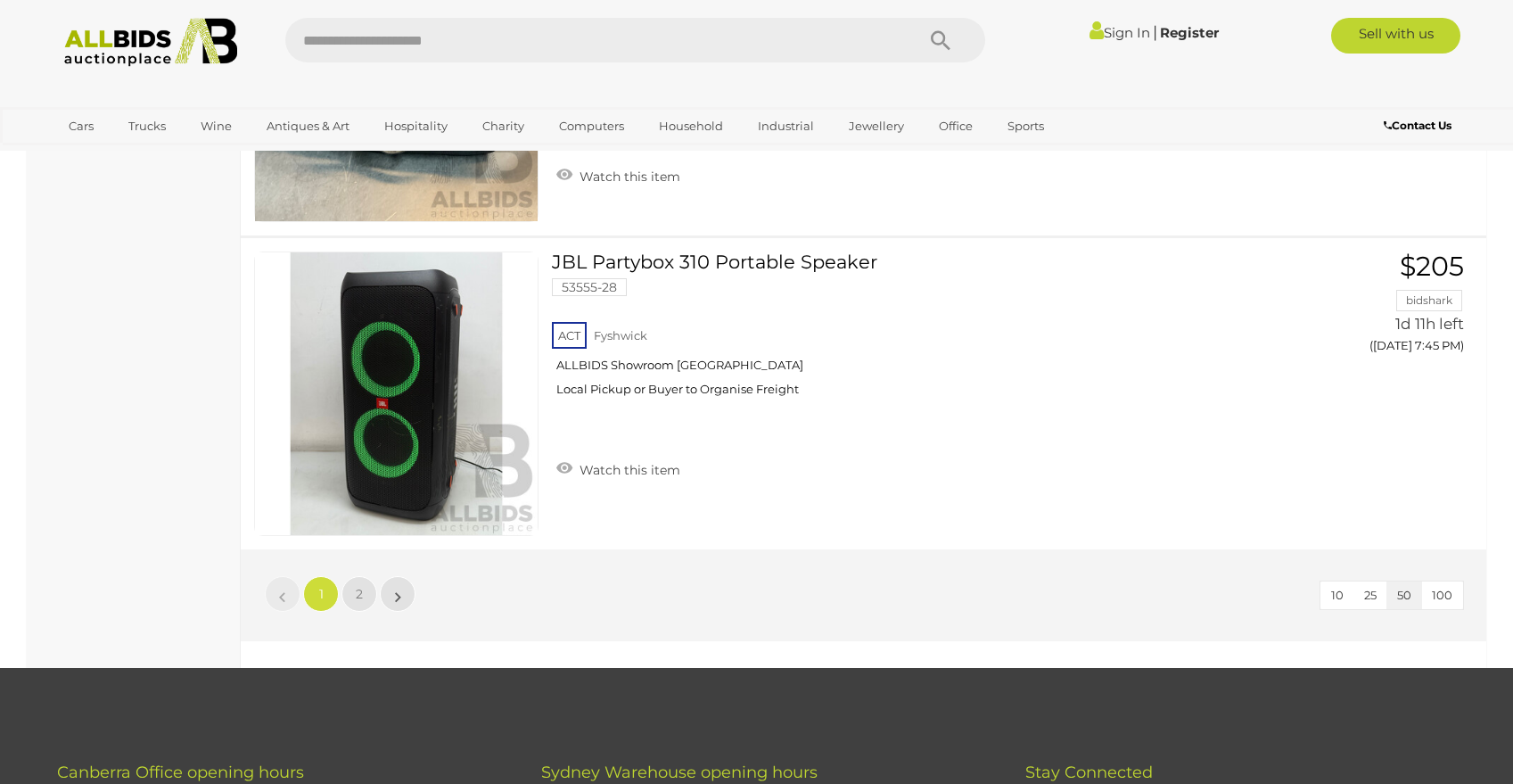
scroll to position [15600, 0]
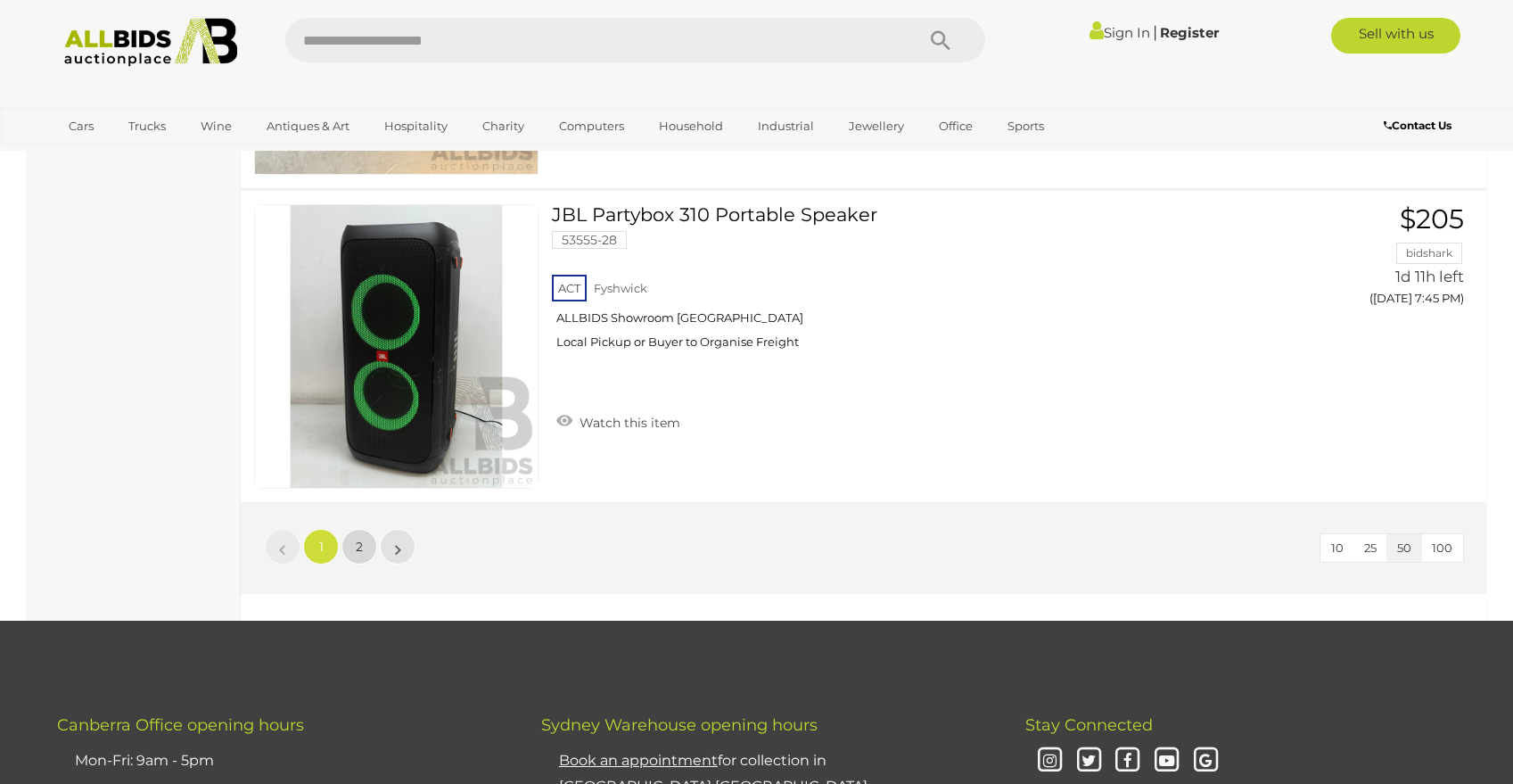
click at [367, 549] on link "2" at bounding box center [359, 547] width 36 height 36
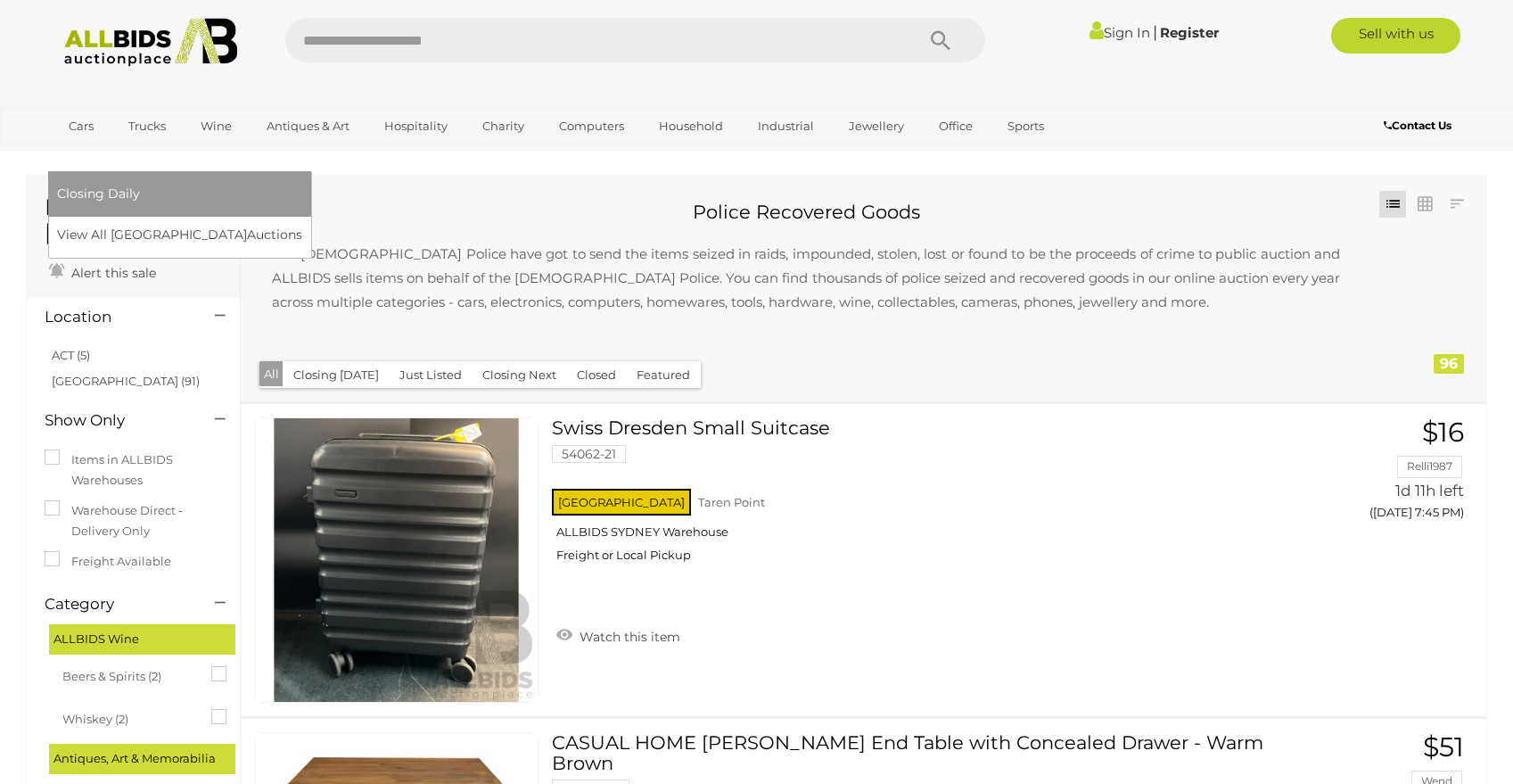
click at [207, 140] on link "[GEOGRAPHIC_DATA]" at bounding box center [132, 155] width 149 height 30
click at [313, 221] on link "View All Sydney Auctions" at bounding box center [186, 235] width 257 height 28
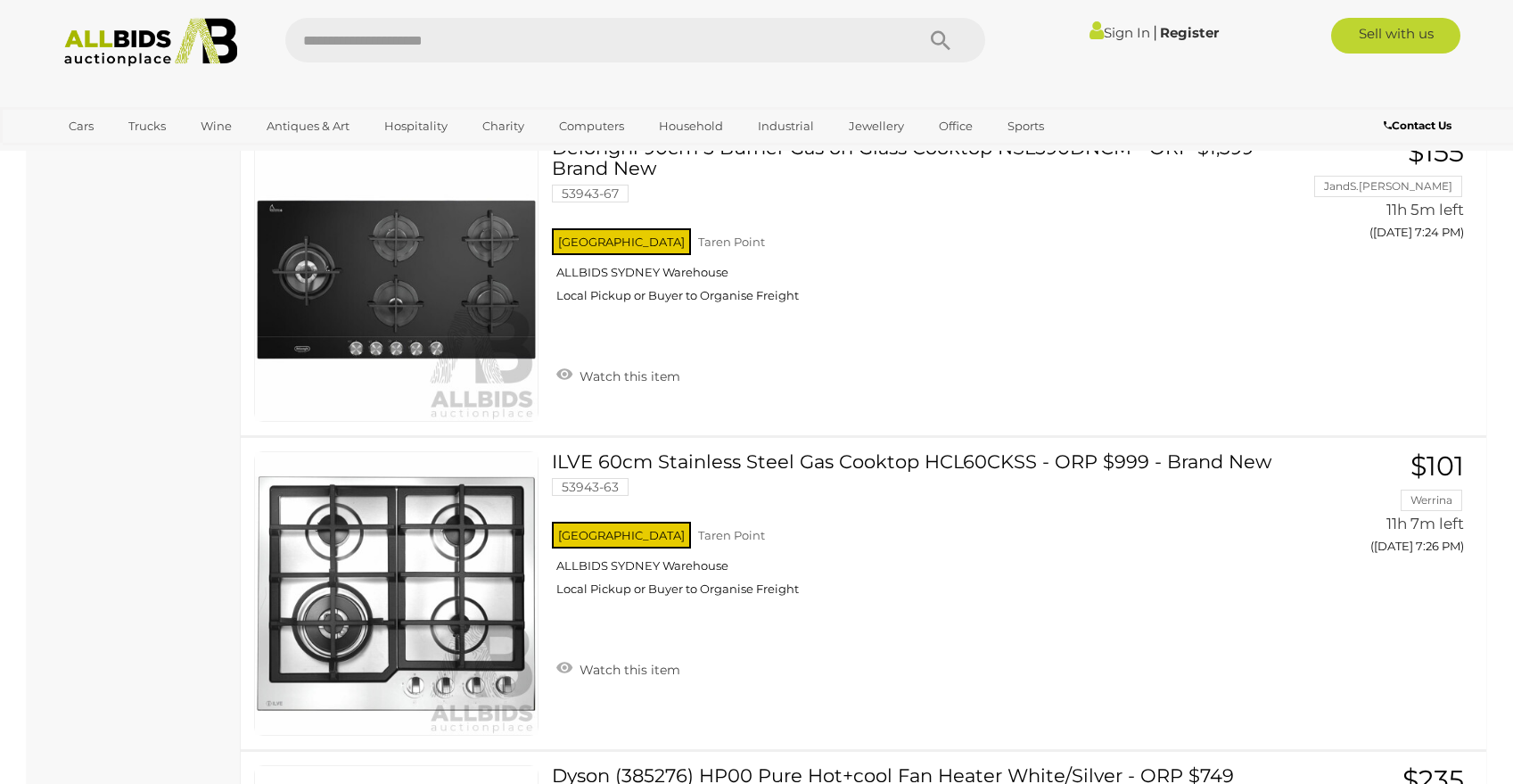
scroll to position [4022, 0]
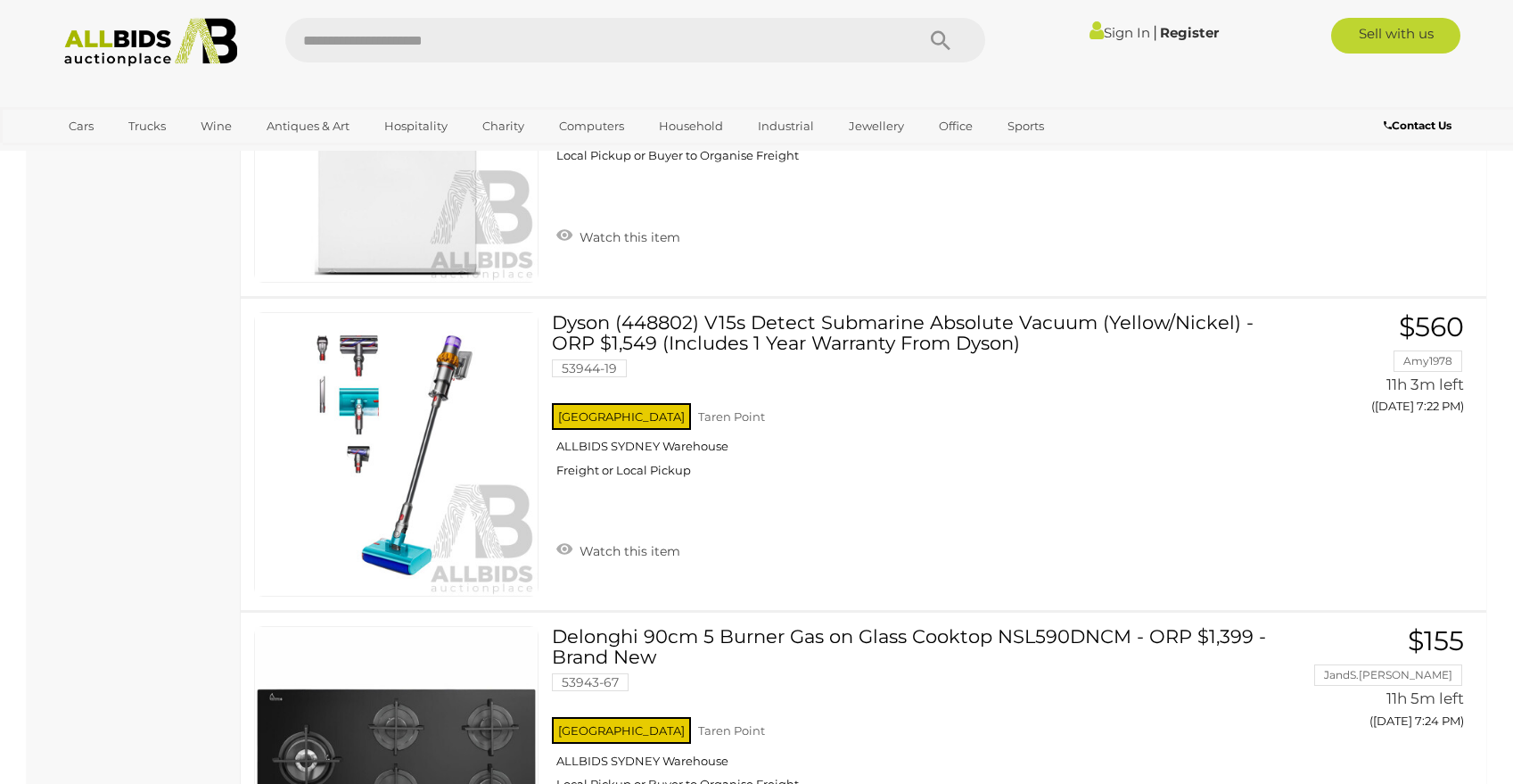
click at [521, 35] on input "text" at bounding box center [591, 40] width 612 height 44
type input "****"
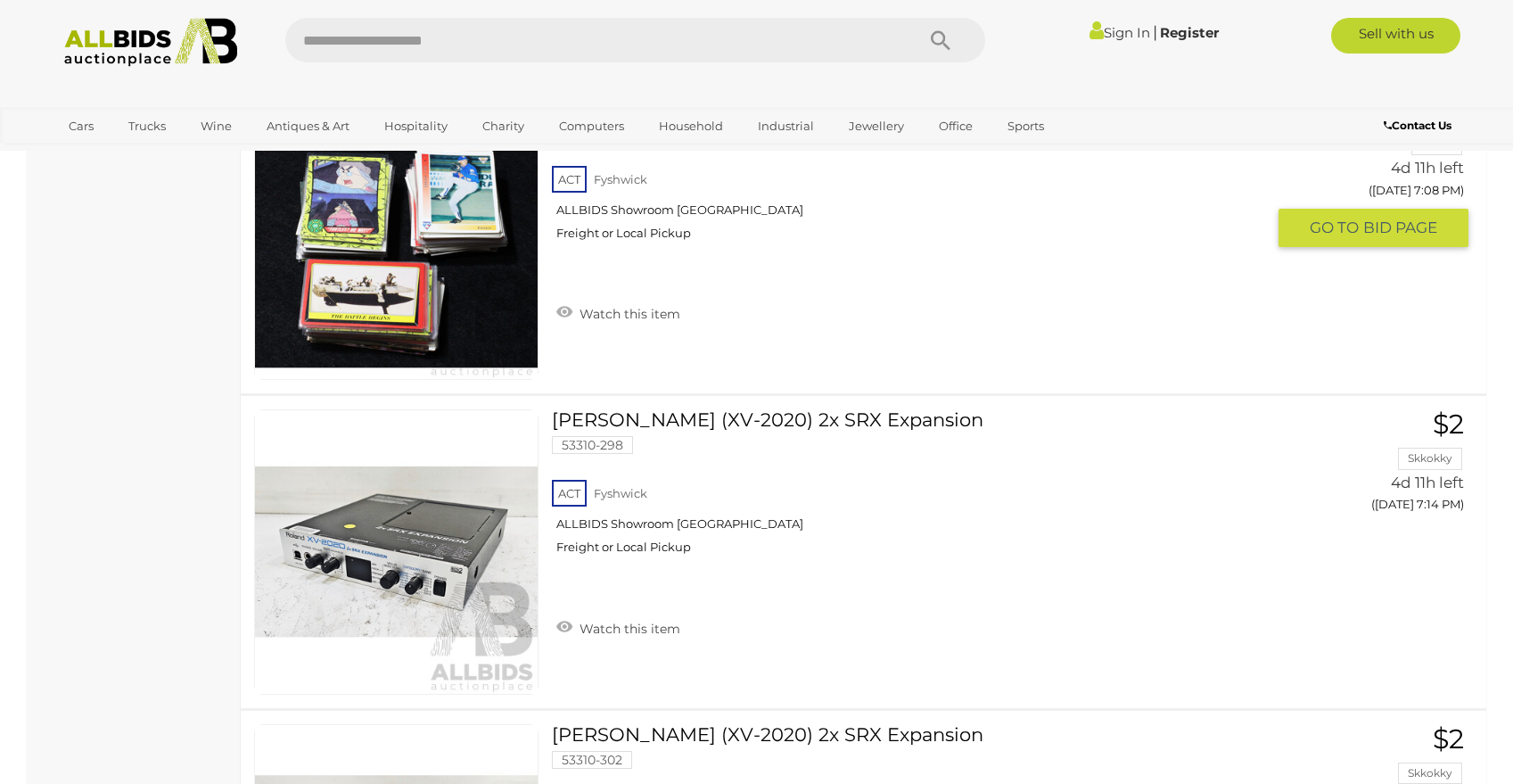
scroll to position [11162, 0]
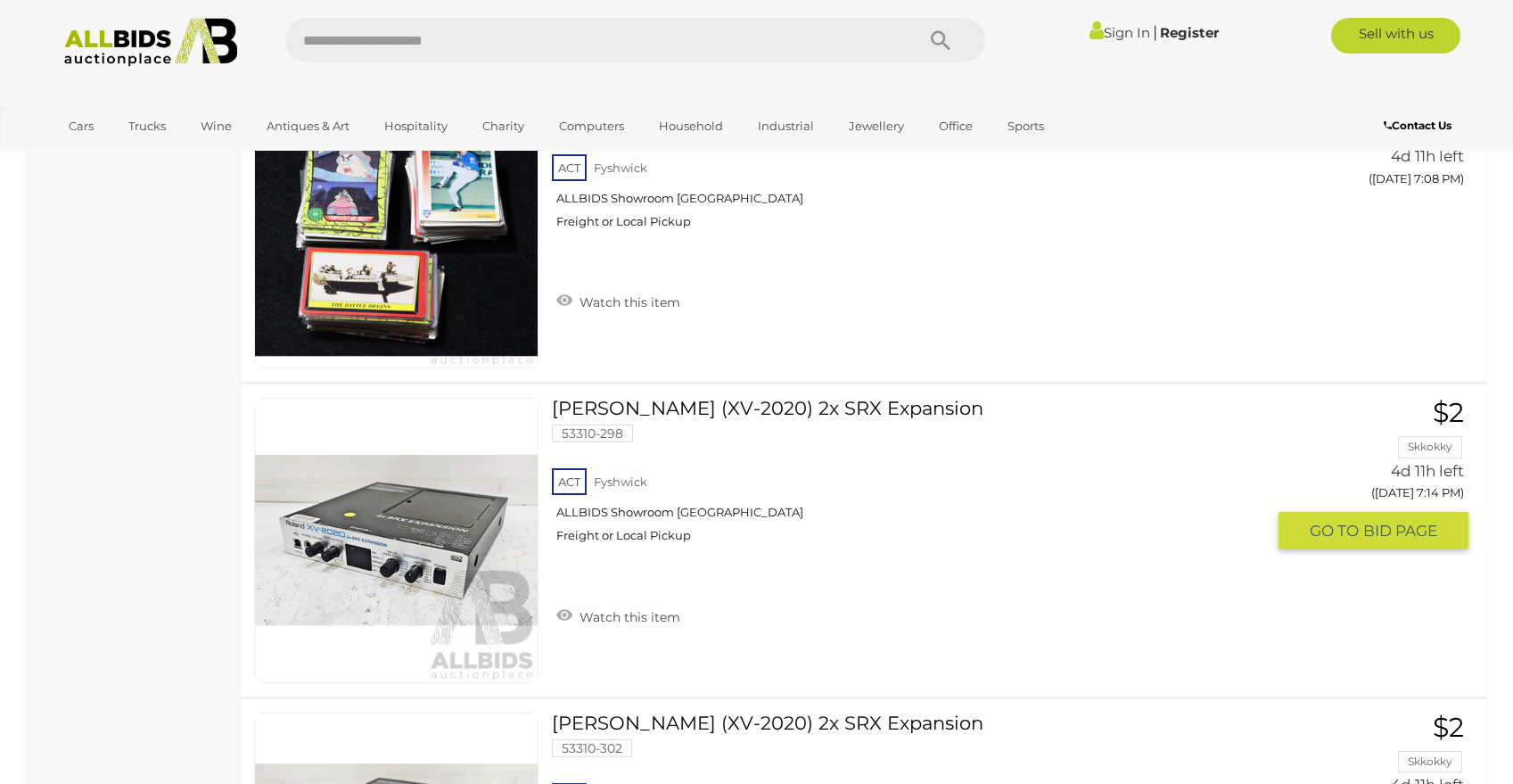
click at [570, 406] on link "Roland (XV-2020) 2x SRX Expansion 53310-298 ACT Fyshwick ALLBIDS Showroom Fyshw…" at bounding box center [916, 477] width 700 height 158
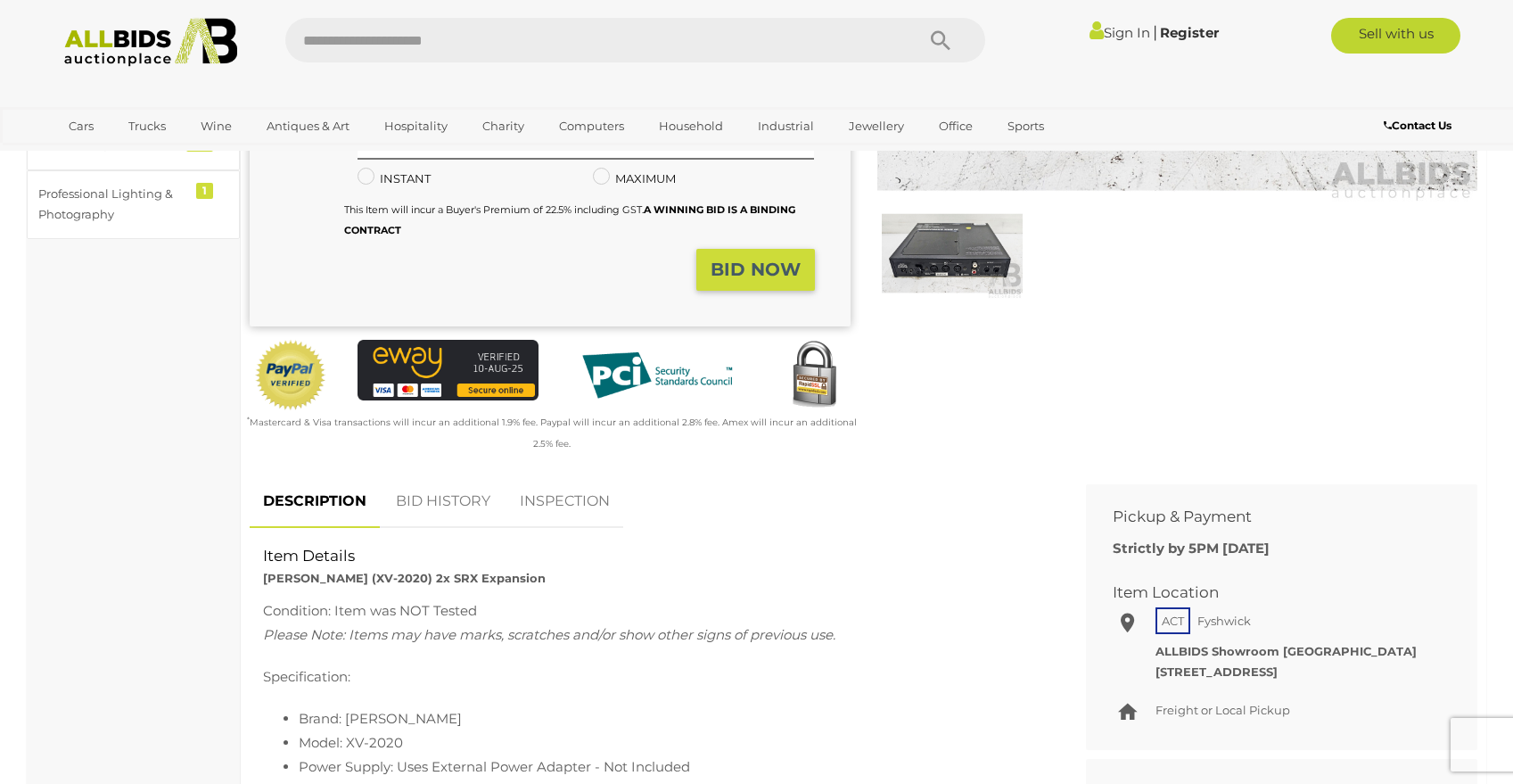
scroll to position [418, 0]
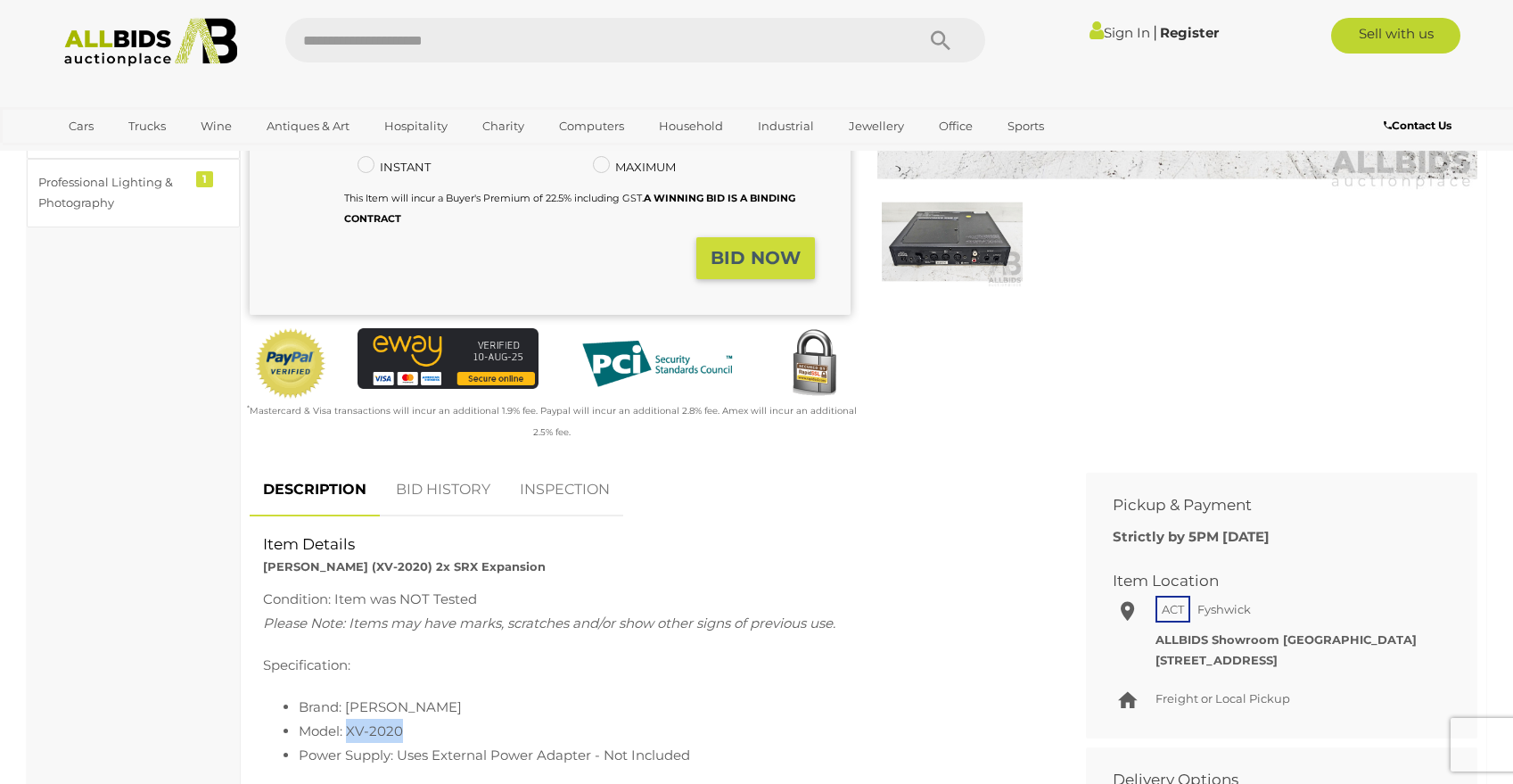
drag, startPoint x: 400, startPoint y: 690, endPoint x: 346, endPoint y: 686, distance: 54.1
click at [346, 719] on li "Model: XV-2020" at bounding box center [672, 731] width 748 height 24
copy li "XV-2020"
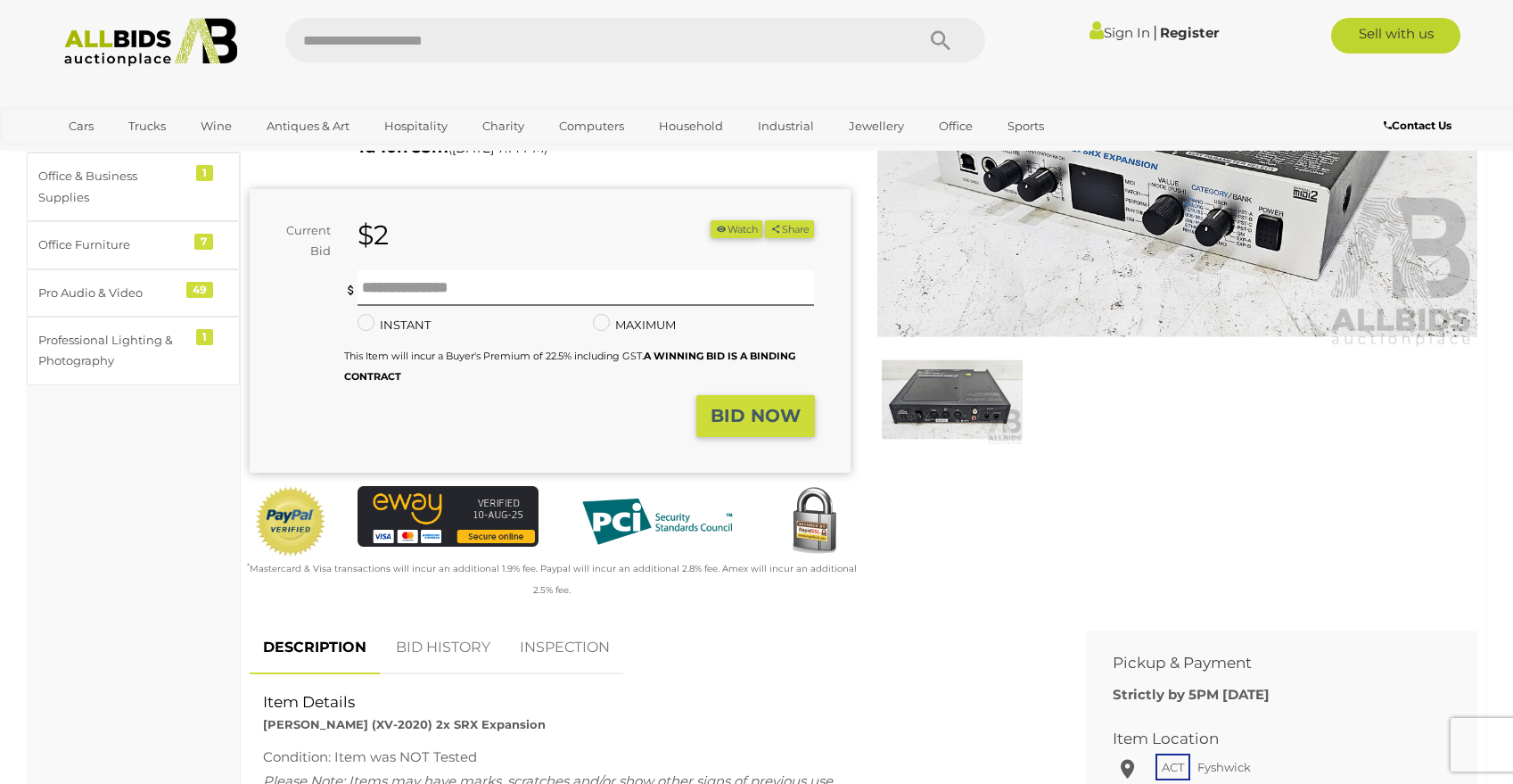
scroll to position [258, 0]
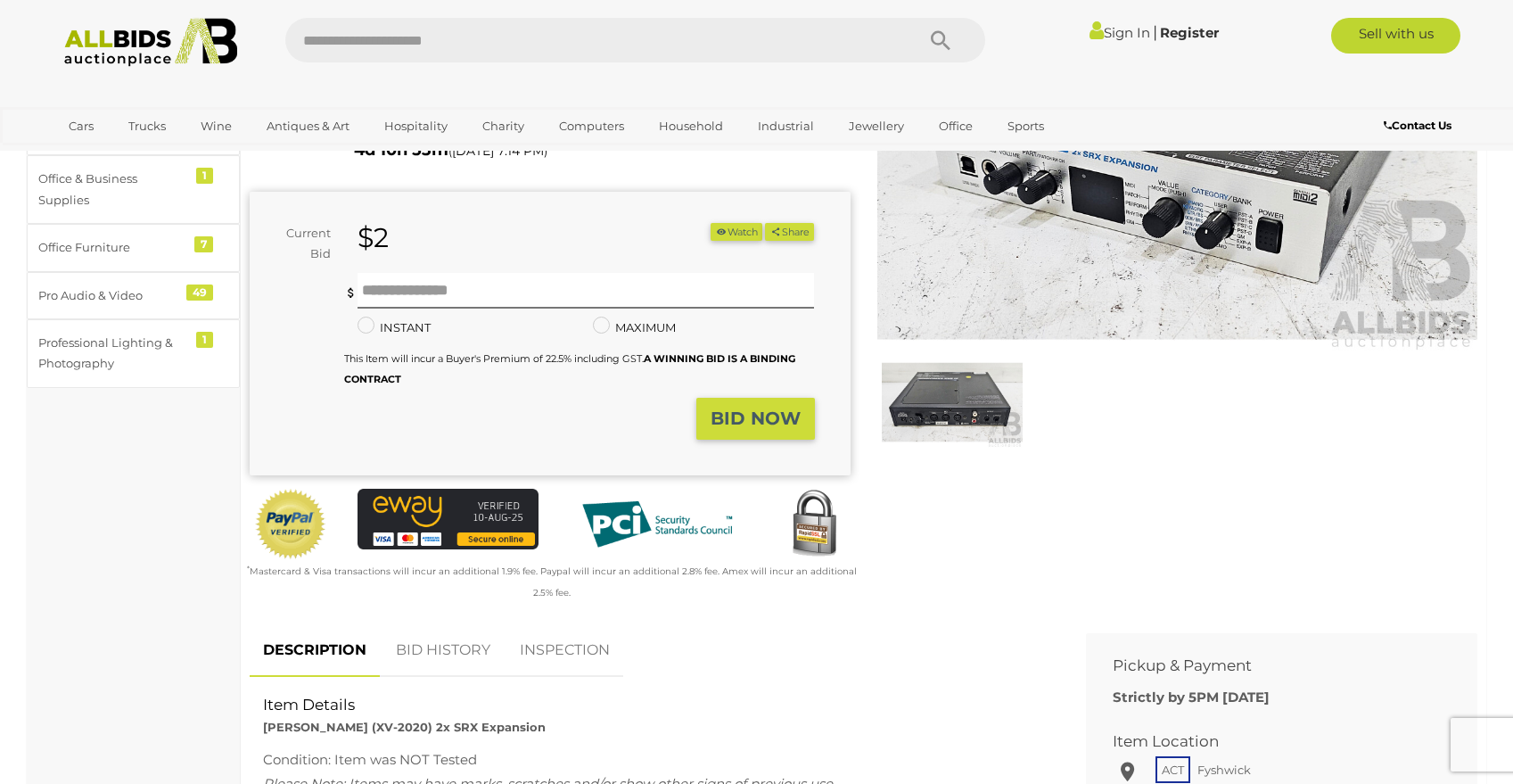
click at [943, 405] on img at bounding box center [952, 402] width 140 height 91
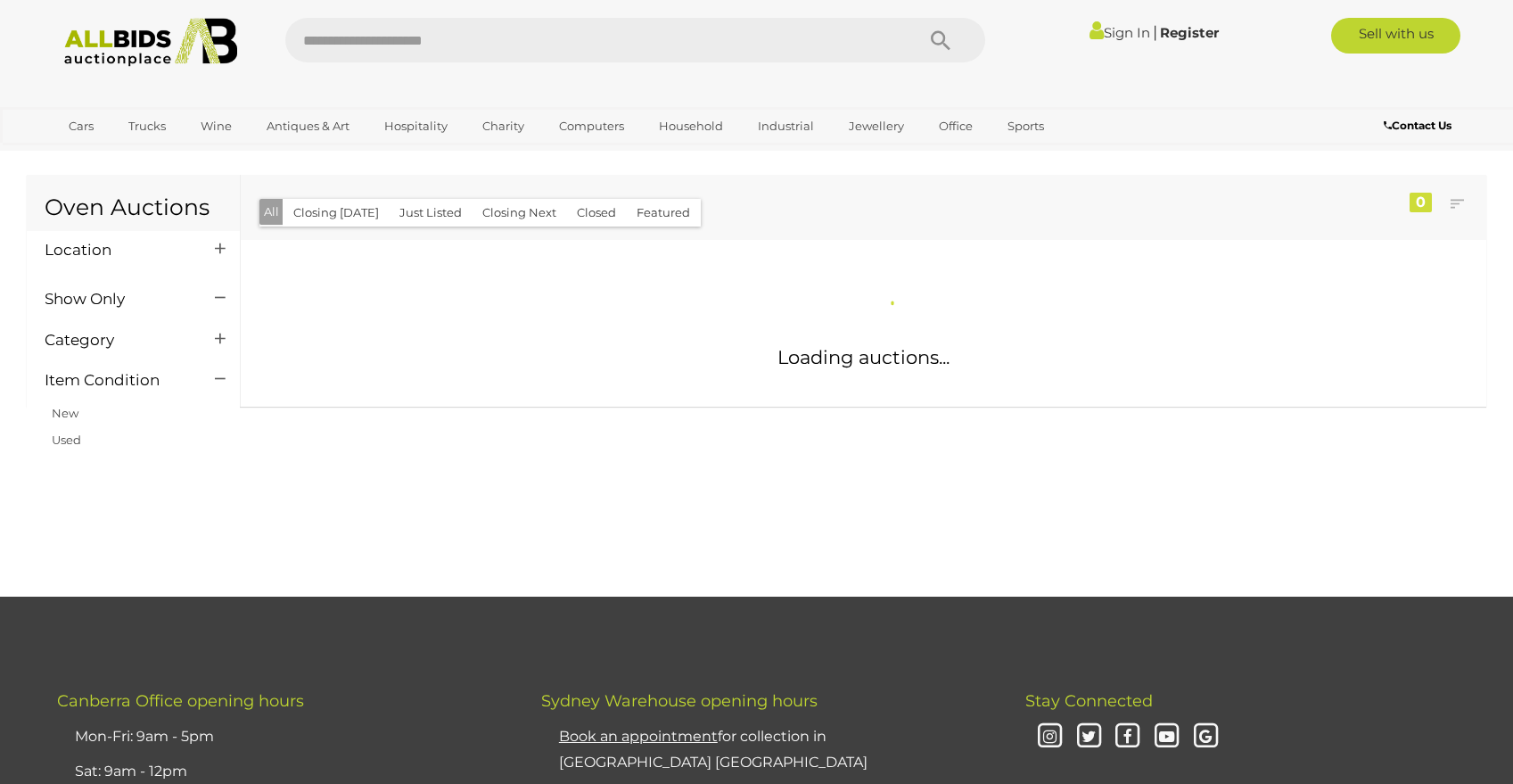
scroll to position [11162, 0]
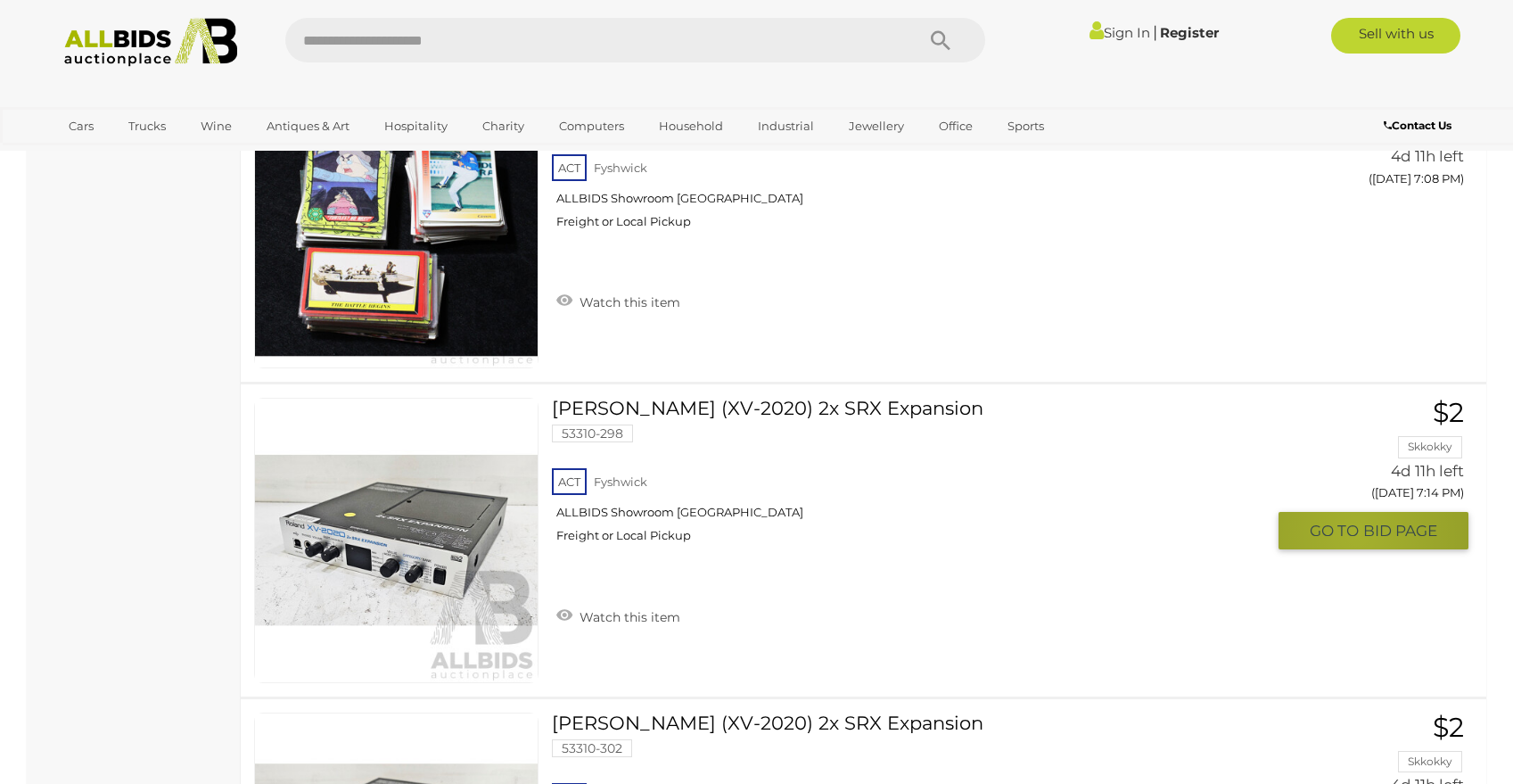
click at [1358, 536] on span "GO TO" at bounding box center [1336, 531] width 53 height 21
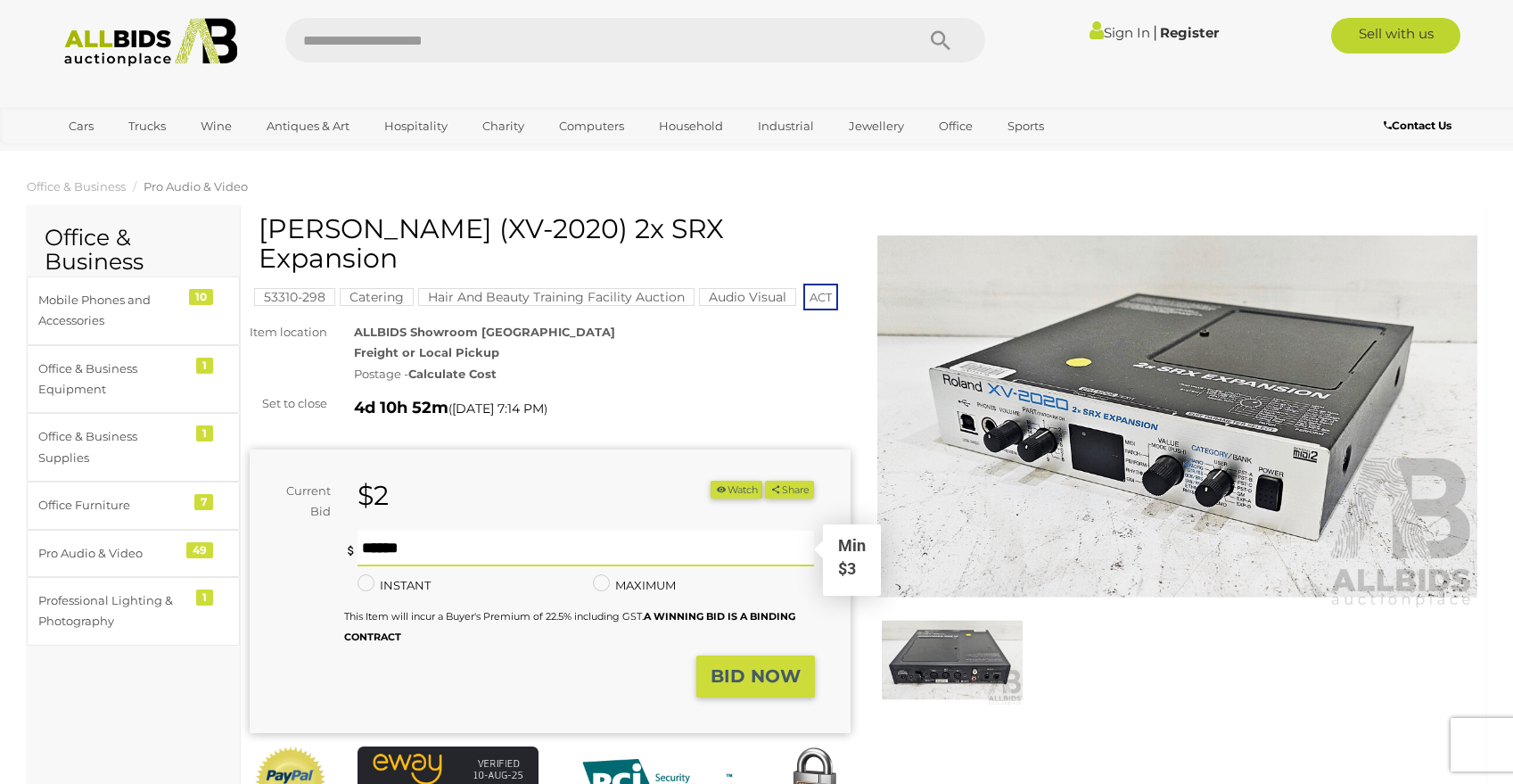
click at [482, 530] on input "text" at bounding box center [586, 548] width 458 height 36
type input "**"
click at [1108, 27] on link "Sign In" at bounding box center [1119, 32] width 60 height 17
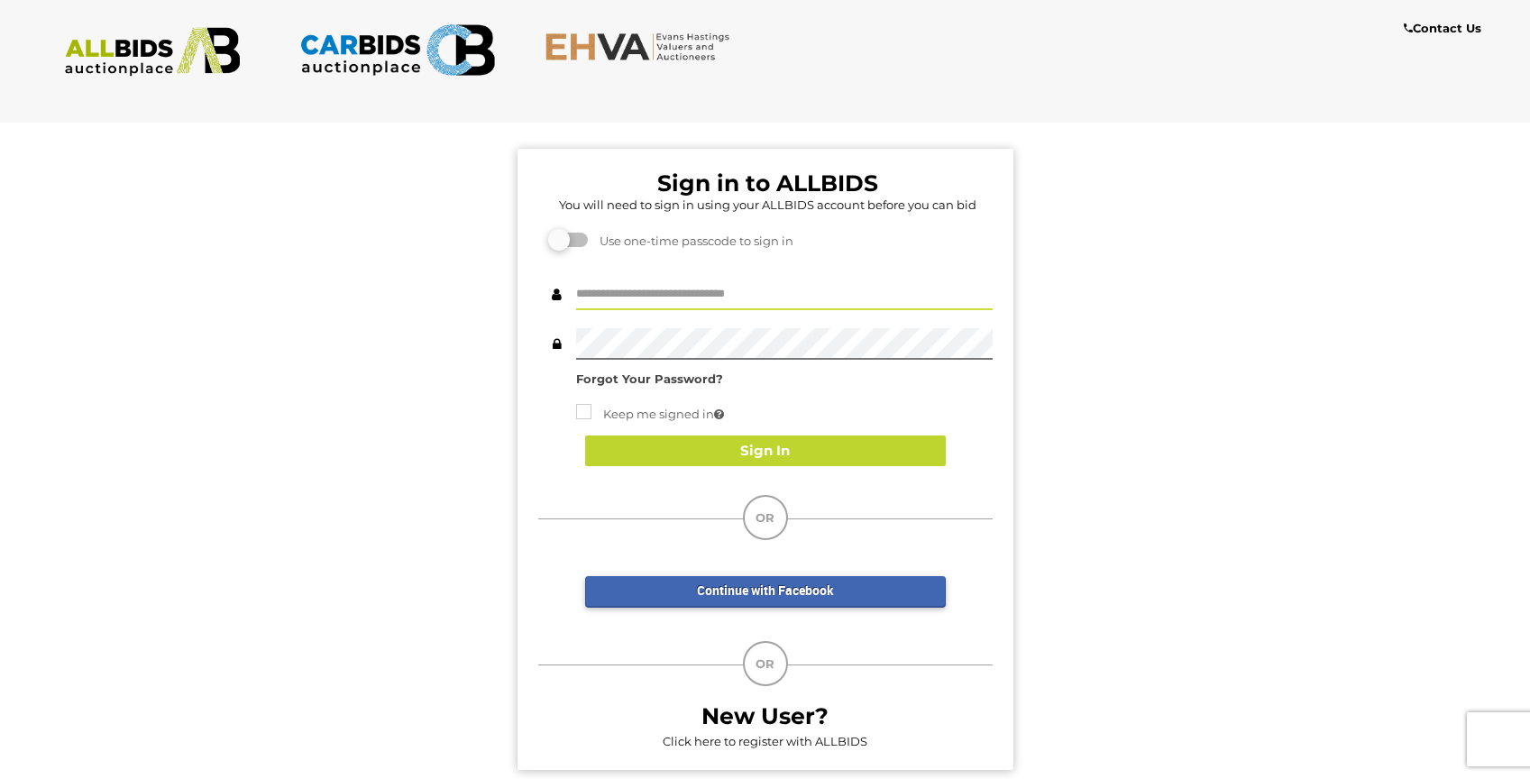
click at [609, 293] on input "text" at bounding box center [784, 295] width 417 height 32
type input "**********"
click at [627, 363] on div "**********" at bounding box center [765, 334] width 454 height 111
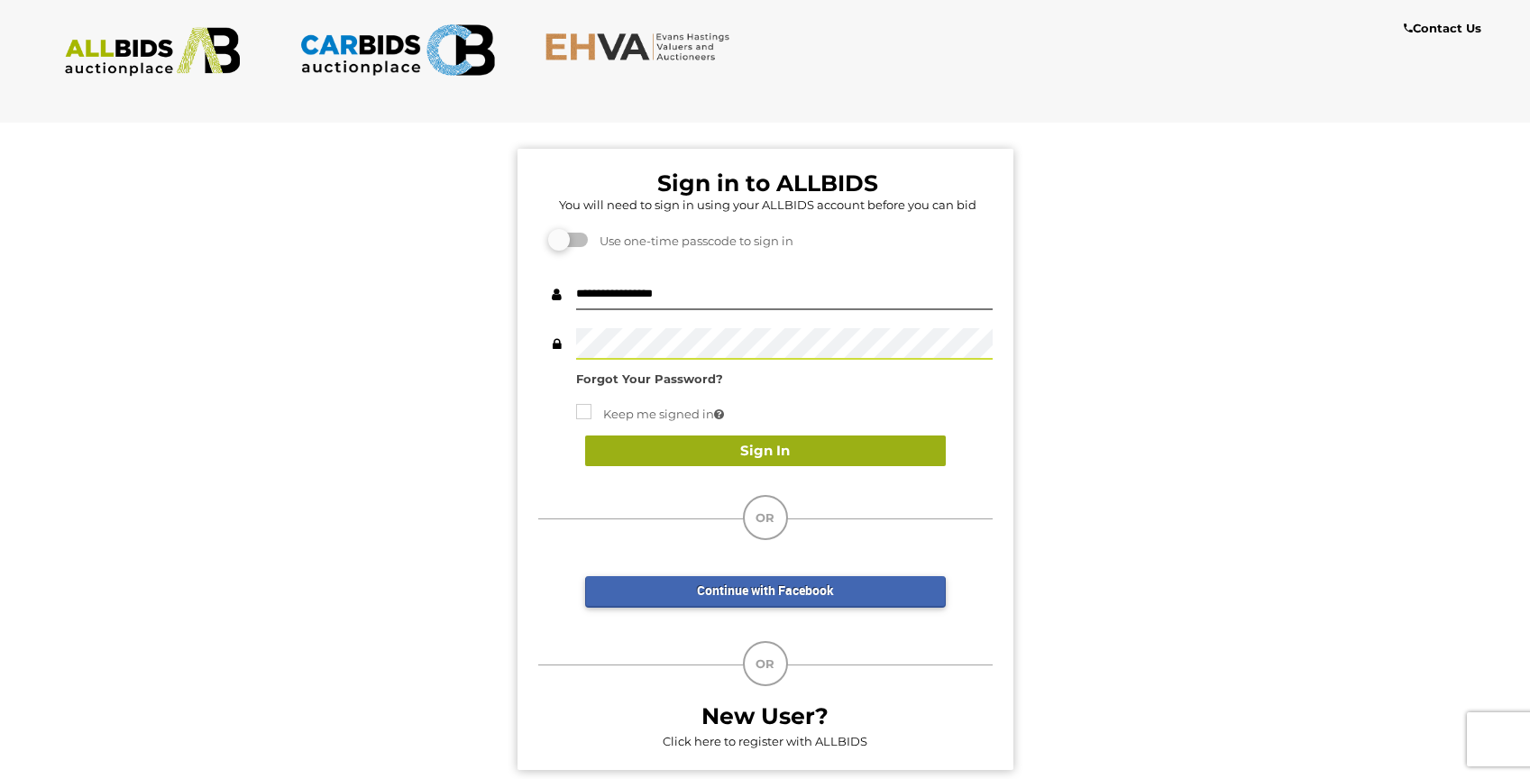
click at [705, 445] on button "Sign In" at bounding box center [765, 451] width 361 height 32
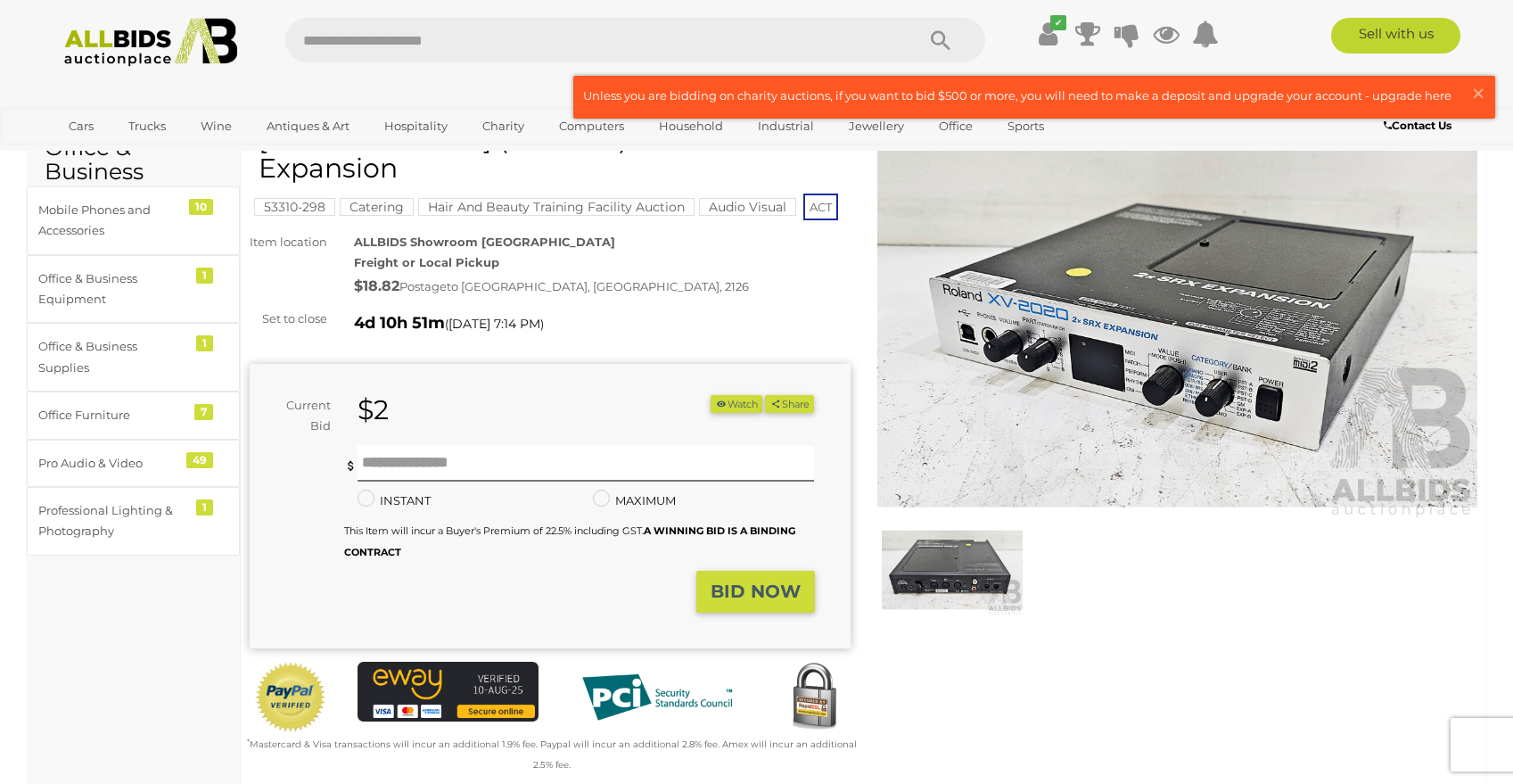
scroll to position [91, 0]
click at [368, 445] on input "text" at bounding box center [586, 463] width 458 height 36
type input "**"
click at [741, 579] on strong "BID NOW" at bounding box center [756, 590] width 90 height 22
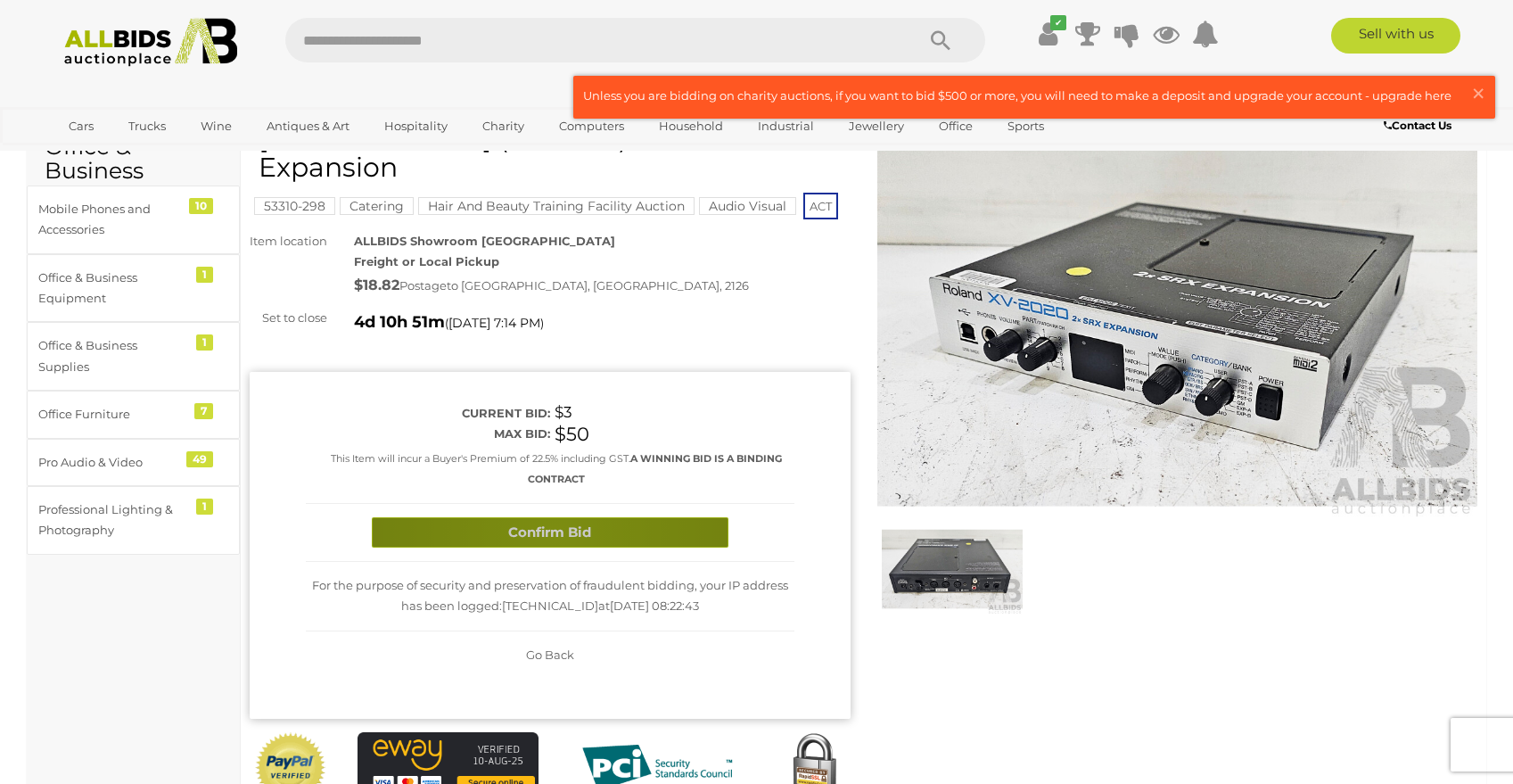
click at [556, 517] on button "Confirm Bid" at bounding box center [550, 533] width 357 height 32
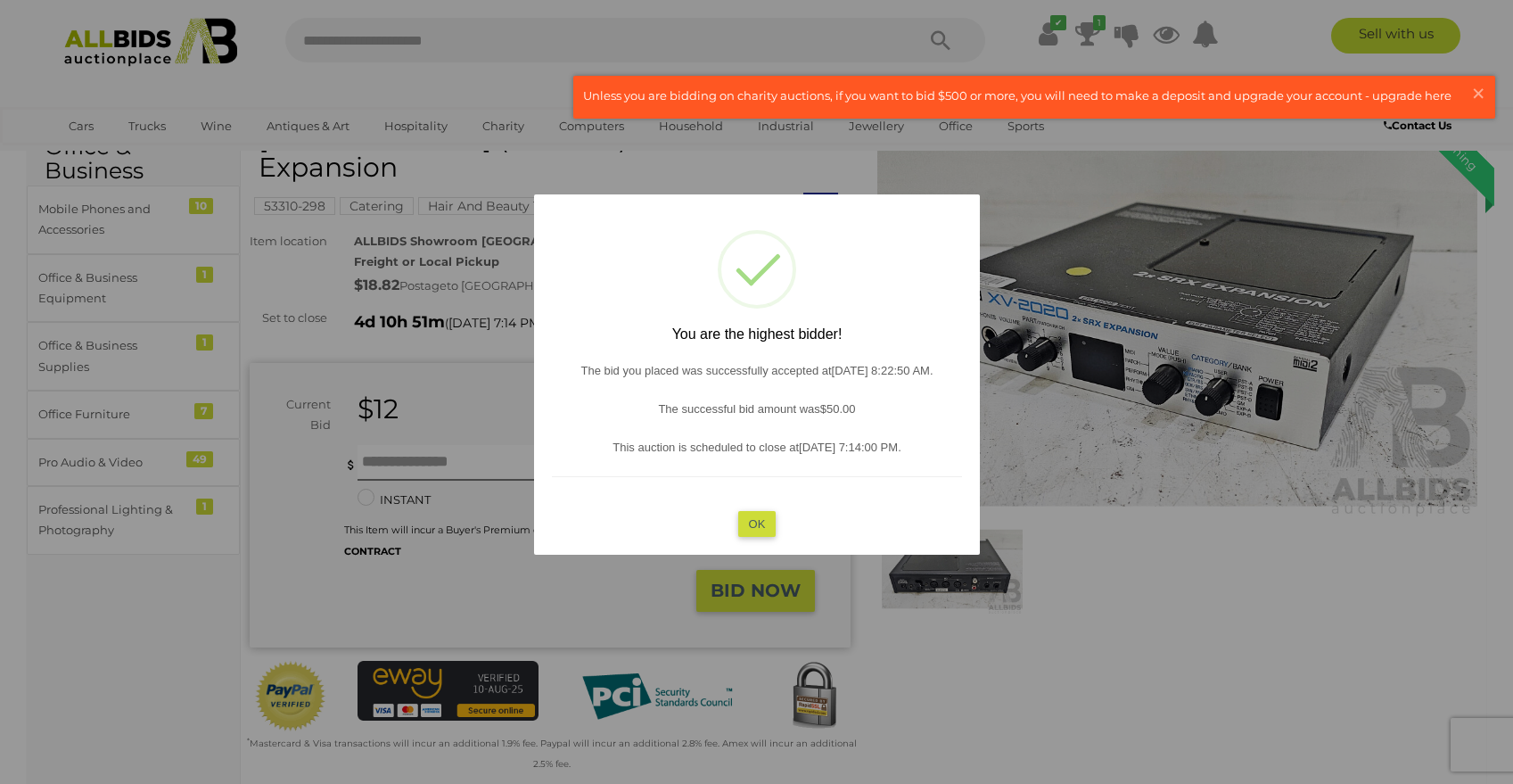
click at [764, 536] on button "OK" at bounding box center [756, 523] width 39 height 26
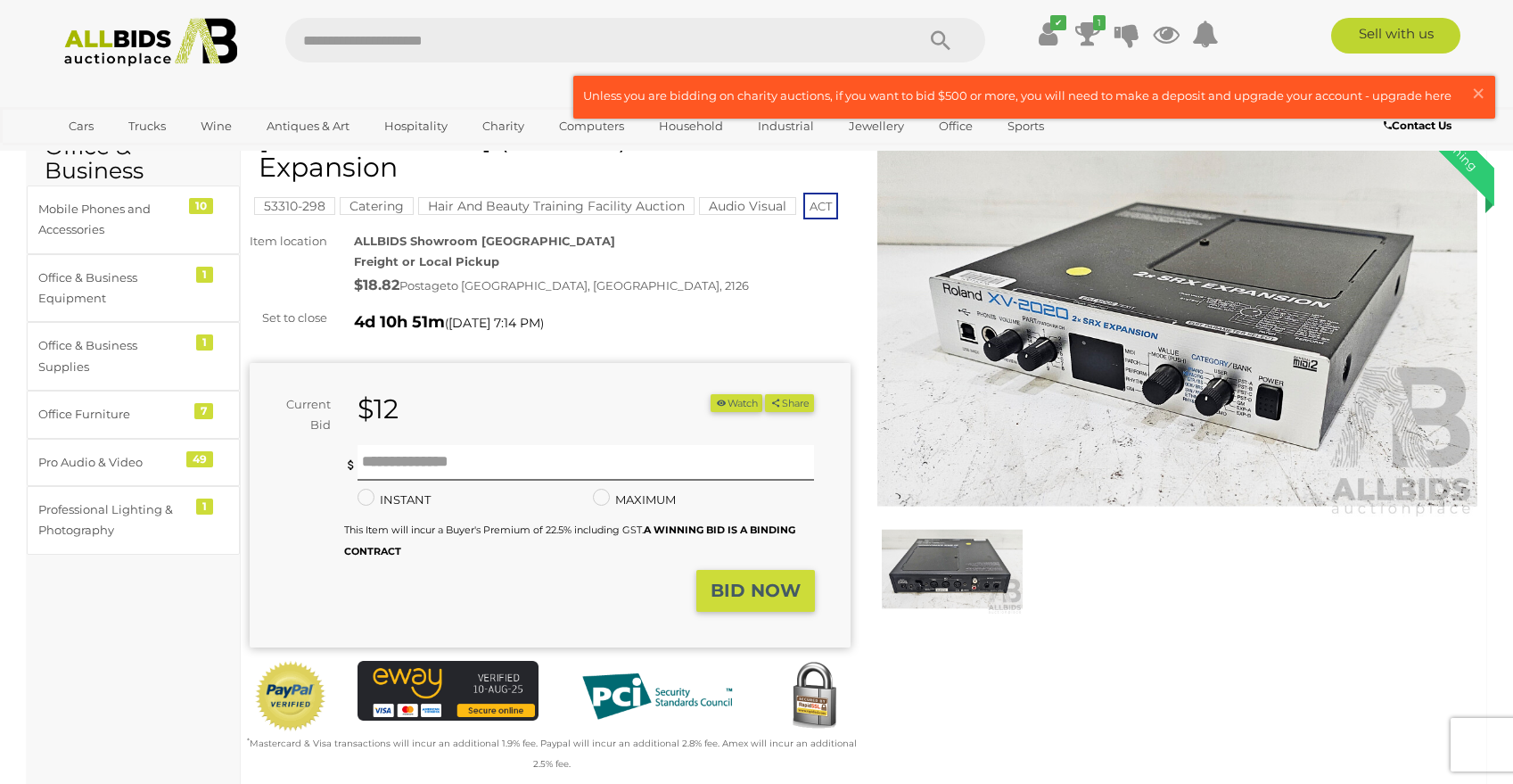
click at [760, 569] on button "BID NOW" at bounding box center [756, 590] width 119 height 42
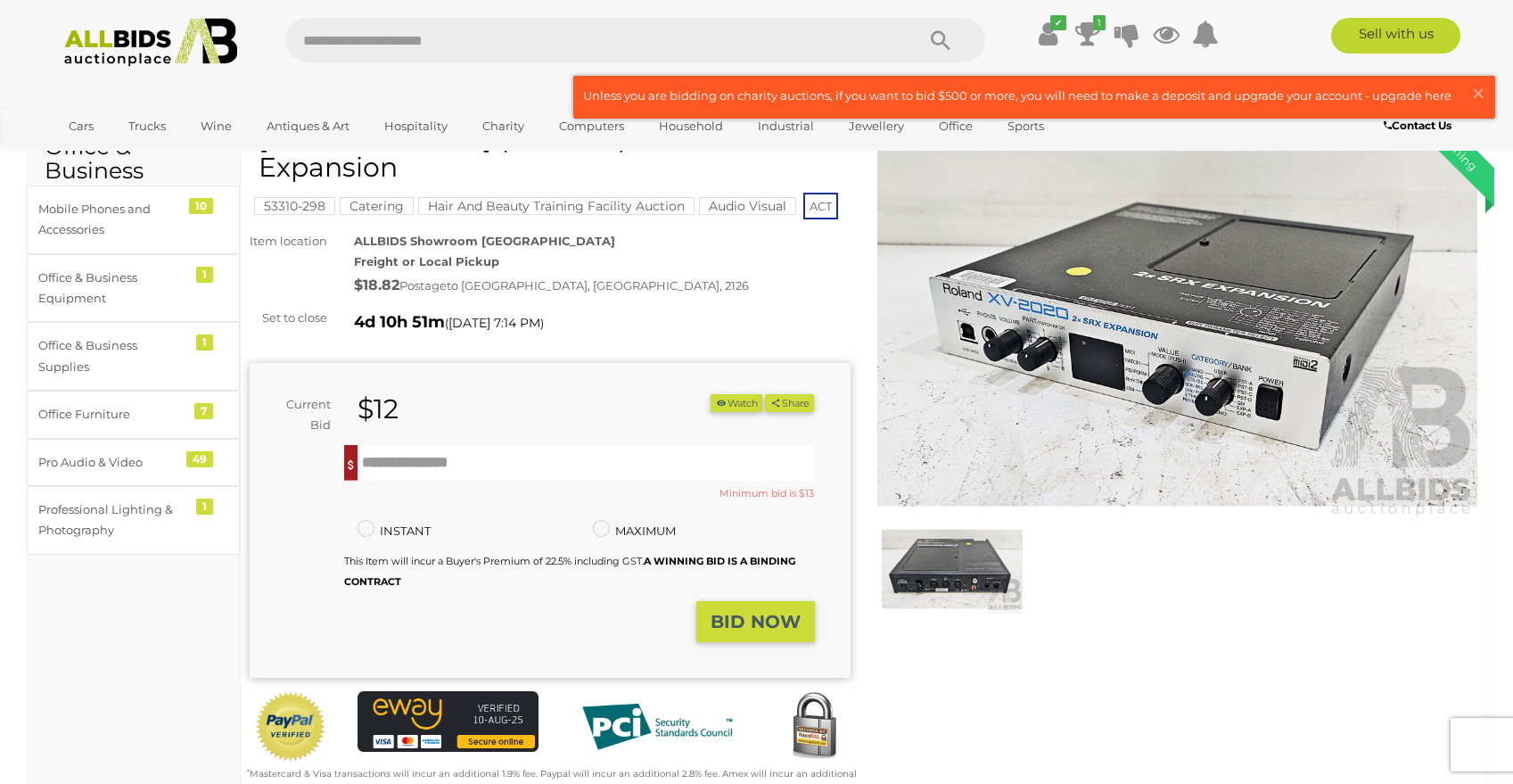
click at [552, 601] on div "BID NOW" at bounding box center [532, 622] width 566 height 42
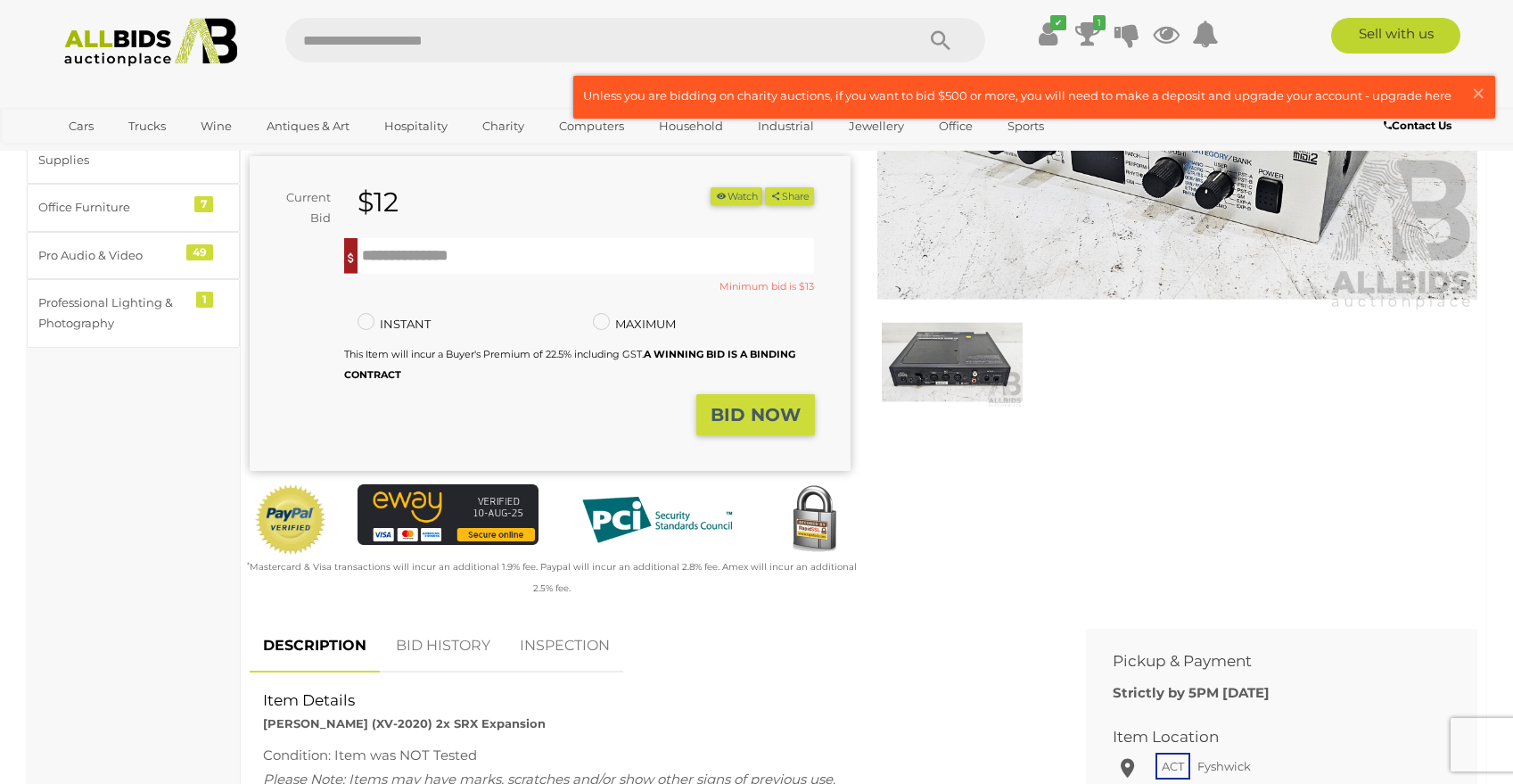
scroll to position [218, 0]
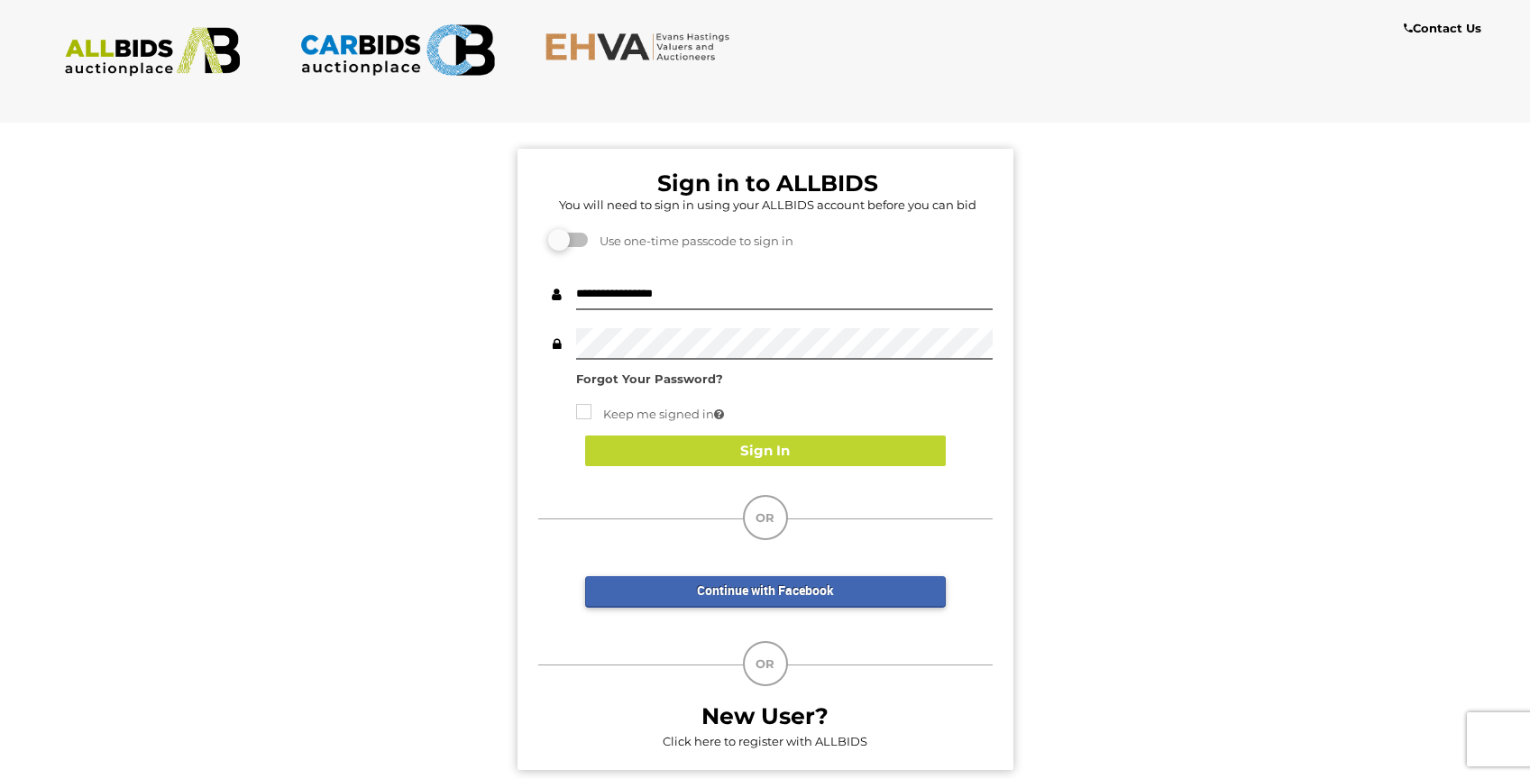
click at [373, 67] on img at bounding box center [397, 50] width 196 height 64
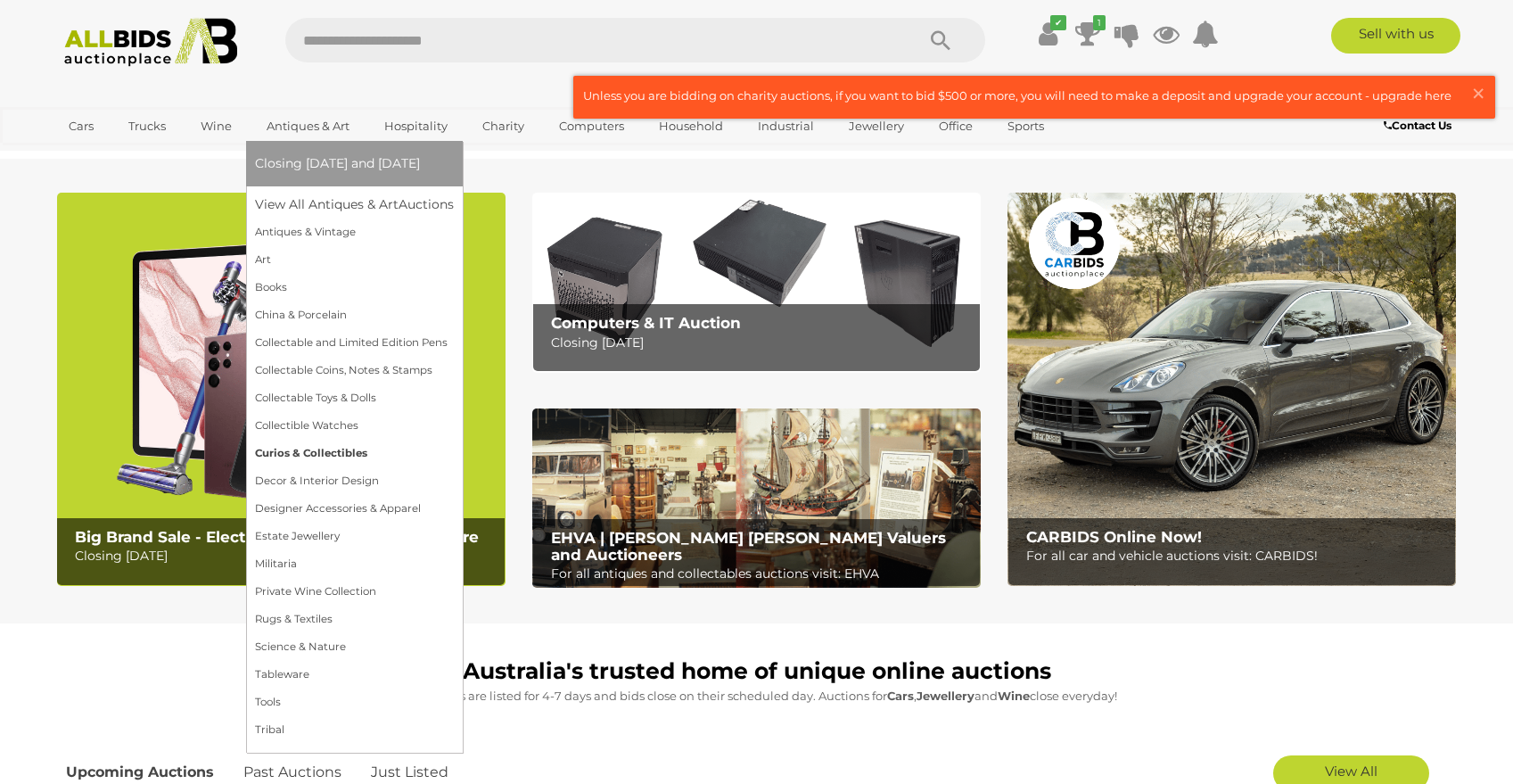
click at [294, 457] on link "Curios & Collectibles" at bounding box center [354, 454] width 199 height 28
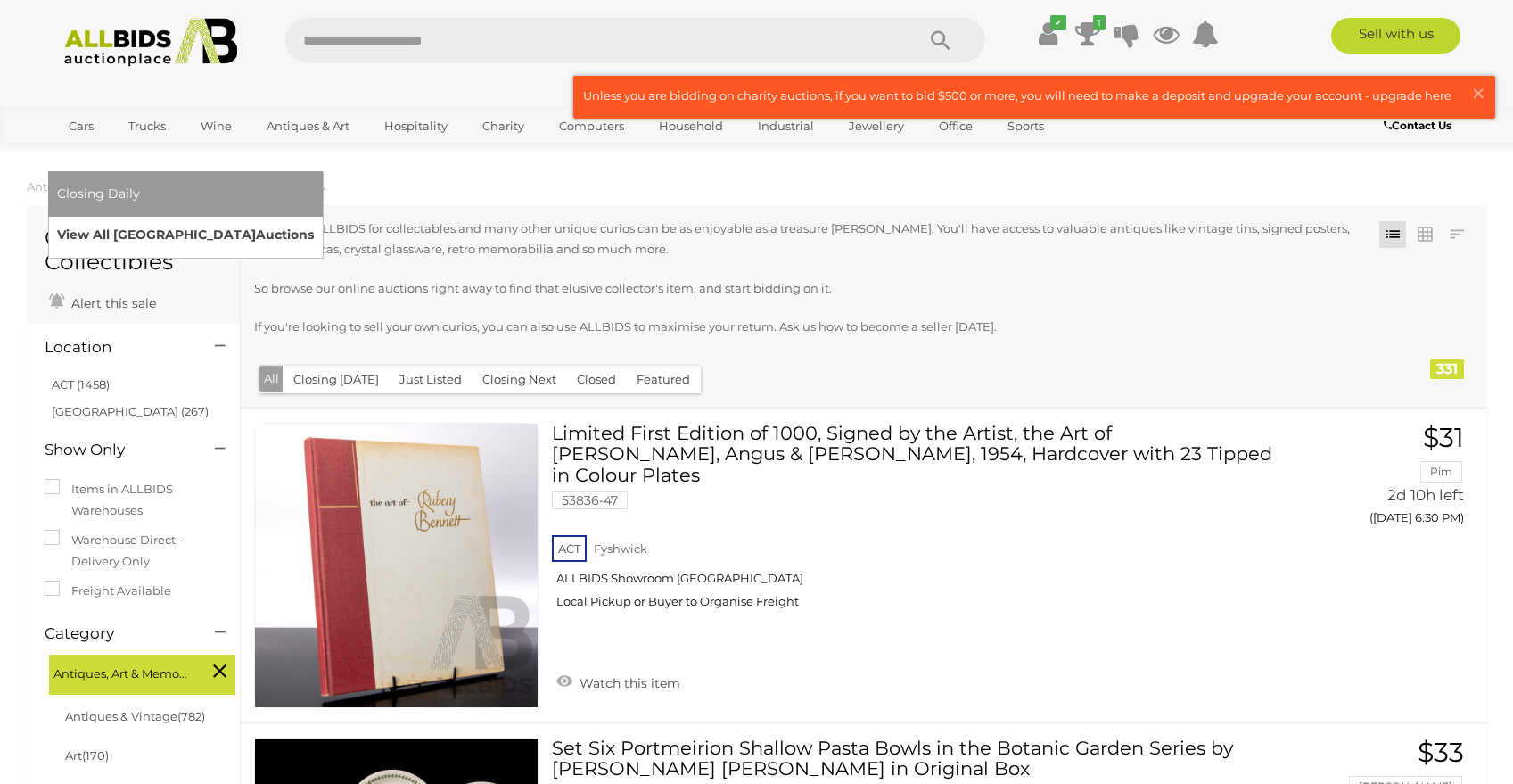
click at [313, 221] on link "View All Sydney Auctions" at bounding box center [186, 235] width 257 height 28
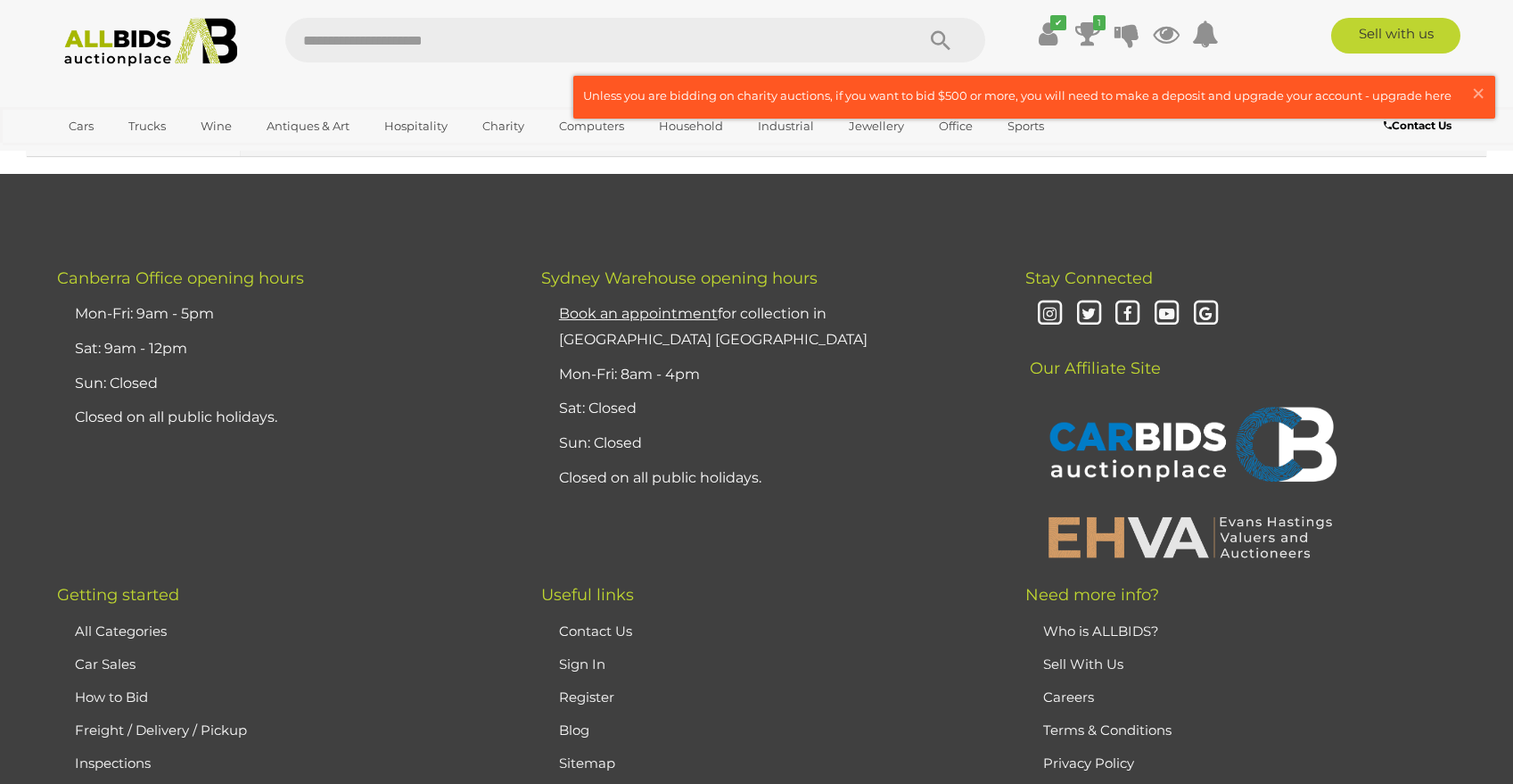
scroll to position [15582, 0]
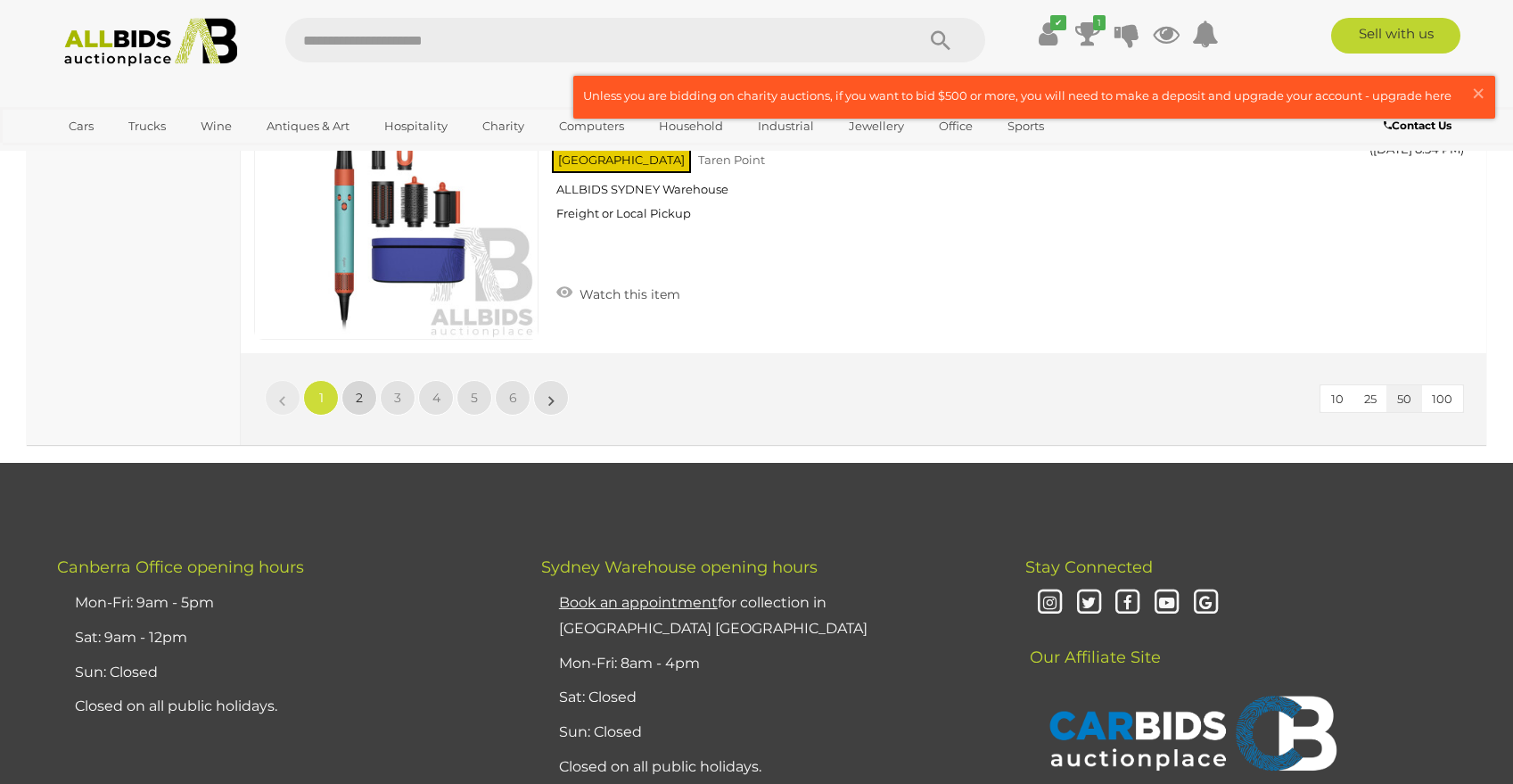
click at [356, 397] on span "2" at bounding box center [359, 397] width 7 height 16
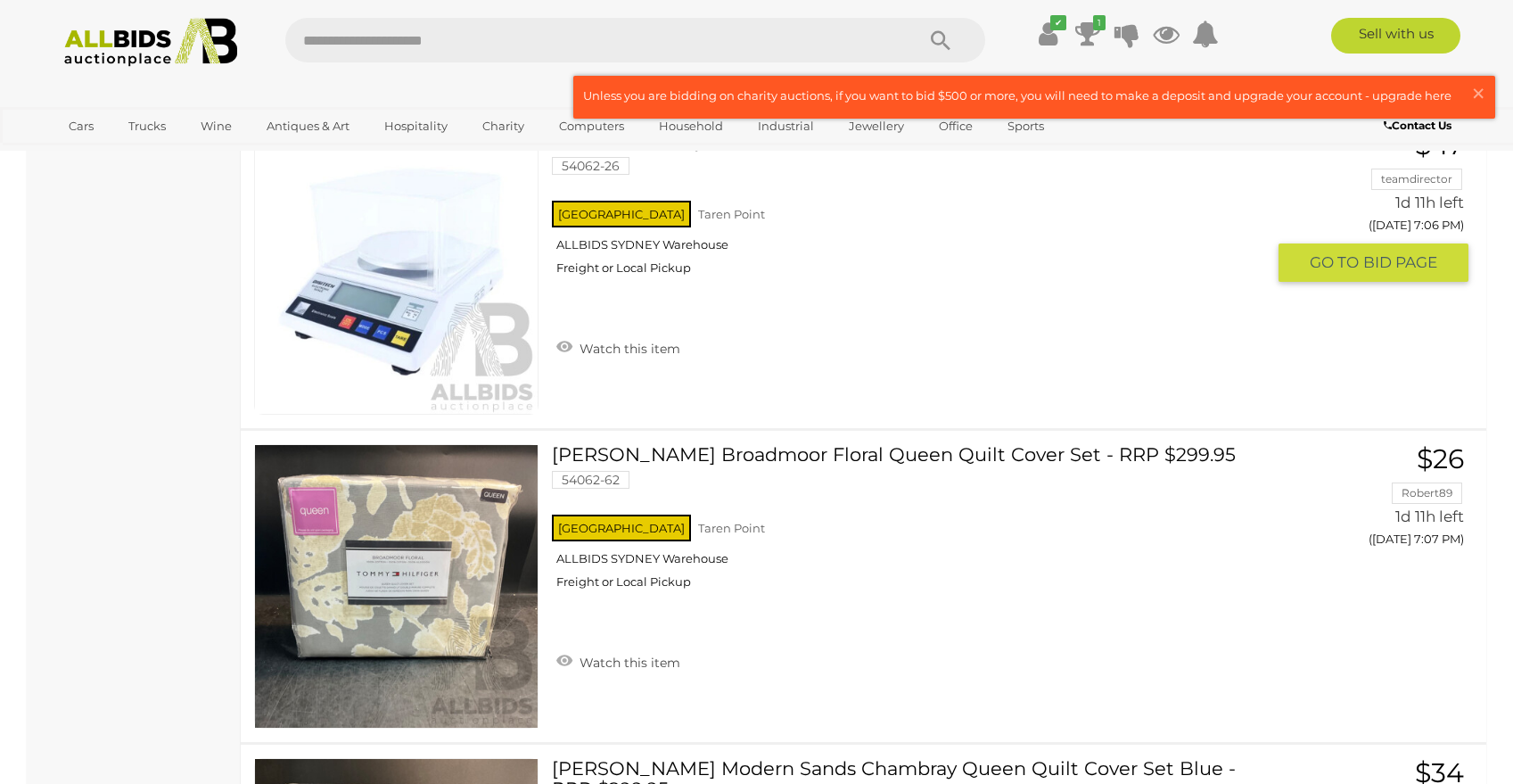
scroll to position [5808, 0]
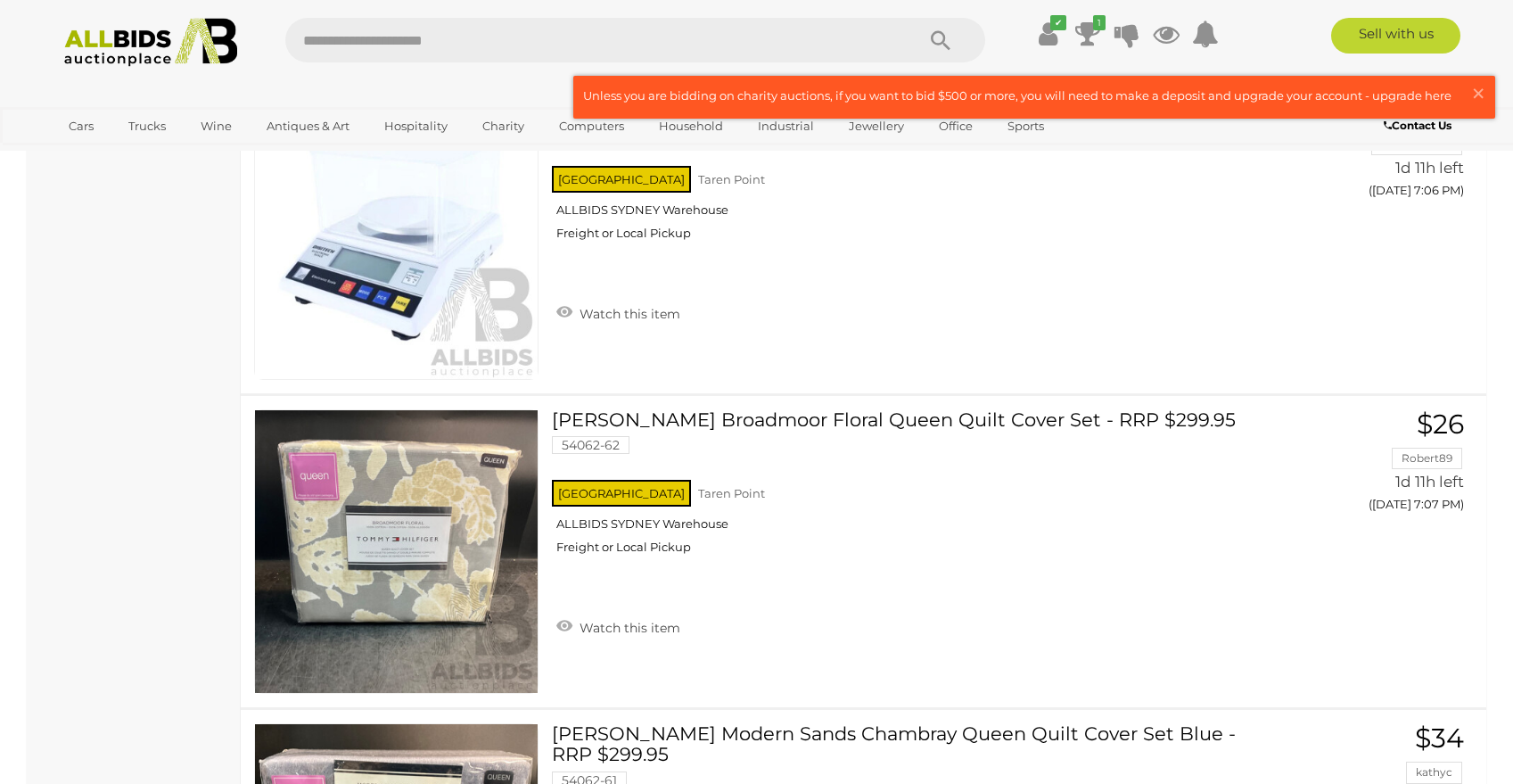
click at [419, 21] on input "text" at bounding box center [591, 40] width 612 height 44
type input "*****"
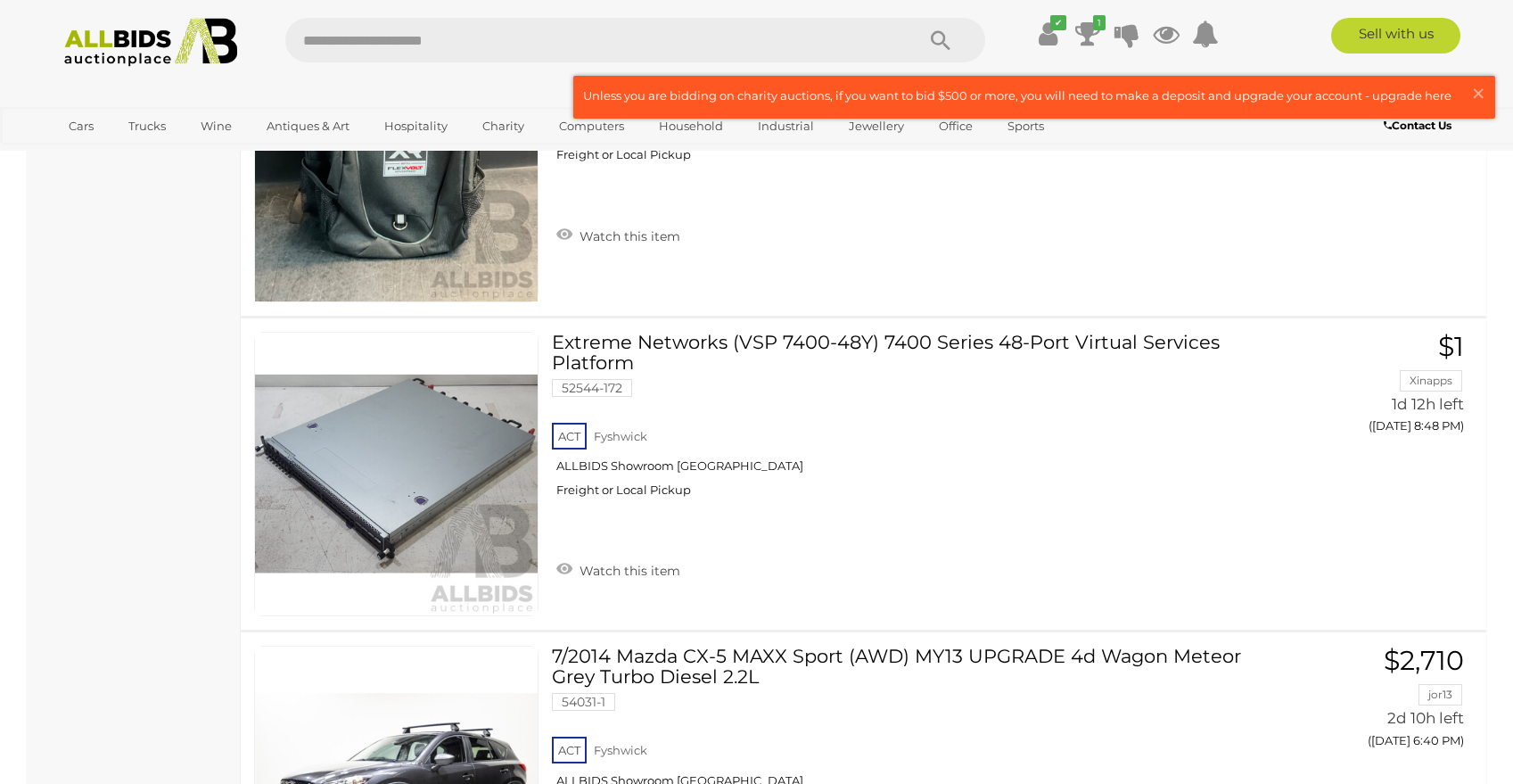
scroll to position [10473, 0]
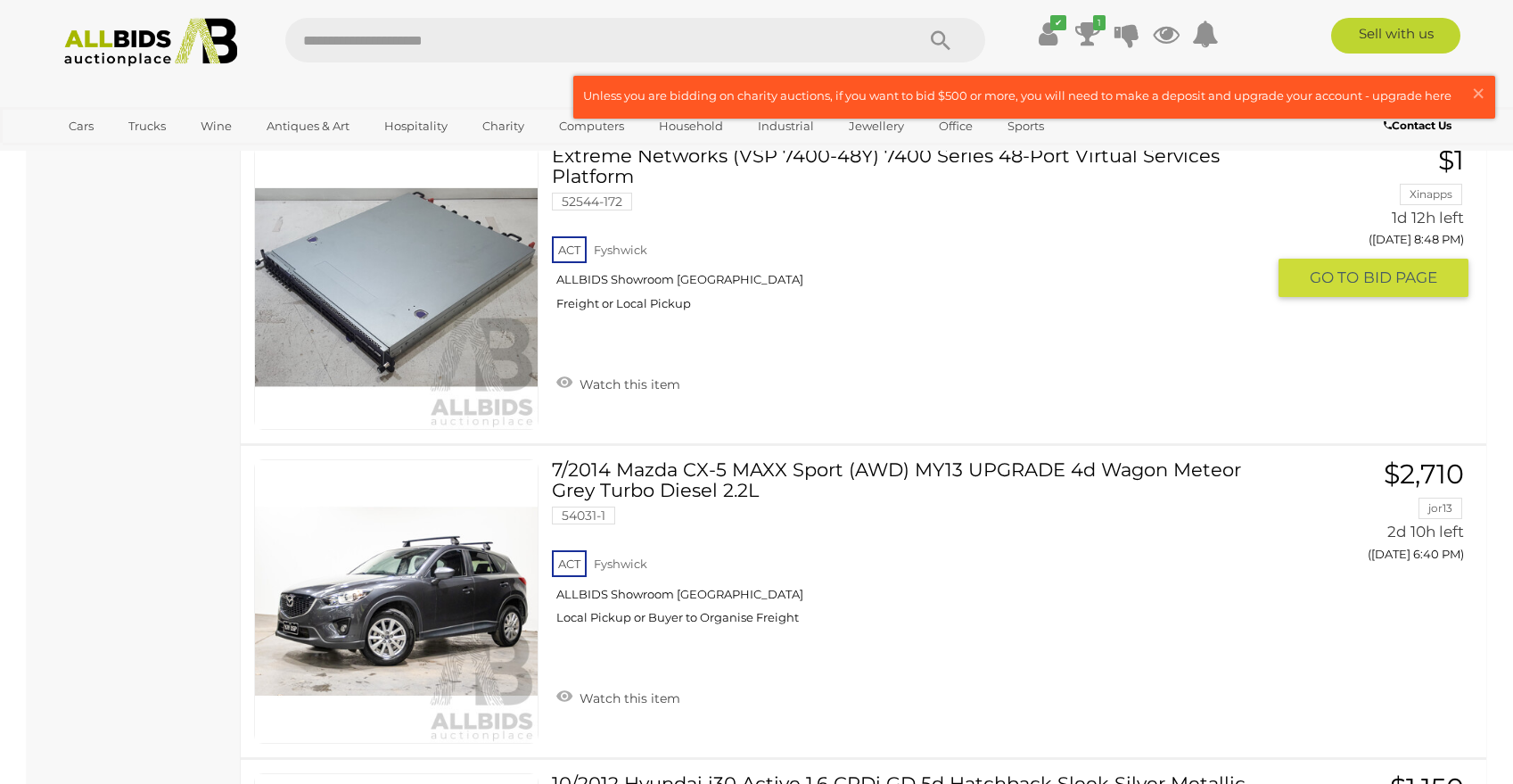
click at [377, 47] on input "text" at bounding box center [591, 40] width 612 height 44
click at [371, 36] on input "text" at bounding box center [591, 40] width 612 height 44
click at [1090, 34] on icon at bounding box center [1087, 34] width 25 height 32
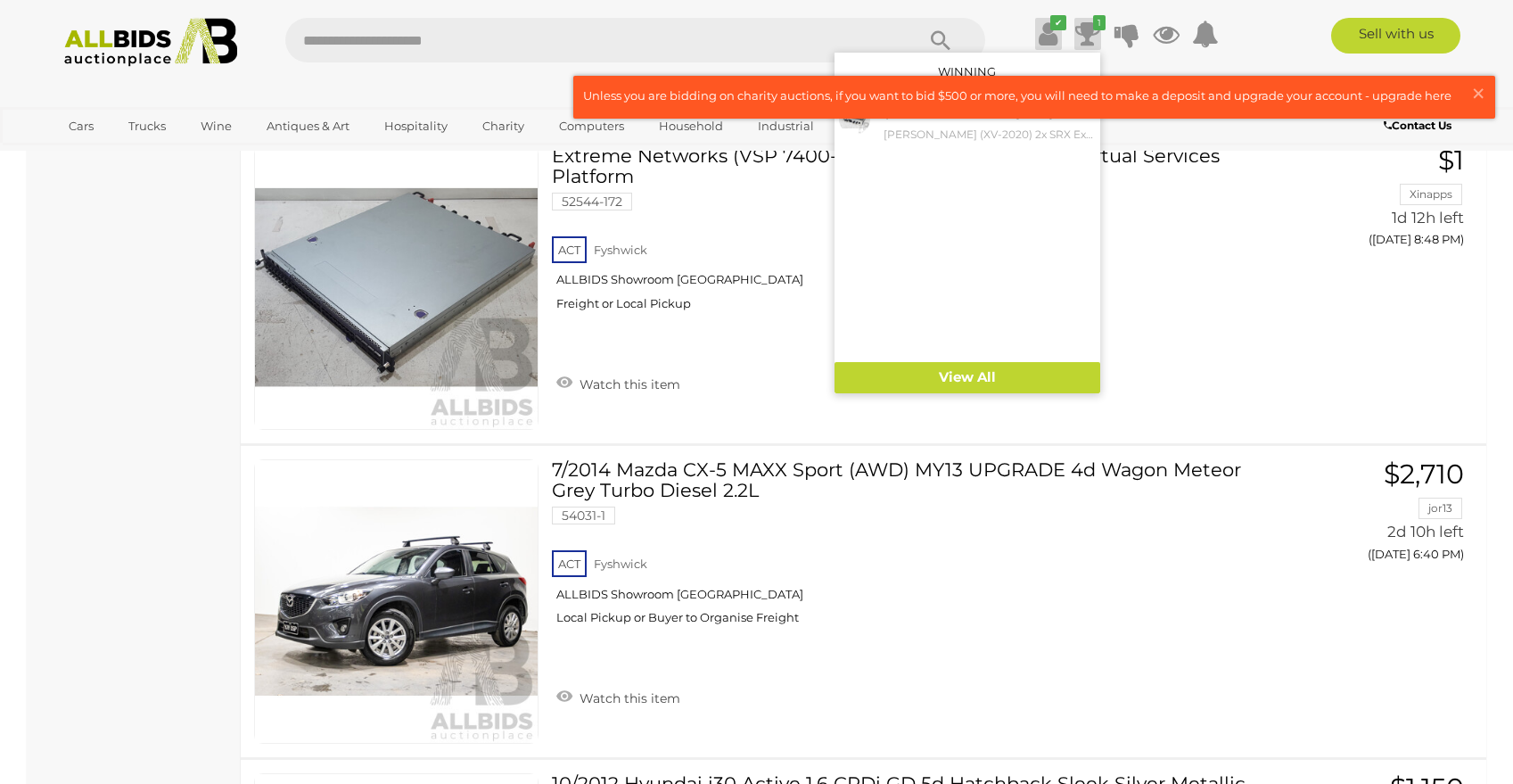
click at [1050, 23] on icon "✔" at bounding box center [1058, 22] width 16 height 15
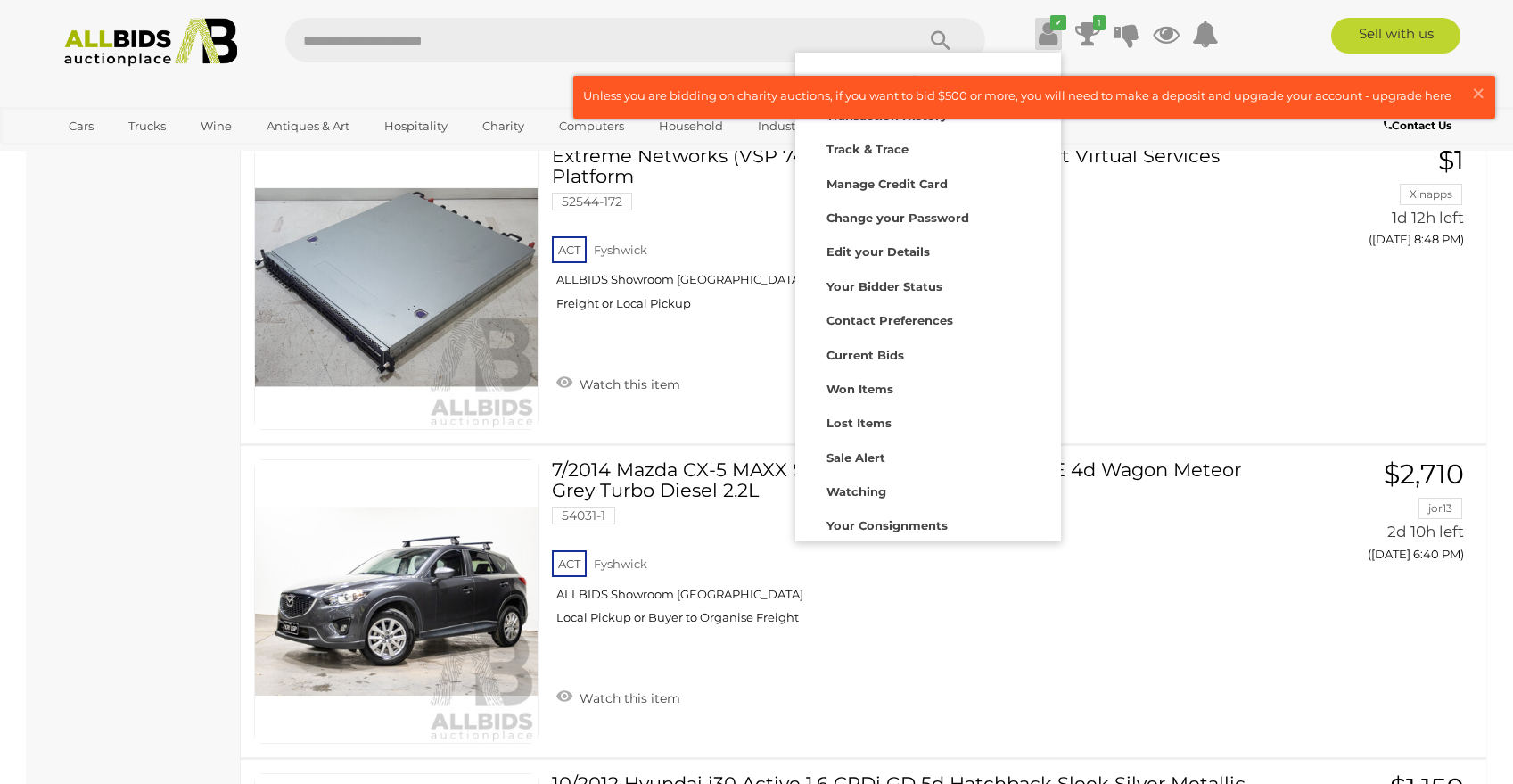
click at [525, 37] on input "text" at bounding box center [591, 40] width 612 height 44
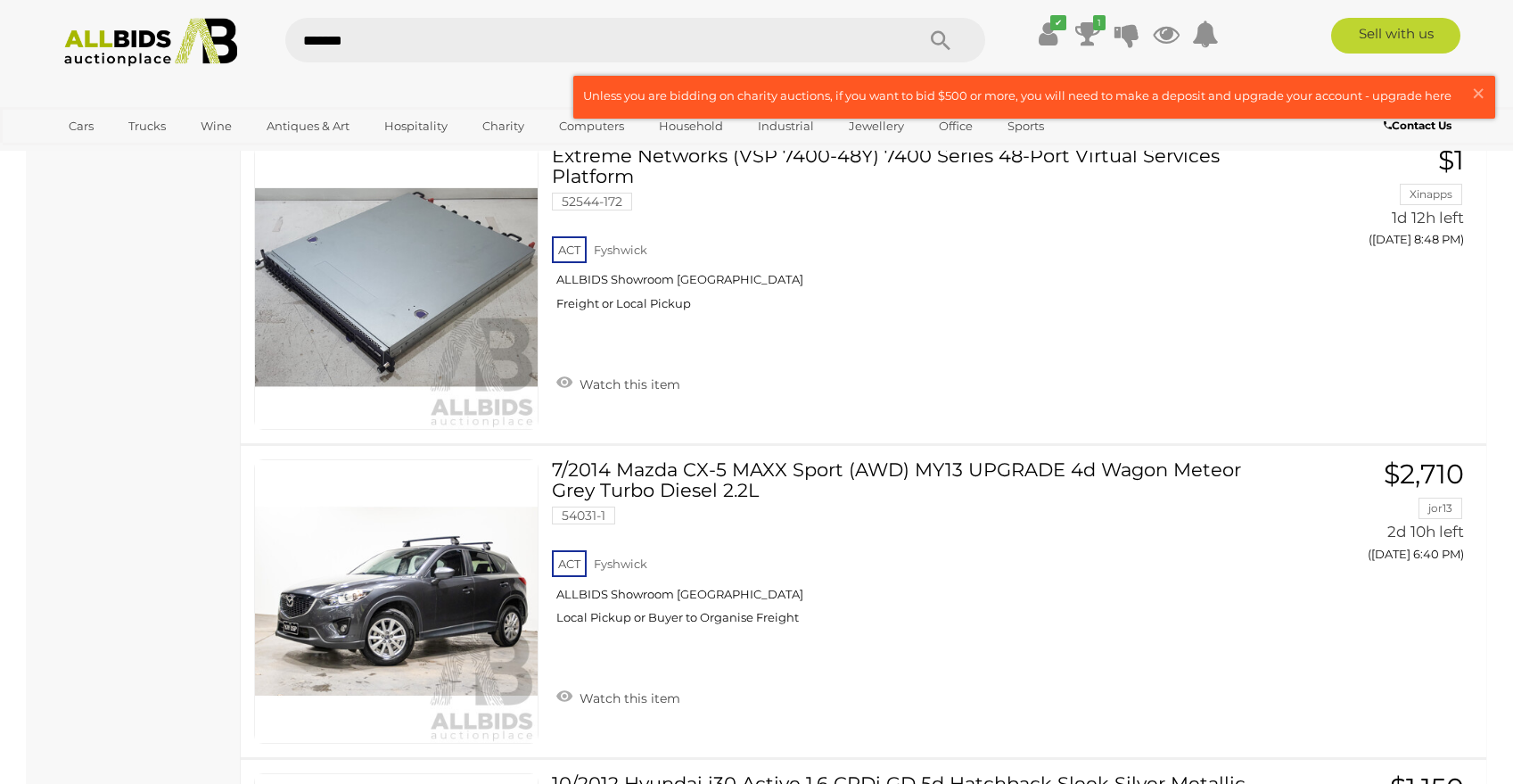
type input "********"
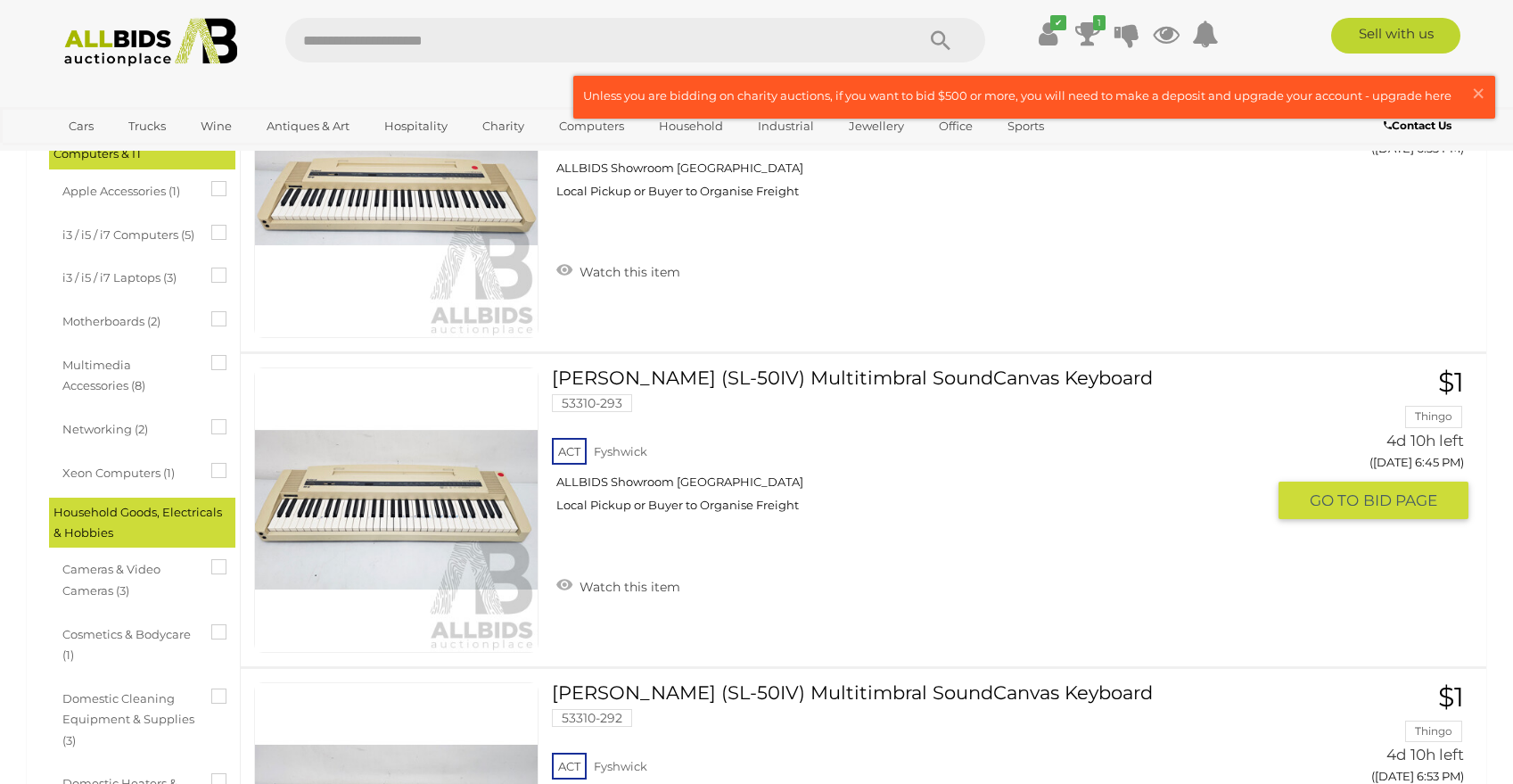
scroll to position [1136, 0]
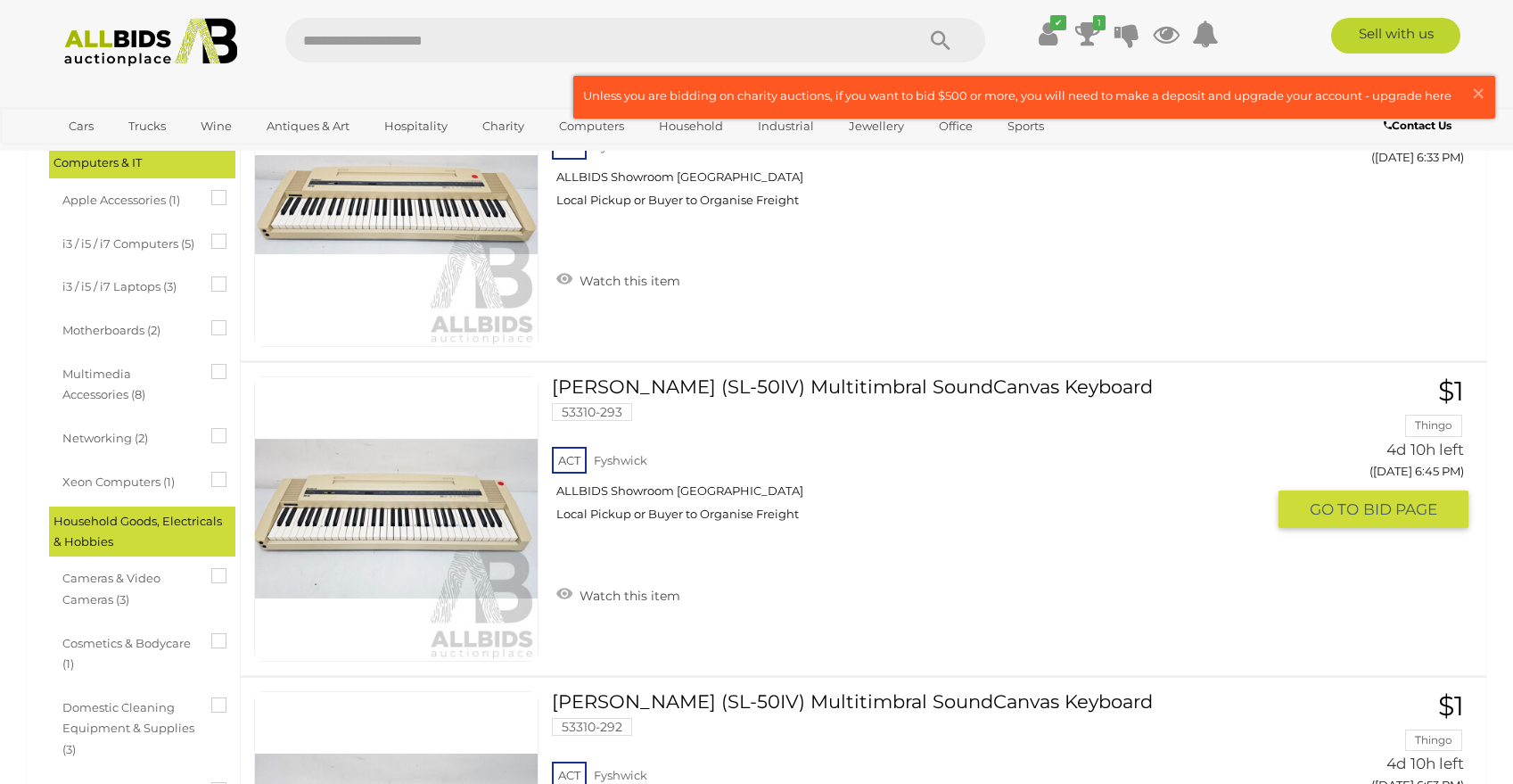
click at [421, 517] on link at bounding box center [397, 518] width 285 height 285
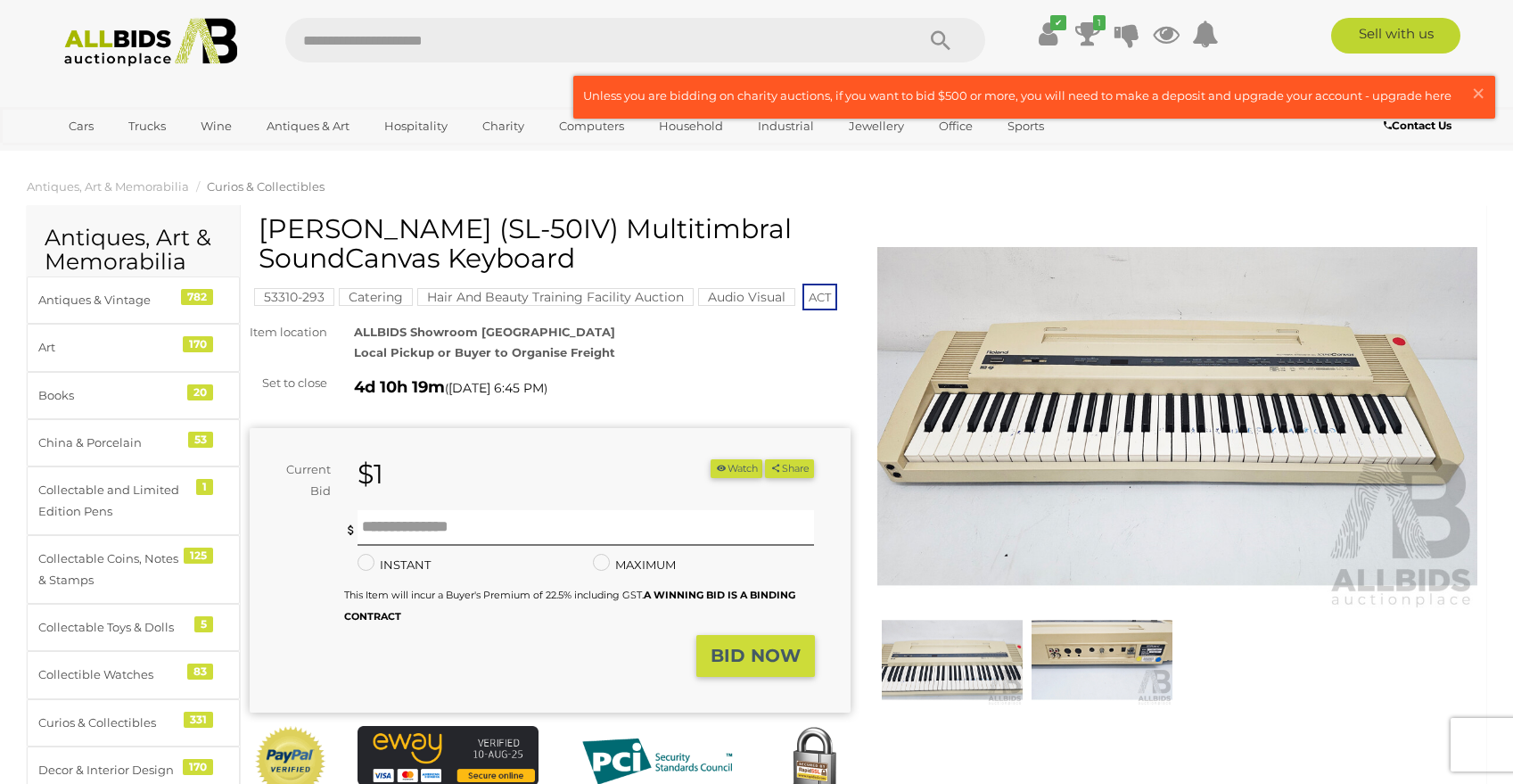
drag, startPoint x: 262, startPoint y: 229, endPoint x: 479, endPoint y: 227, distance: 217.0
click at [479, 227] on h1 "[PERSON_NAME] (SL-50IV) Multitimbral SoundCanvas Keyboard" at bounding box center [552, 243] width 587 height 59
copy h1 "[PERSON_NAME] (SL-50IV)"
click at [1106, 675] on img at bounding box center [1102, 659] width 140 height 91
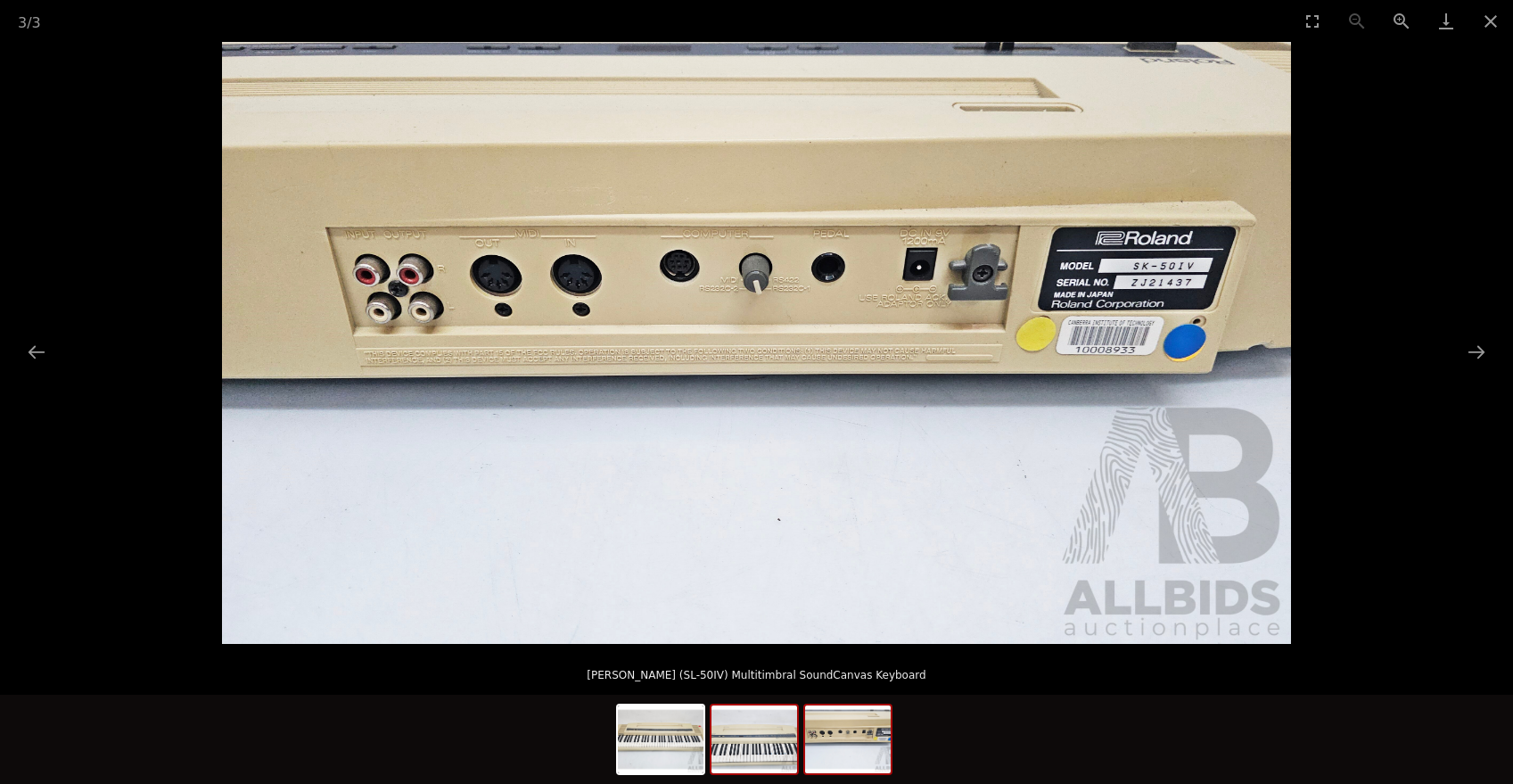
click at [749, 725] on img at bounding box center [755, 739] width 86 height 68
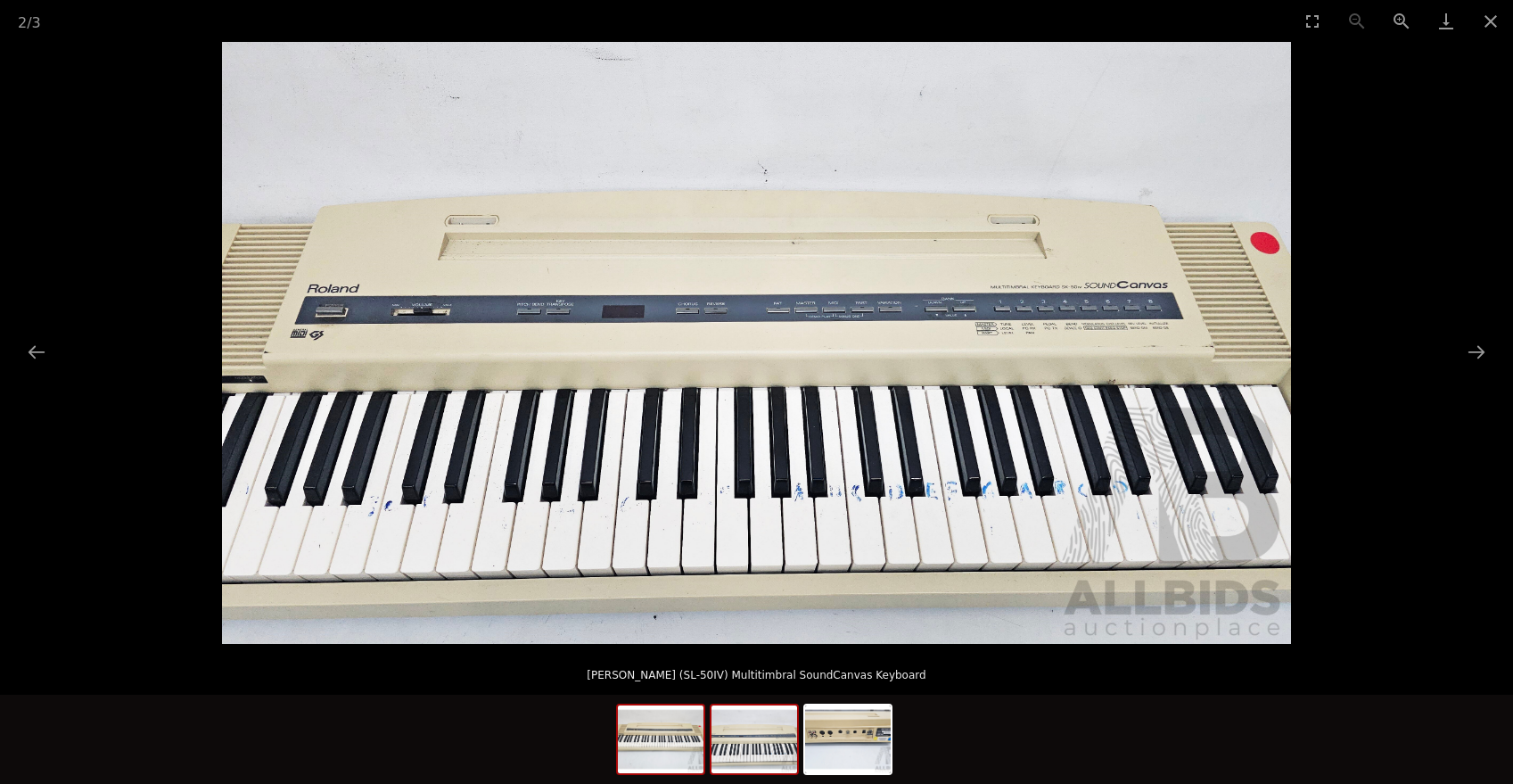
click at [675, 725] on img at bounding box center [661, 739] width 86 height 68
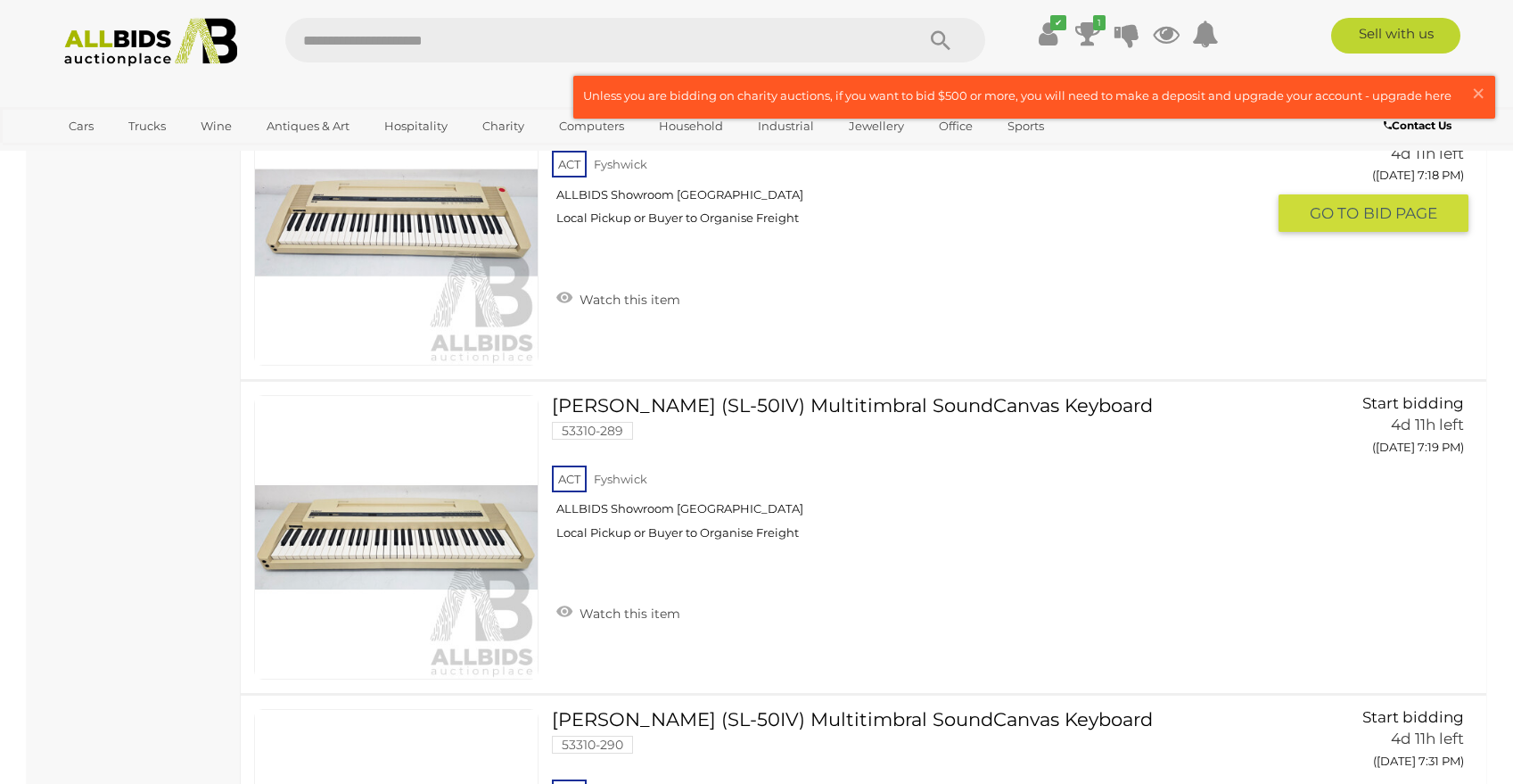
scroll to position [2688, 0]
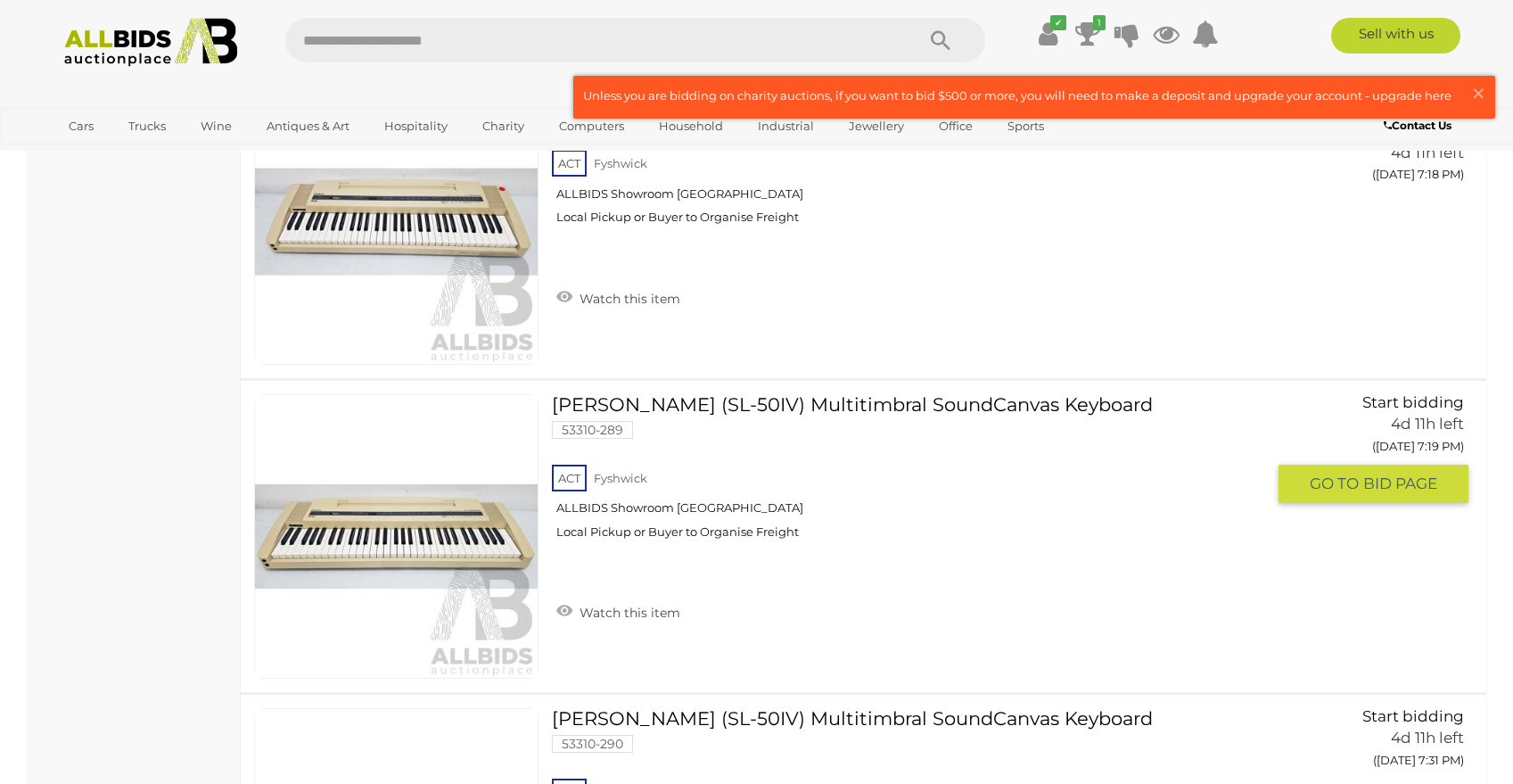
click at [386, 531] on link at bounding box center [397, 537] width 285 height 285
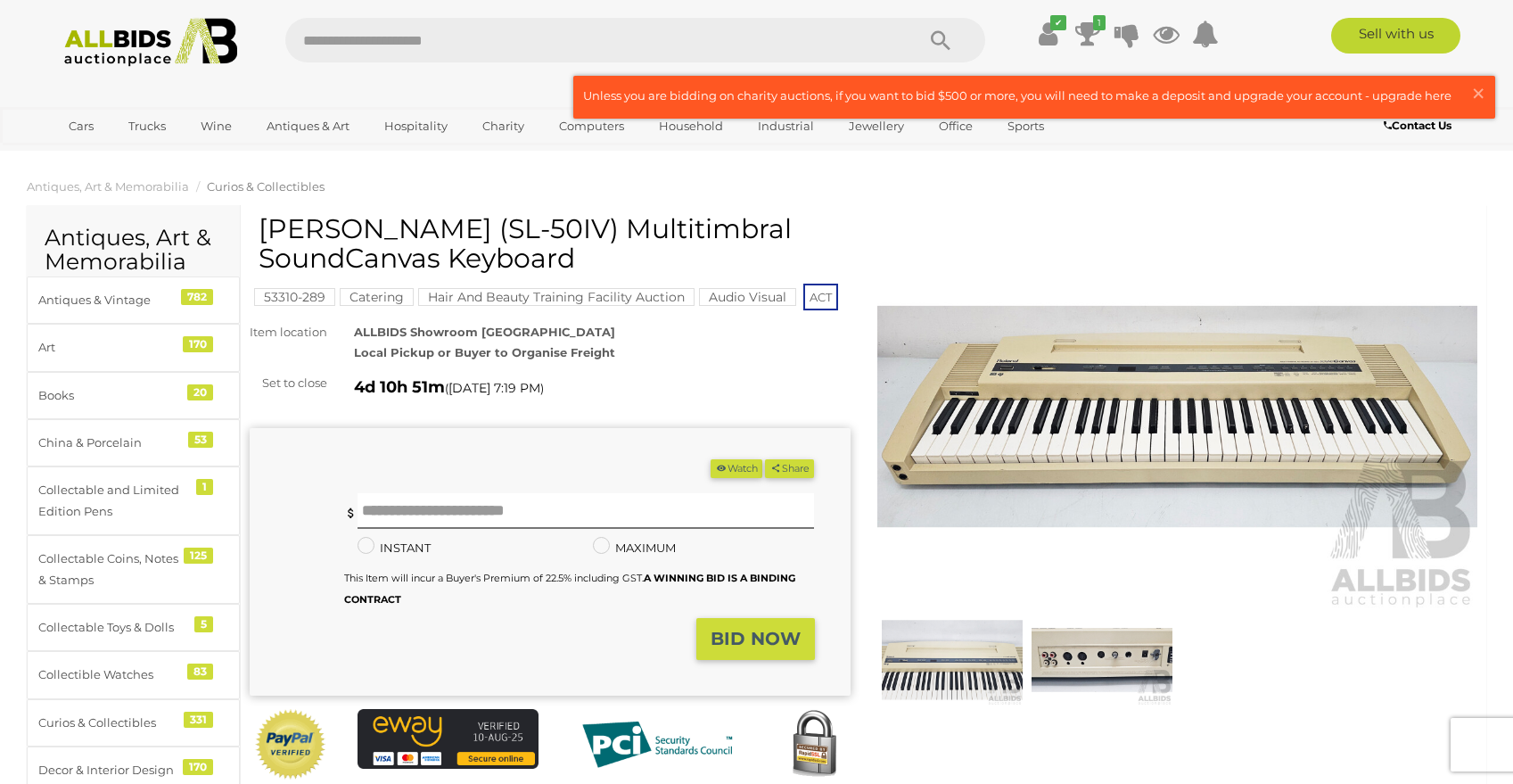
click at [965, 655] on img at bounding box center [952, 659] width 140 height 91
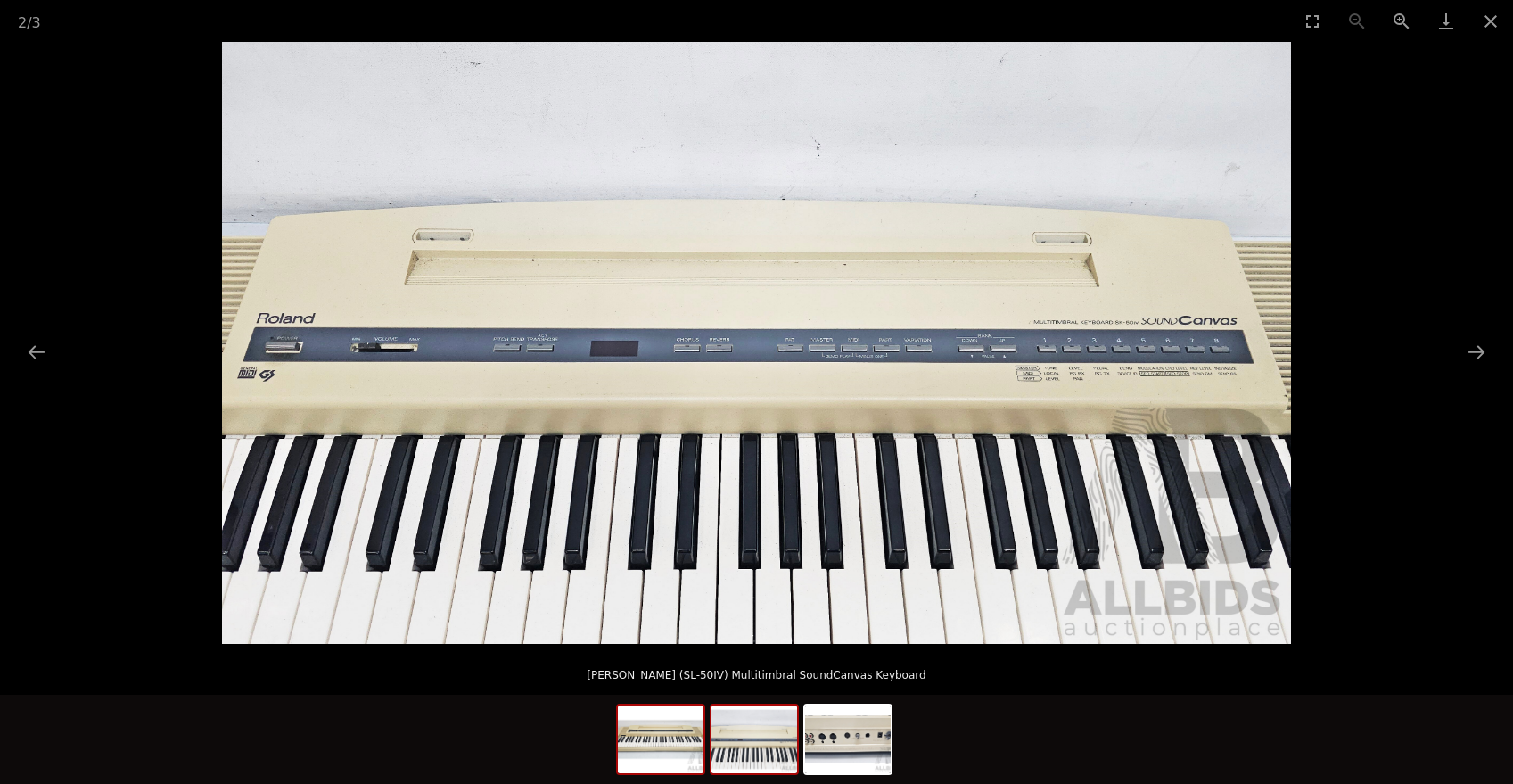
click at [654, 714] on img at bounding box center [661, 739] width 86 height 68
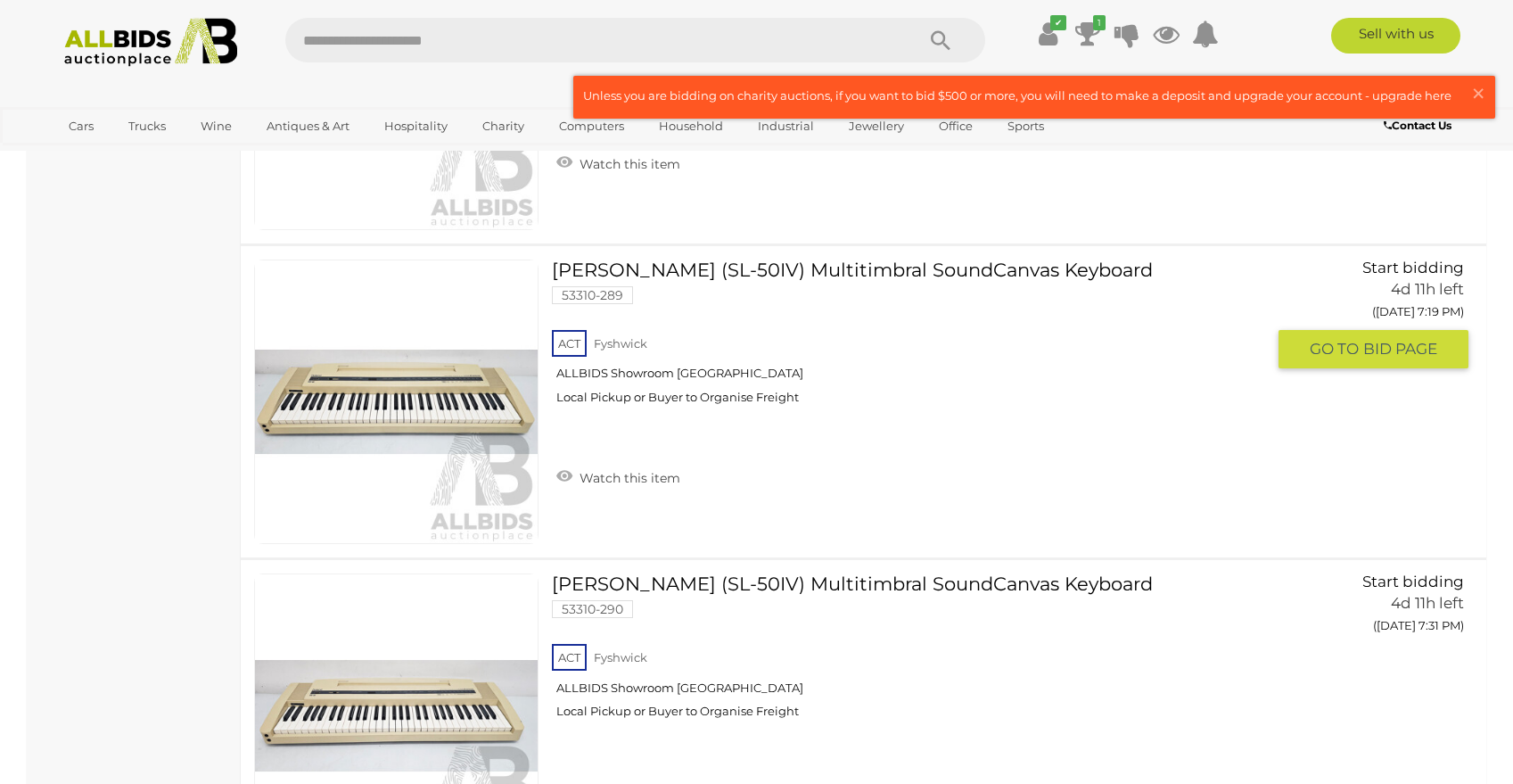
scroll to position [2801, 0]
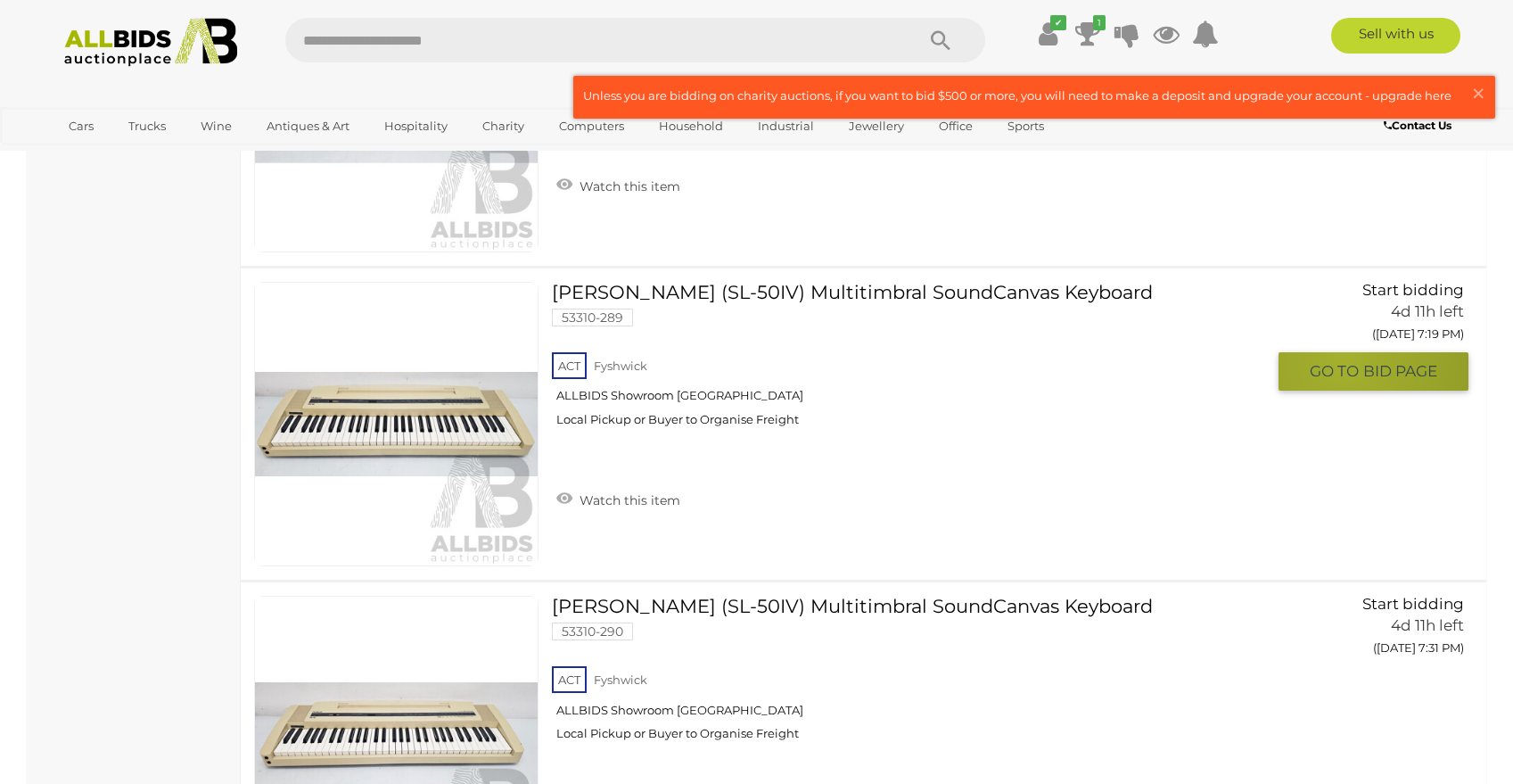
click at [1345, 358] on button "GO TO BID PAGE" at bounding box center [1374, 371] width 190 height 39
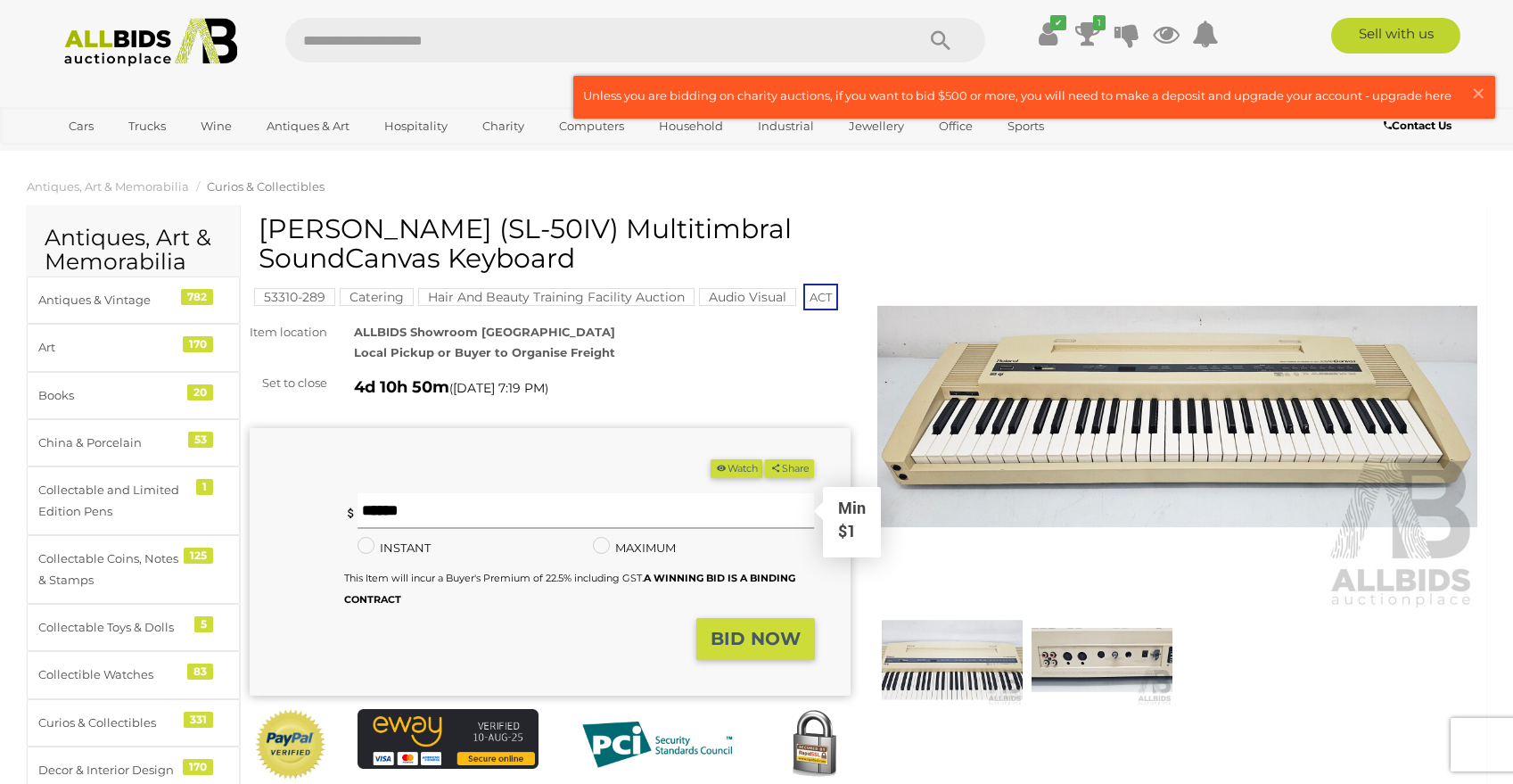
click at [416, 511] on input "text" at bounding box center [586, 511] width 458 height 36
type input "**"
click at [535, 541] on div "INSTANT Instant Bid only for this item" at bounding box center [462, 548] width 235 height 21
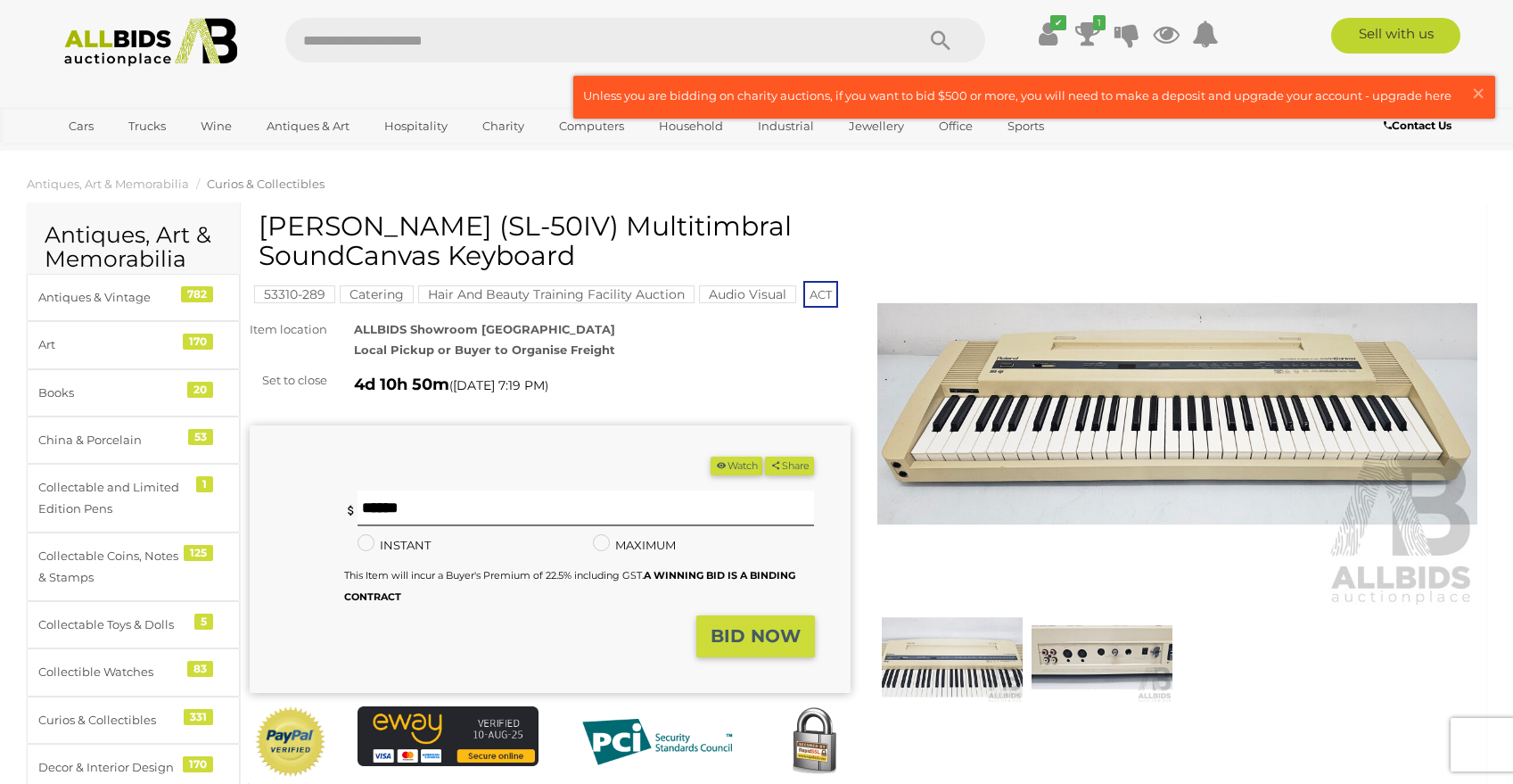
scroll to position [1, 0]
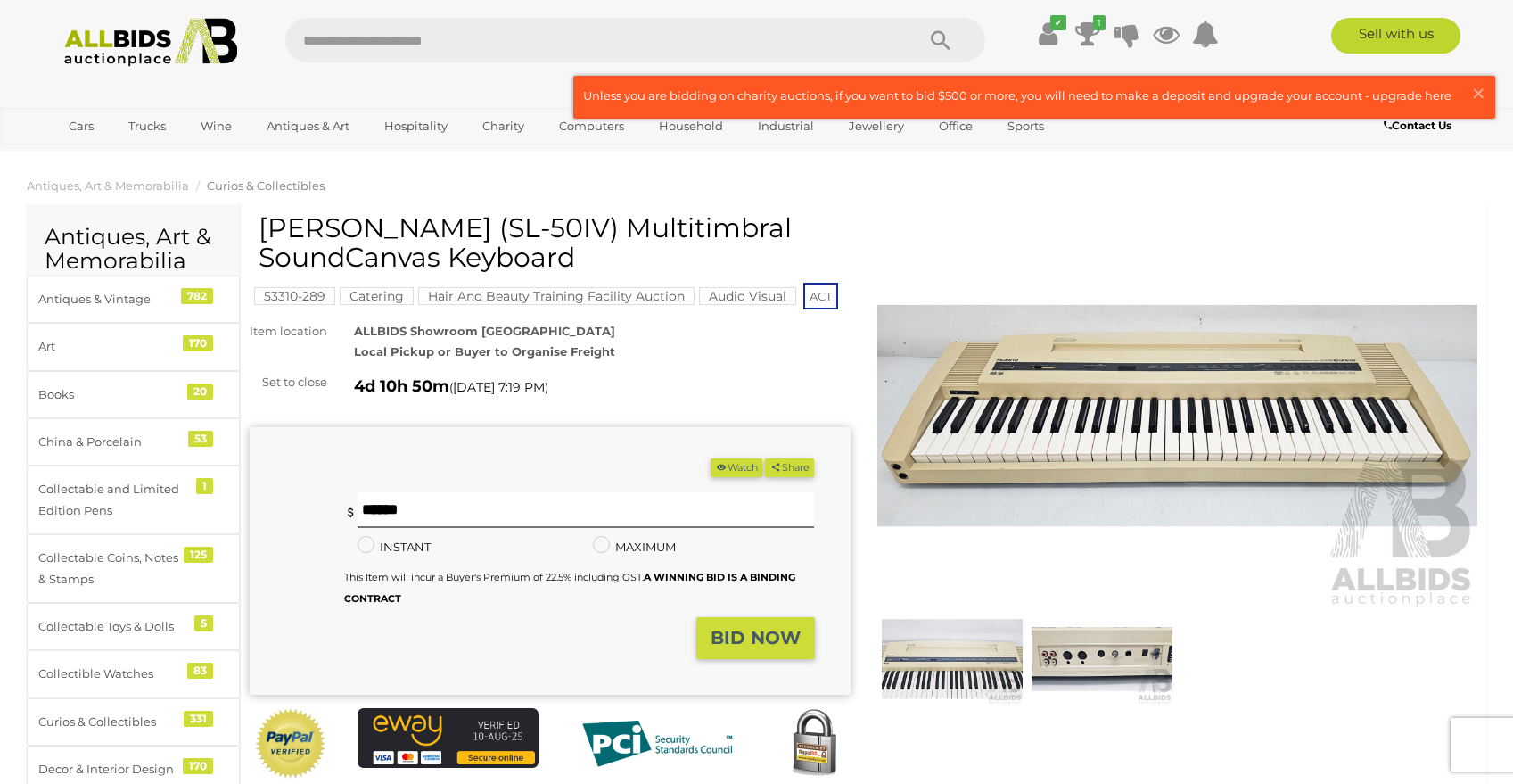
click at [739, 629] on strong "BID NOW" at bounding box center [756, 638] width 90 height 22
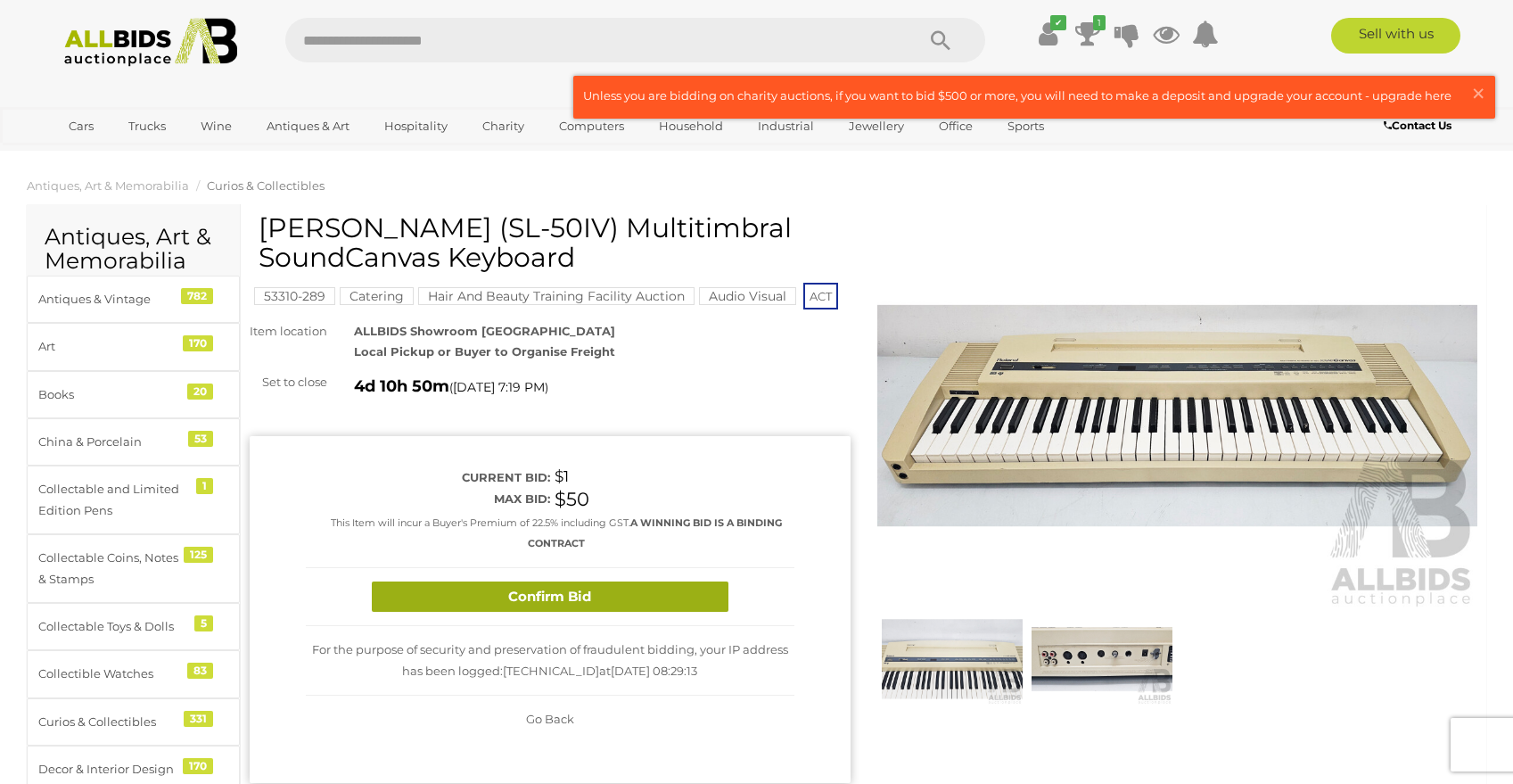
click at [576, 596] on button "Confirm Bid" at bounding box center [550, 597] width 357 height 32
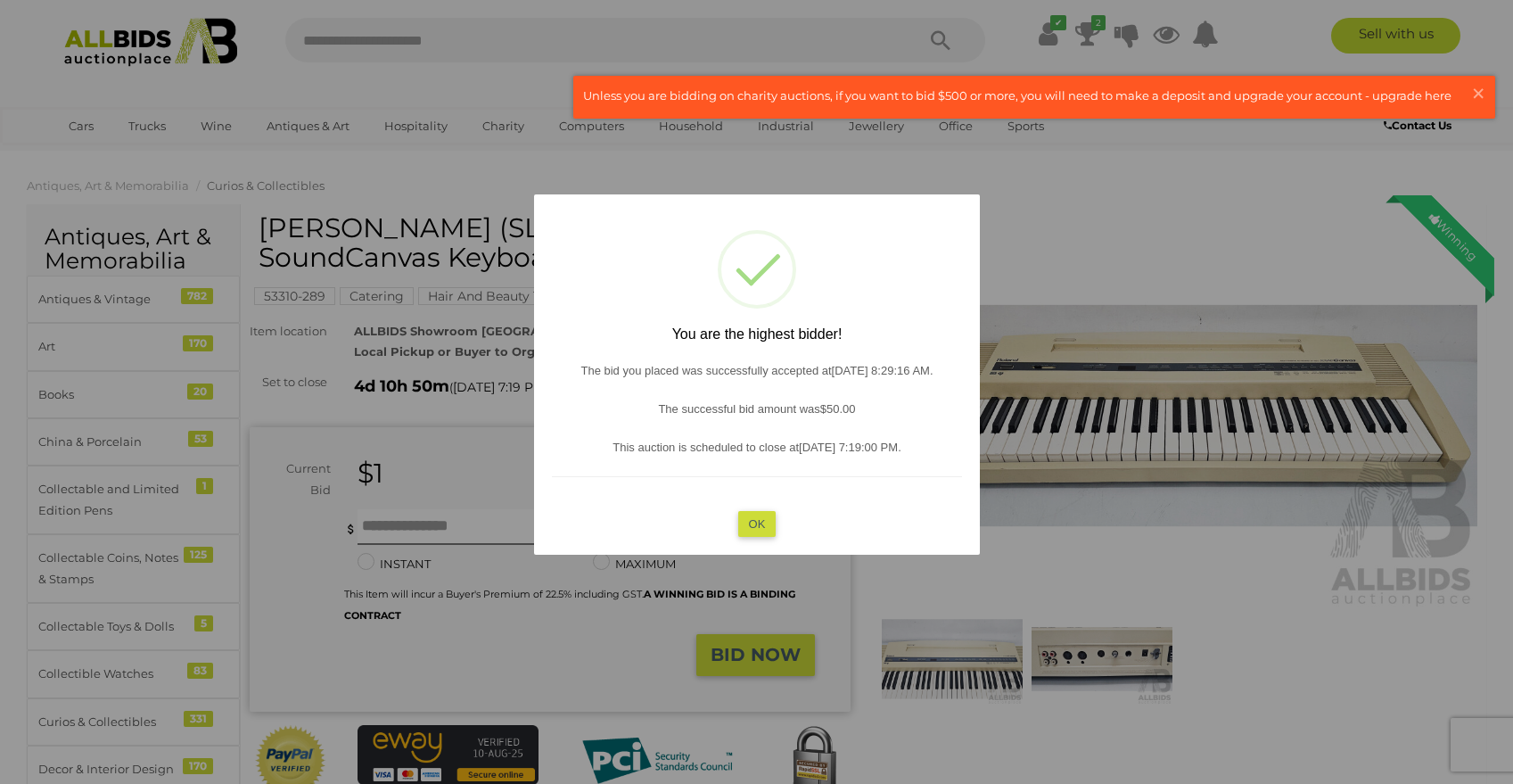
click at [758, 513] on button "OK" at bounding box center [756, 523] width 39 height 26
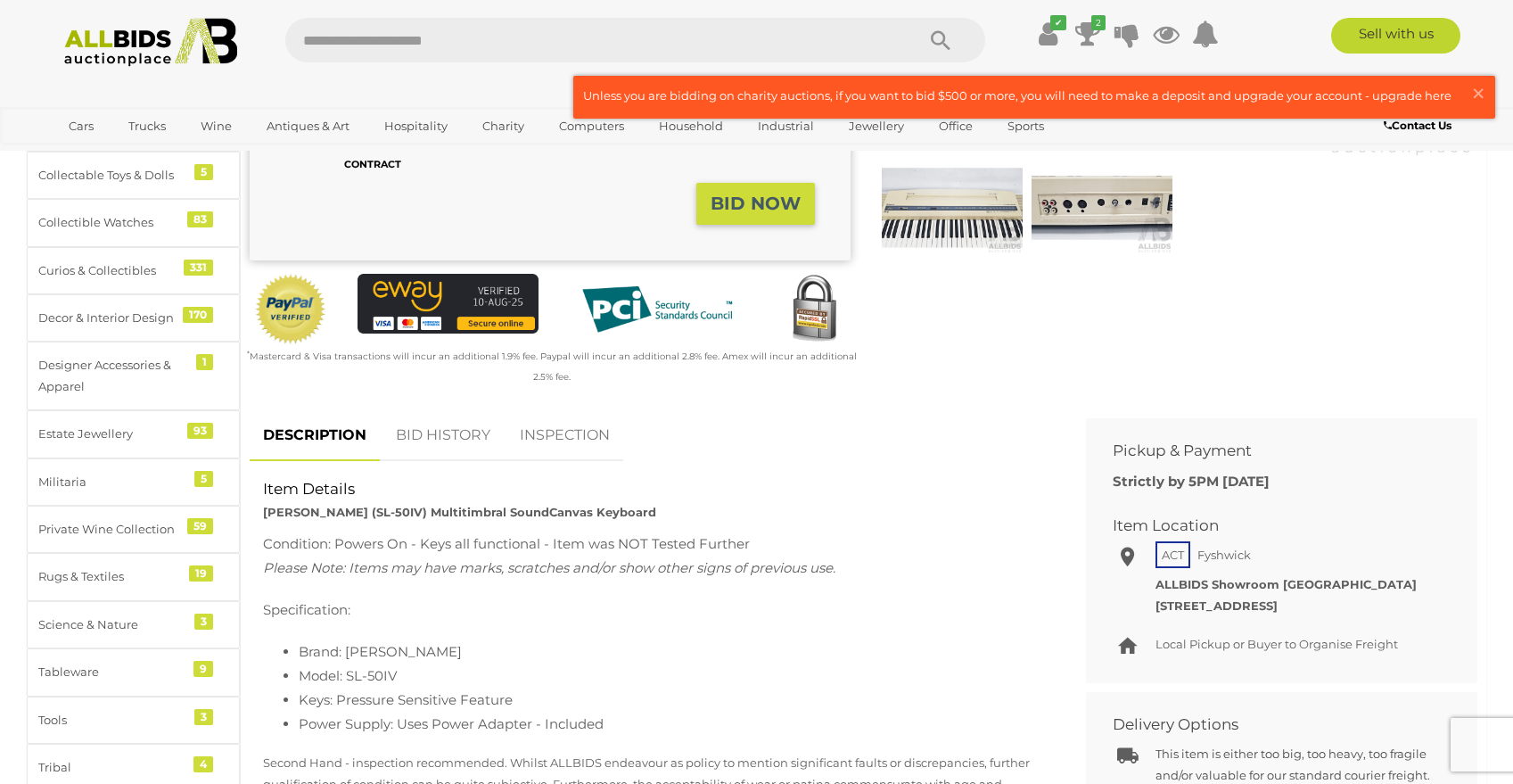
scroll to position [0, 0]
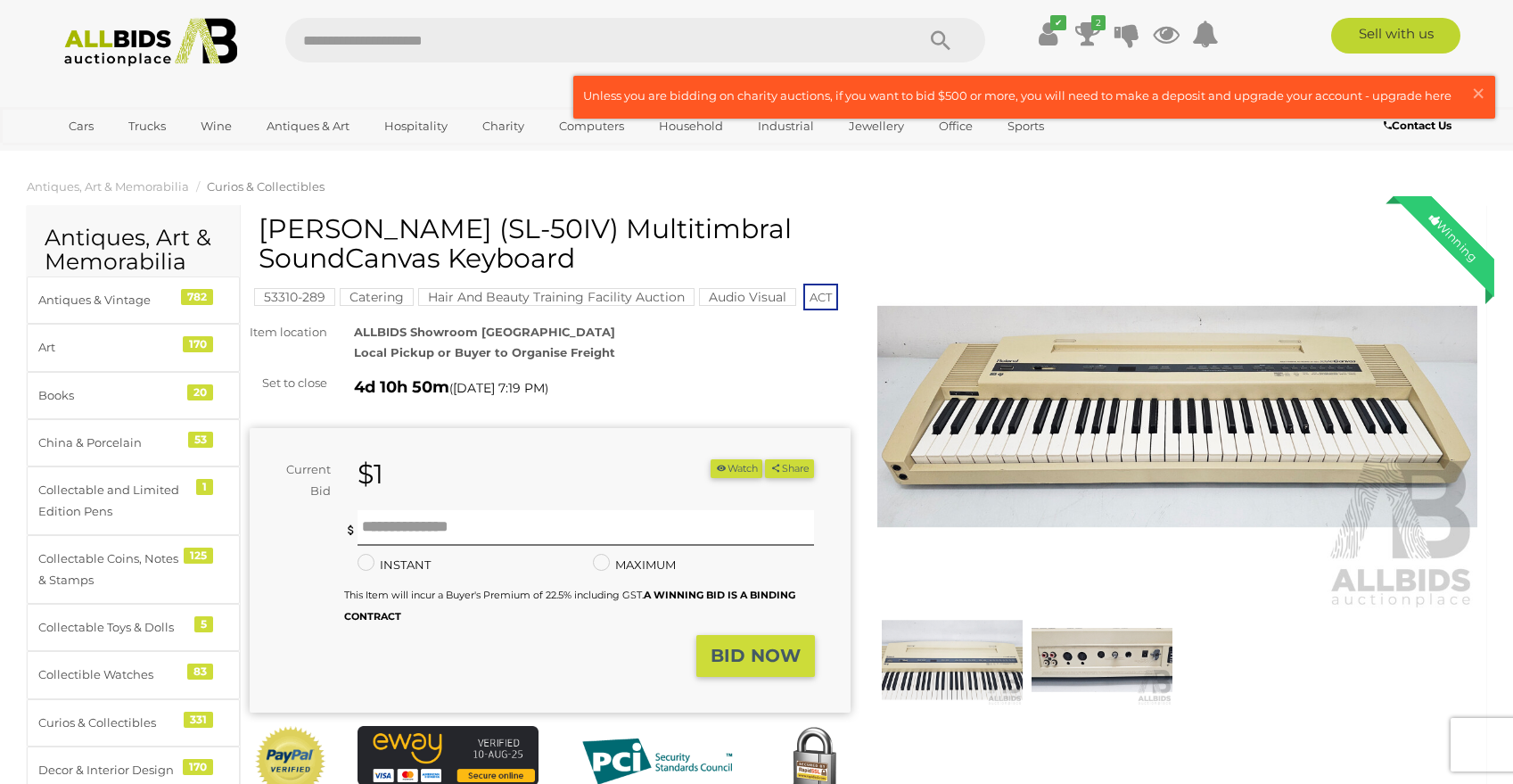
click at [339, 26] on input "text" at bounding box center [591, 40] width 612 height 44
type input "*****"
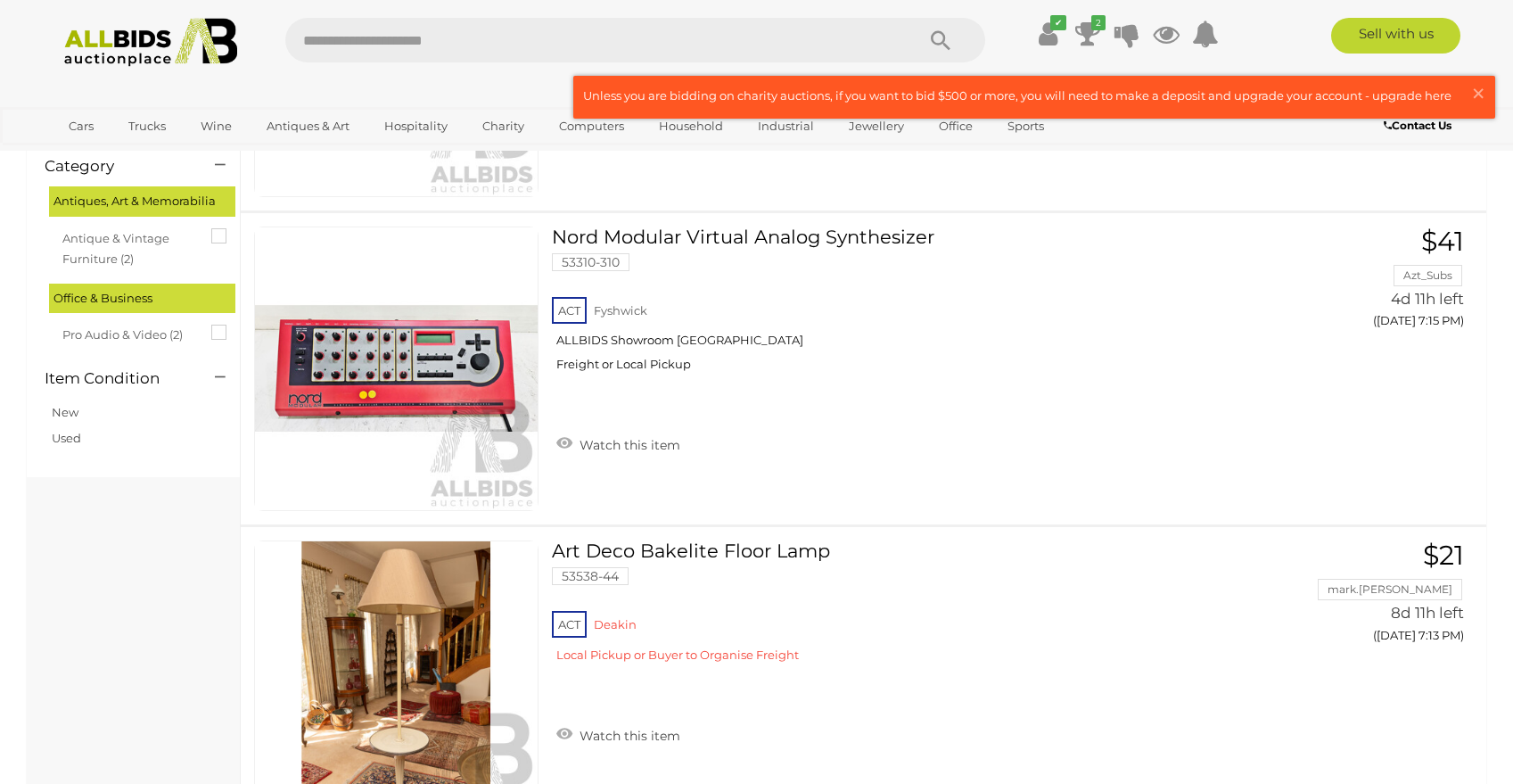
scroll to position [270, 0]
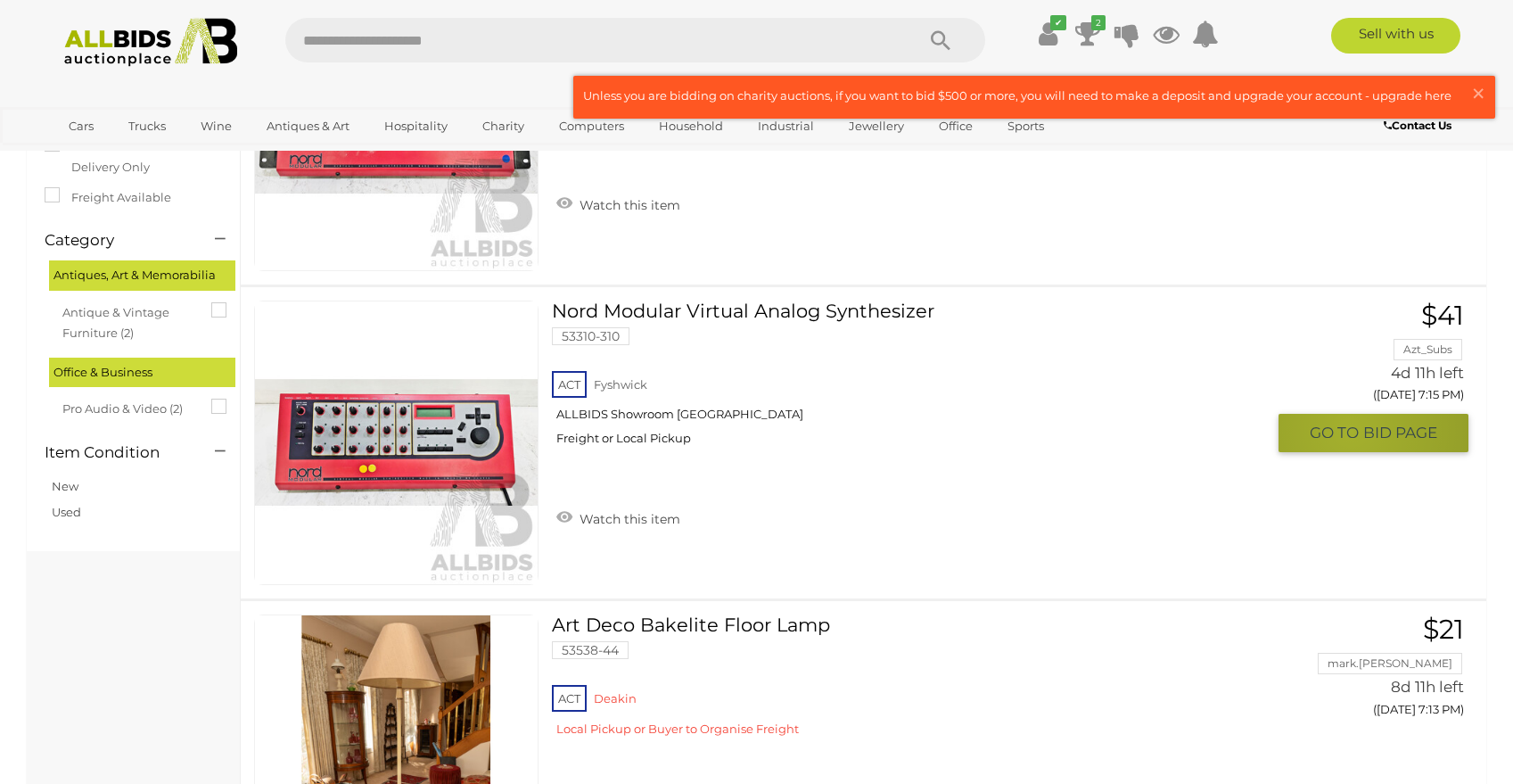
click at [1351, 430] on span "GO TO" at bounding box center [1336, 432] width 53 height 21
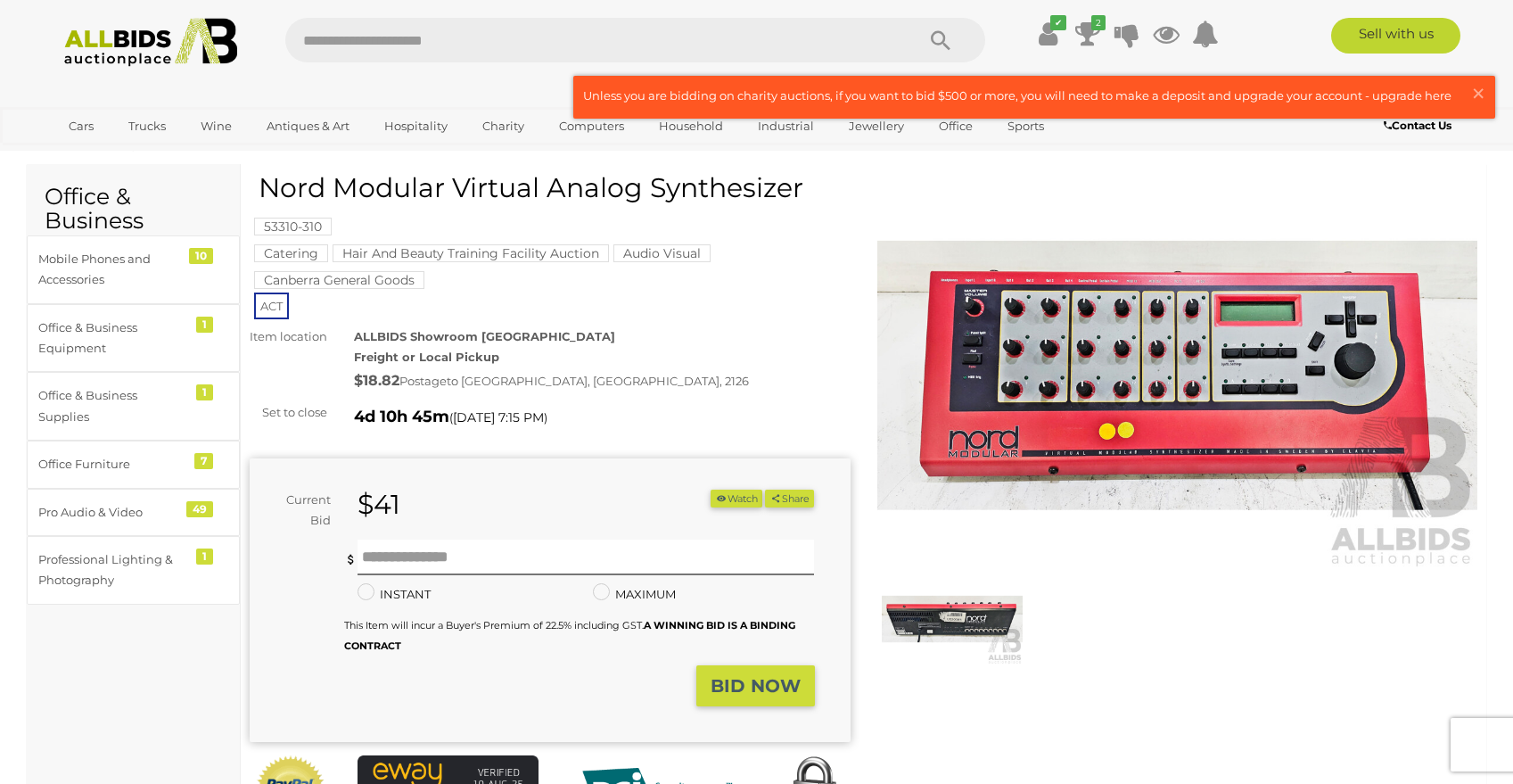
scroll to position [75, 0]
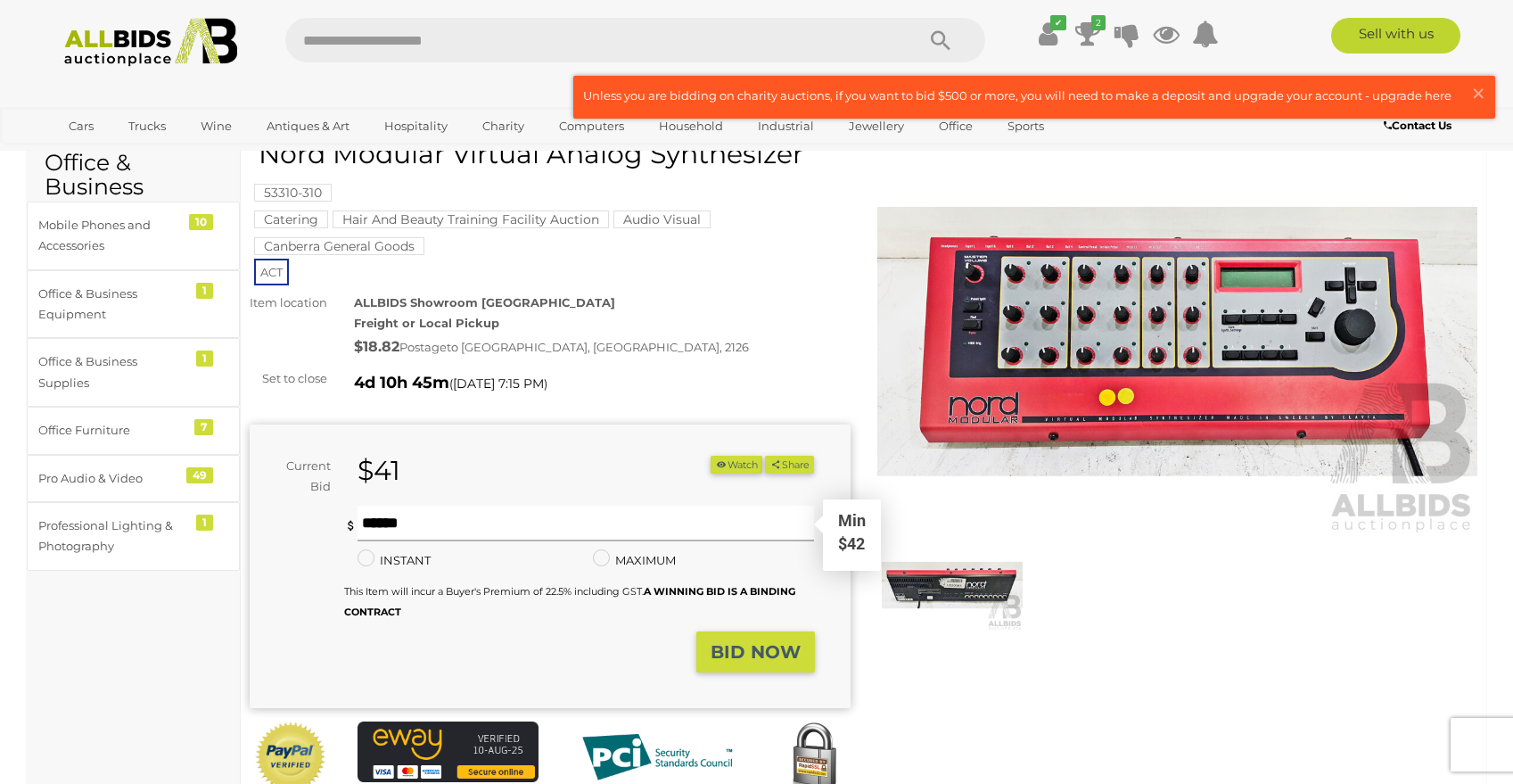
click at [381, 511] on input "text" at bounding box center [586, 523] width 458 height 36
type input "*"
type input "**"
click at [756, 641] on strong "BID NOW" at bounding box center [756, 652] width 90 height 22
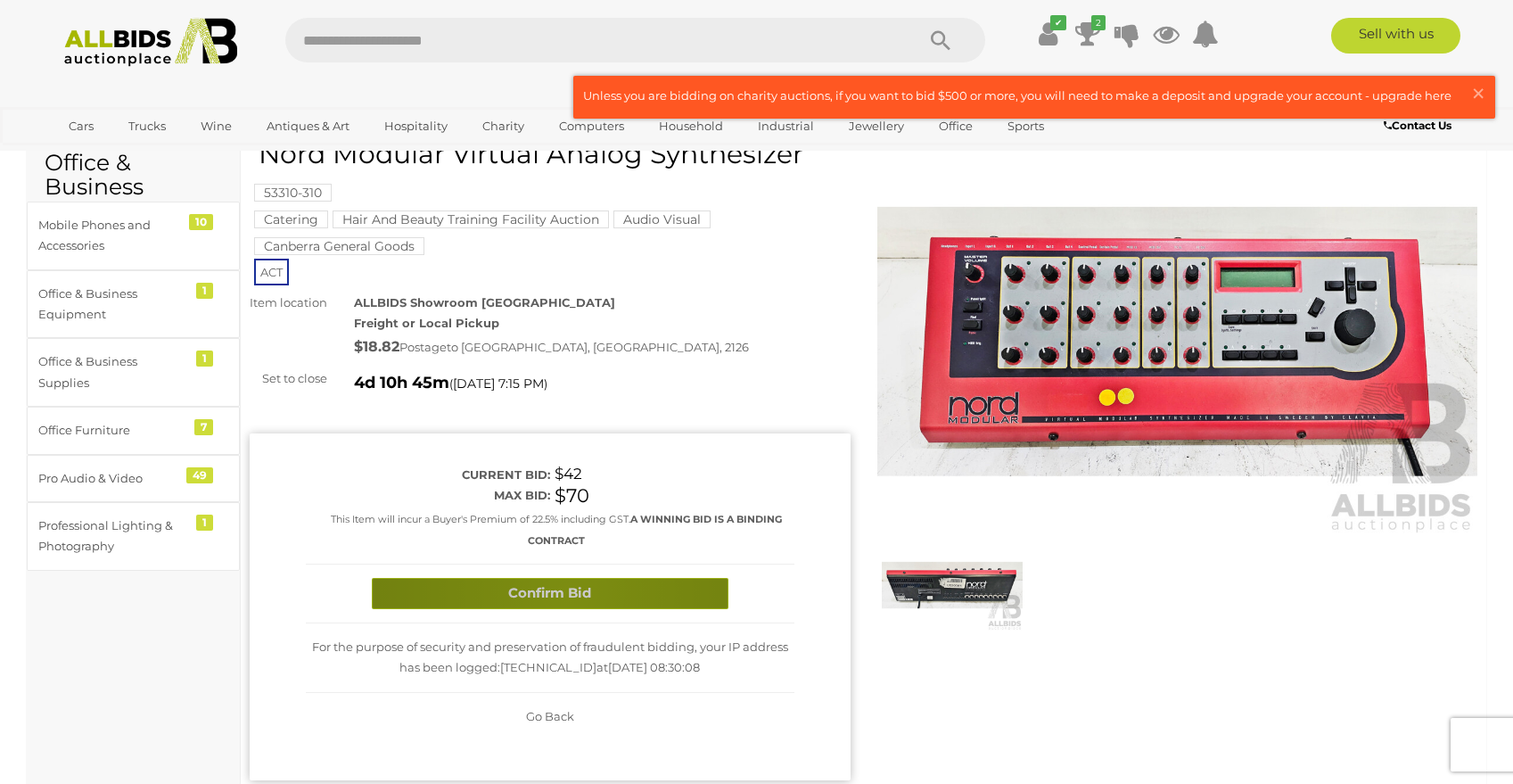
click at [569, 590] on button "Confirm Bid" at bounding box center [550, 593] width 357 height 32
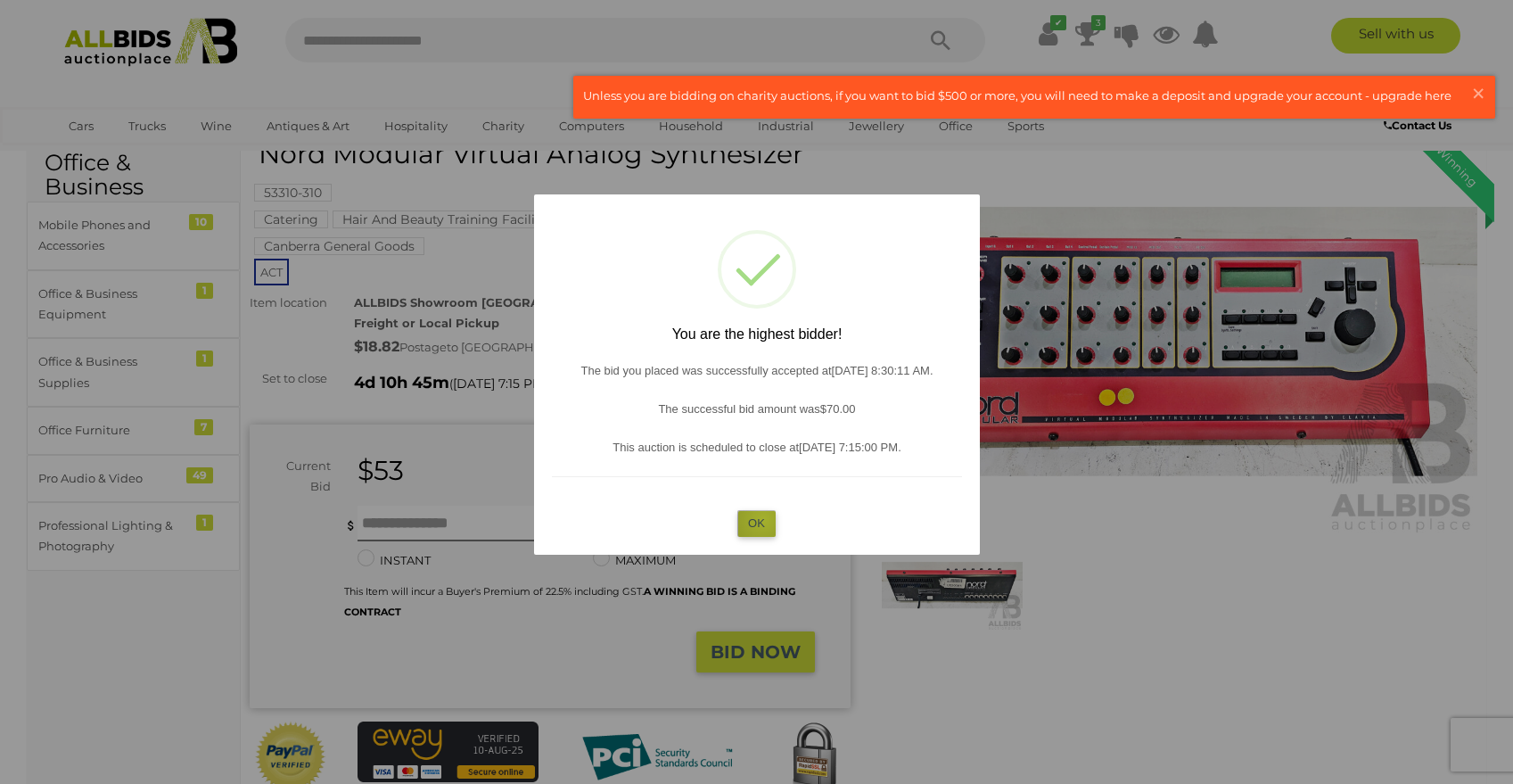
click at [762, 519] on button "OK" at bounding box center [756, 523] width 39 height 26
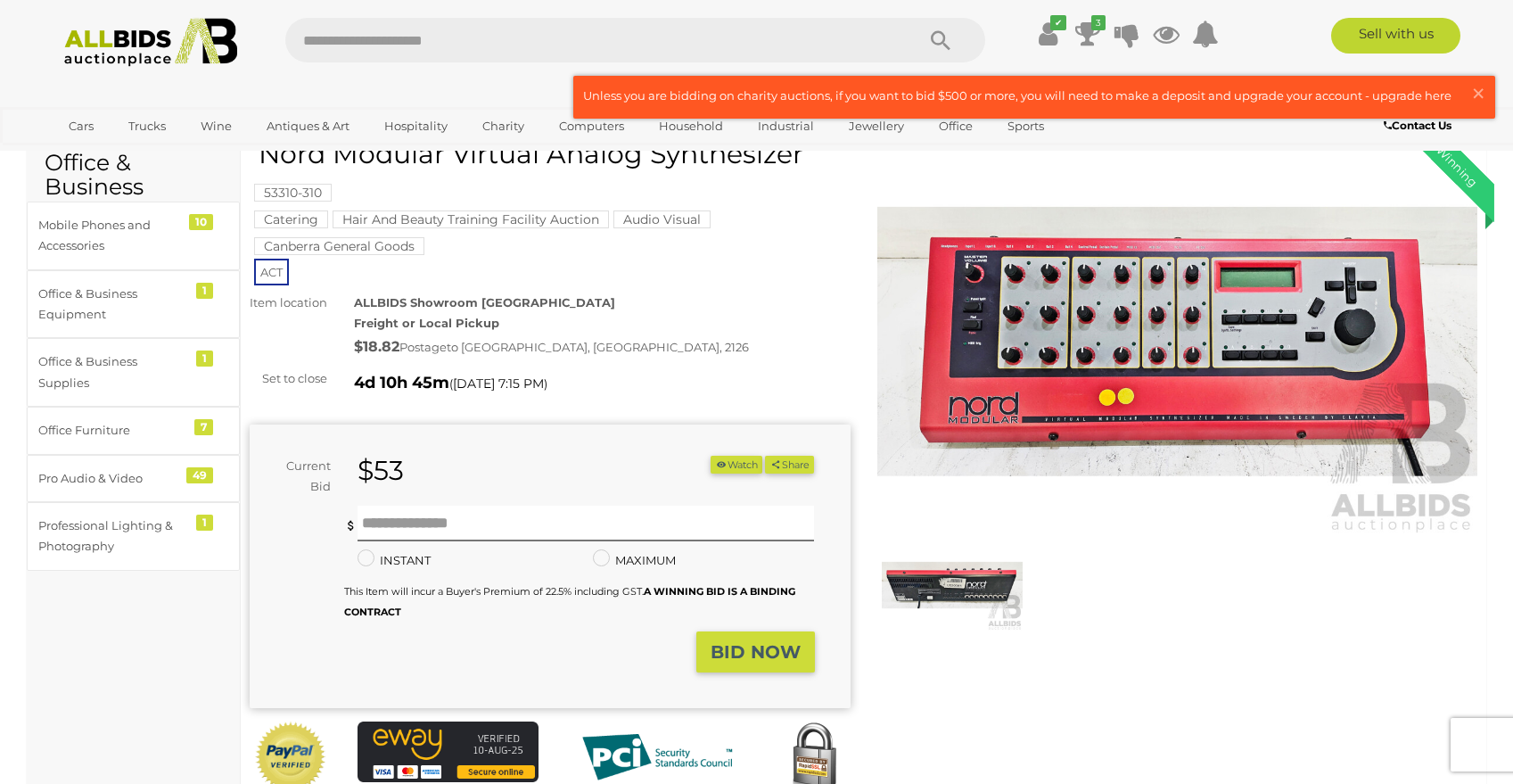
scroll to position [0, 0]
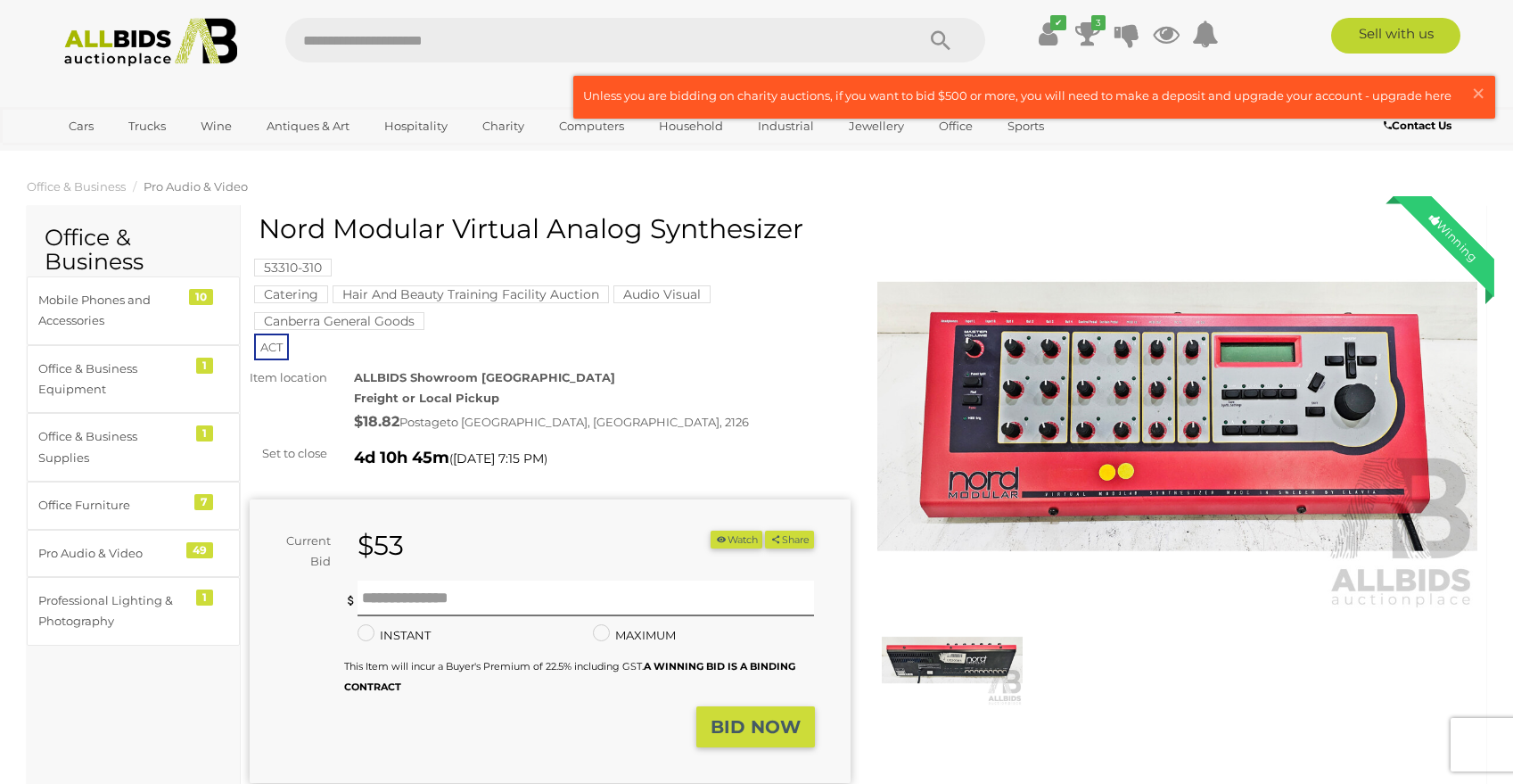
drag, startPoint x: 261, startPoint y: 225, endPoint x: 797, endPoint y: 229, distance: 536.0
click at [797, 229] on h1 "Nord Modular Virtual Analog Synthesizer" at bounding box center [552, 228] width 587 height 30
copy h1 "Nord Modular Virtual Analog Synthesize"
drag, startPoint x: 805, startPoint y: 218, endPoint x: 263, endPoint y: 230, distance: 542.1
click at [263, 230] on h1 "Nord Modular Virtual Analog Synthesizer" at bounding box center [552, 228] width 587 height 30
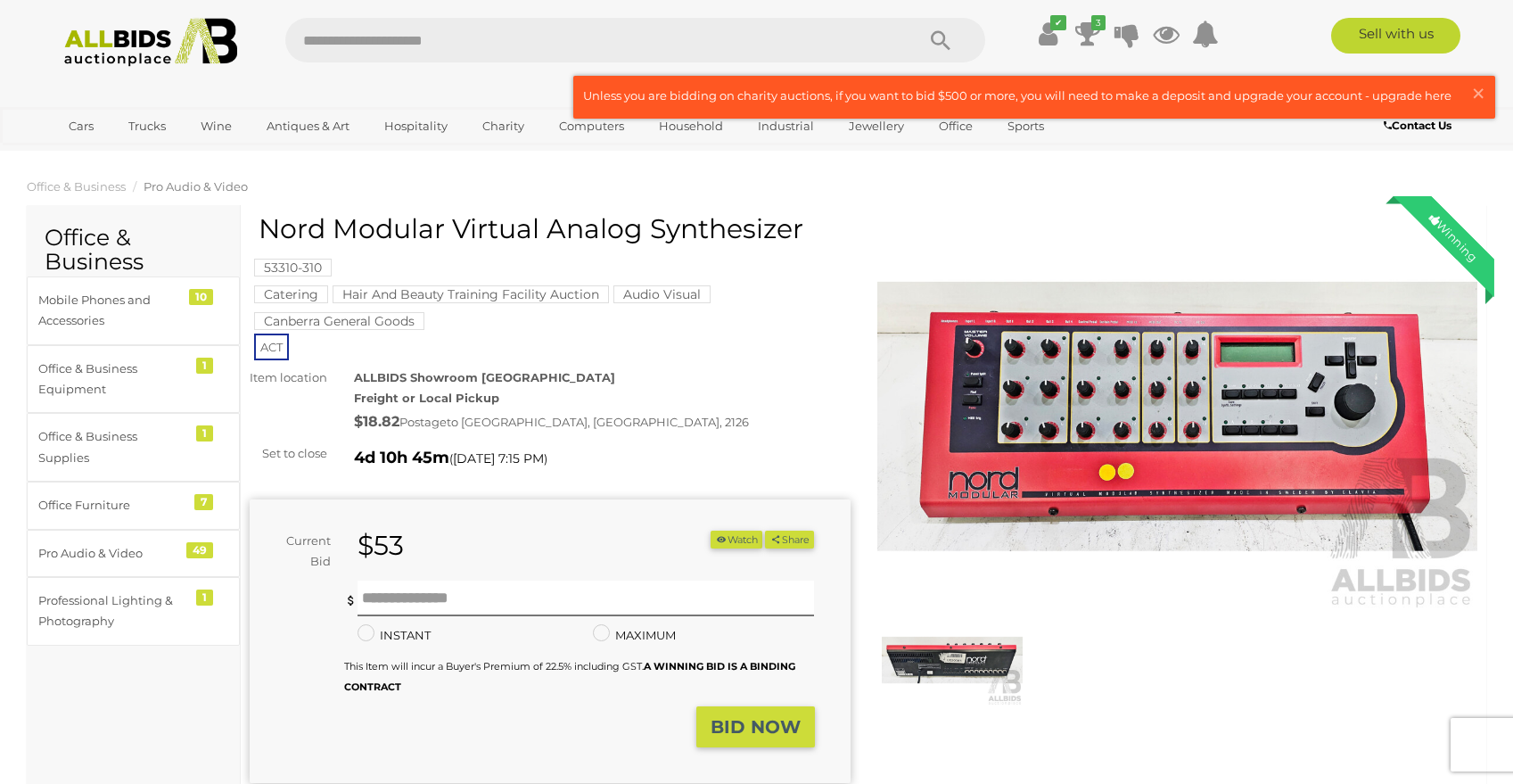
copy h1 "Nord Modular Virtual Analog Synthesizer"
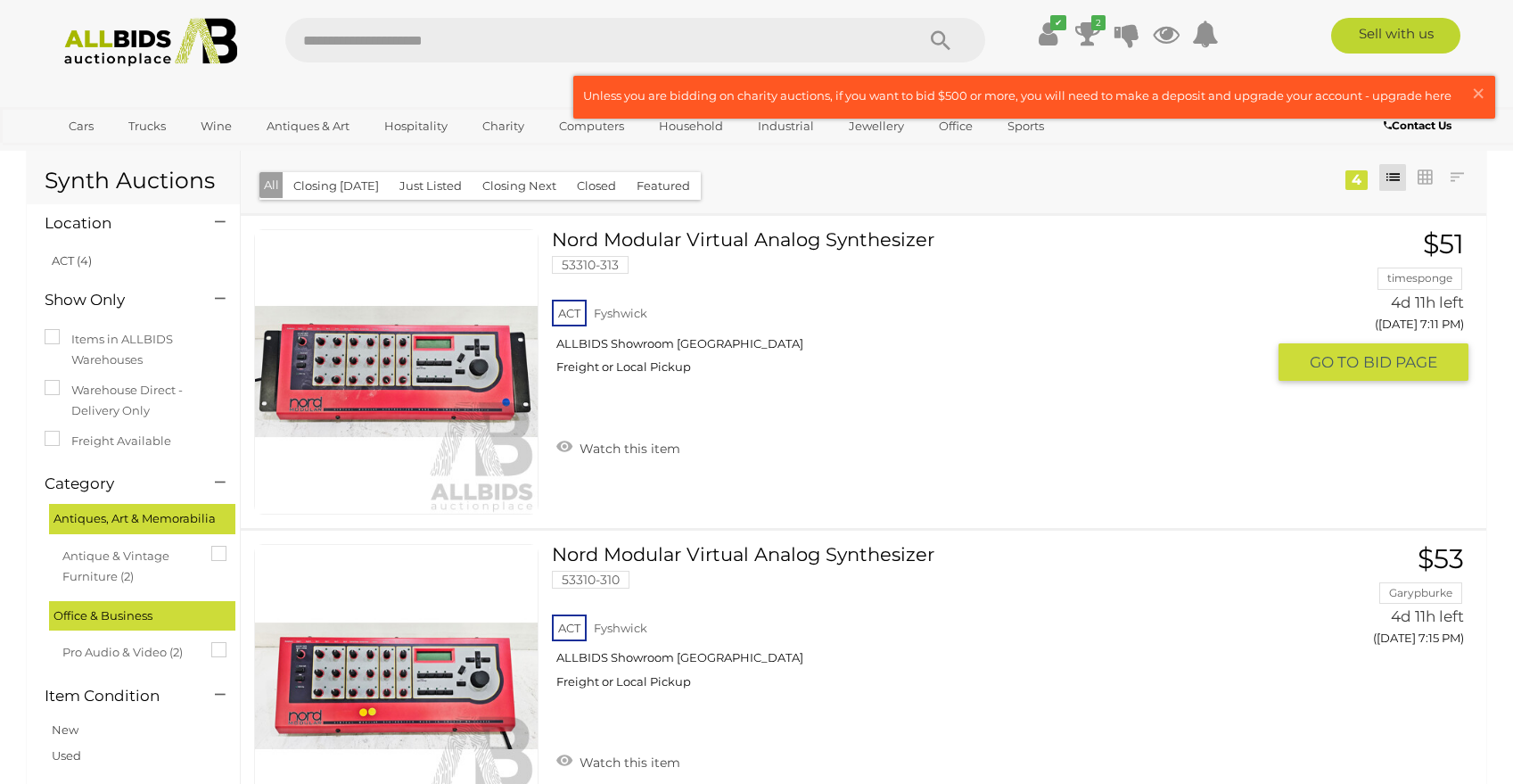
scroll to position [31, 0]
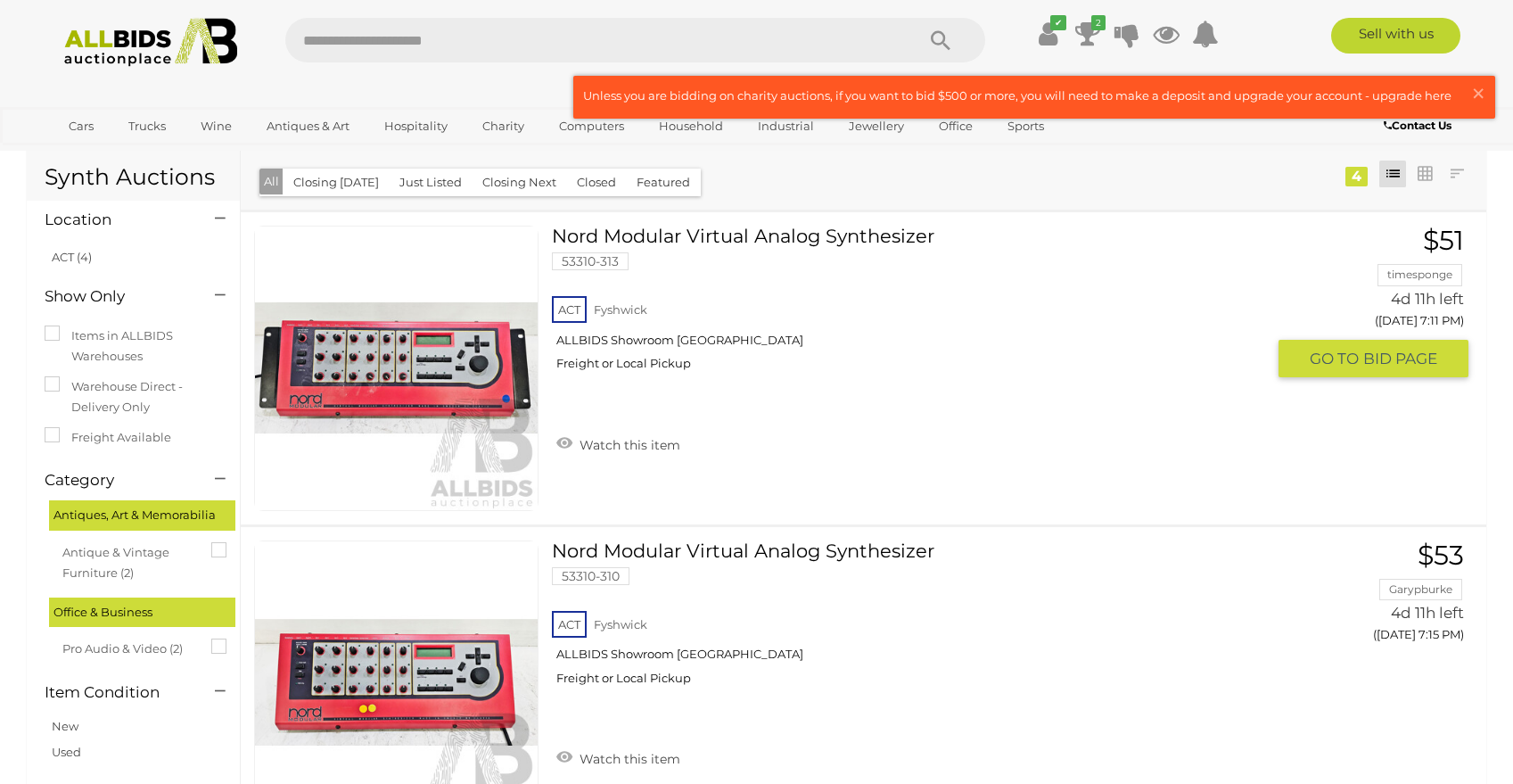
click at [1350, 360] on span "GO TO" at bounding box center [1336, 359] width 53 height 21
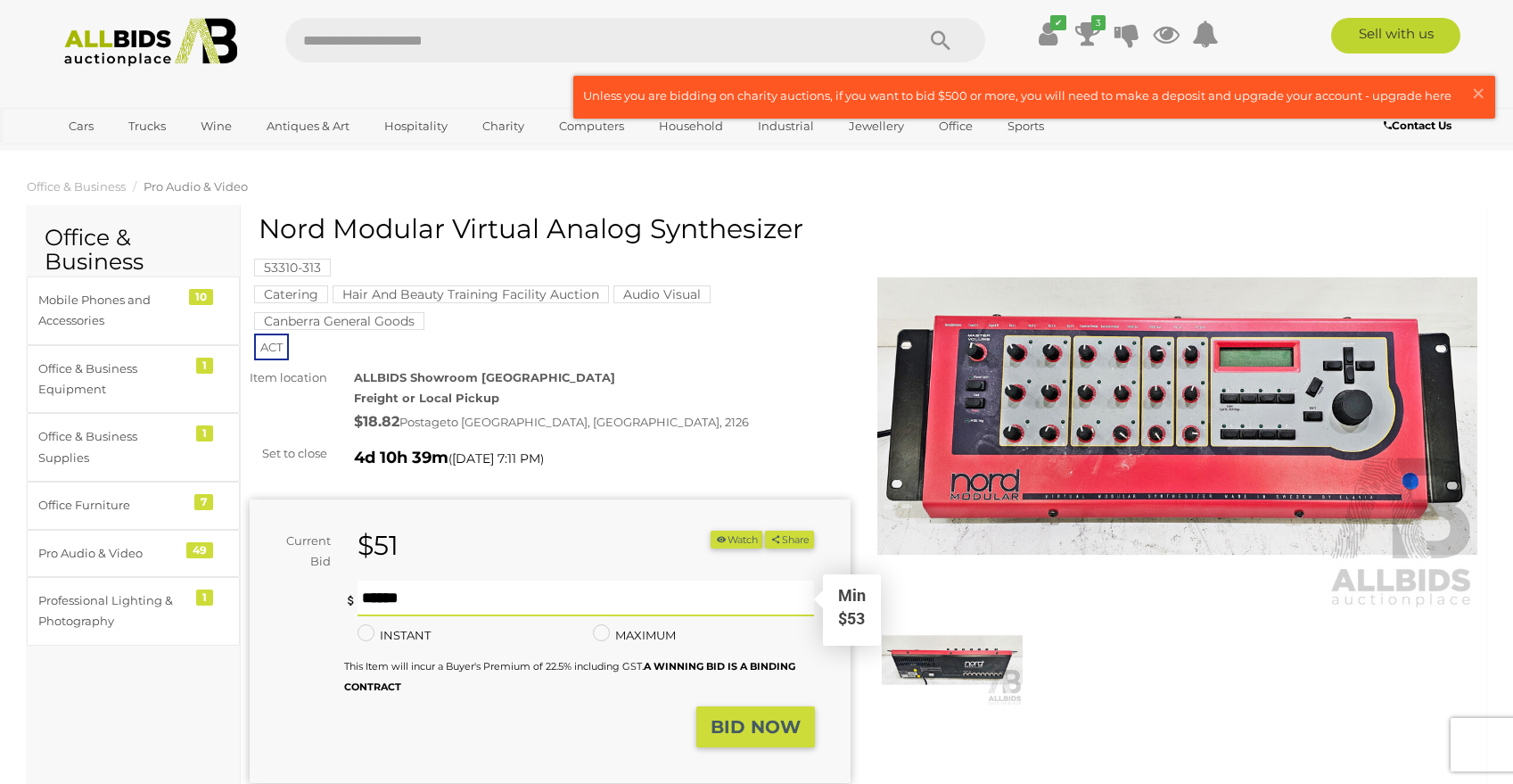
click at [368, 586] on input "text" at bounding box center [586, 598] width 458 height 36
type input "***"
click at [749, 716] on strong "BID NOW" at bounding box center [756, 727] width 90 height 22
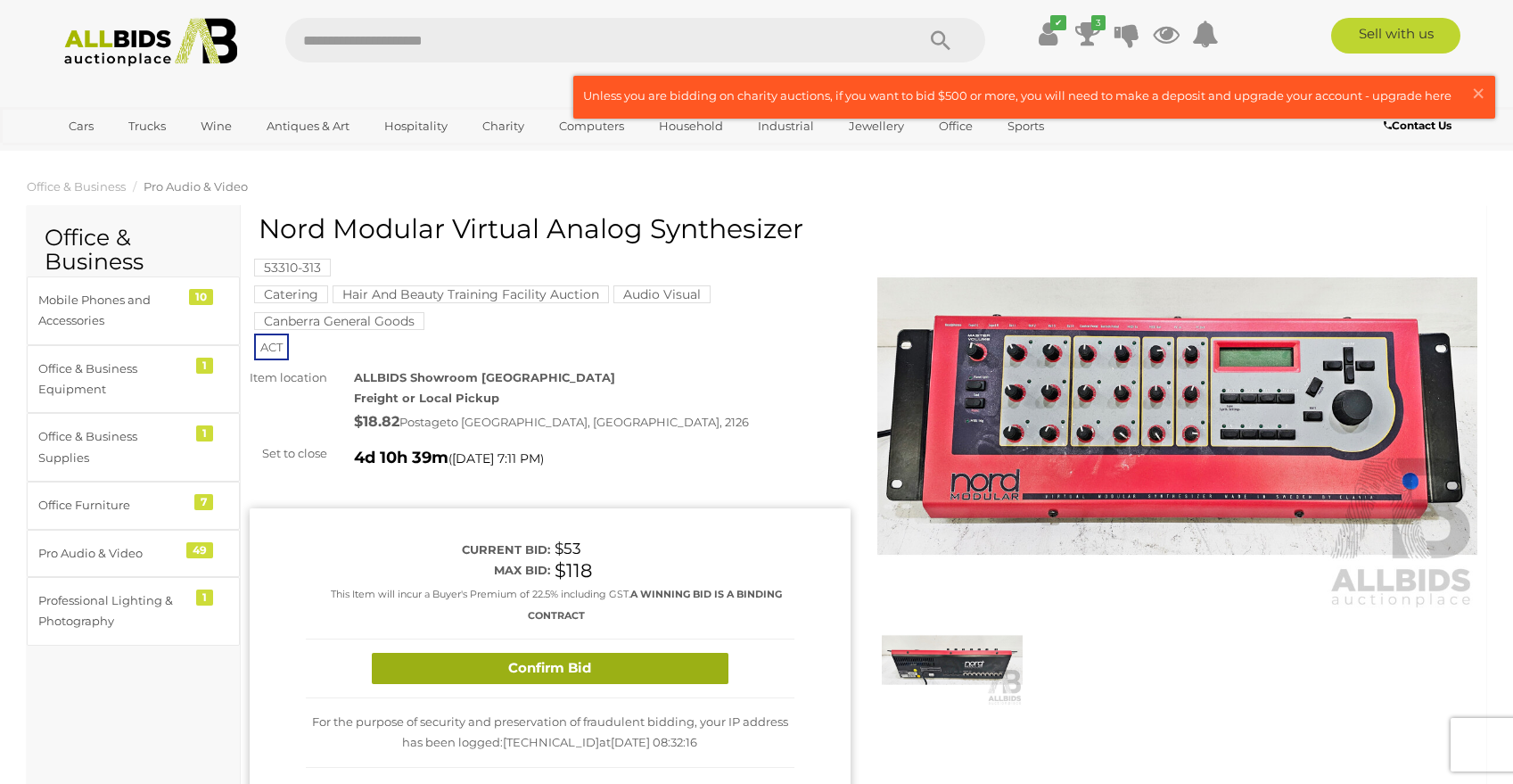
click at [539, 657] on button "Confirm Bid" at bounding box center [550, 668] width 357 height 32
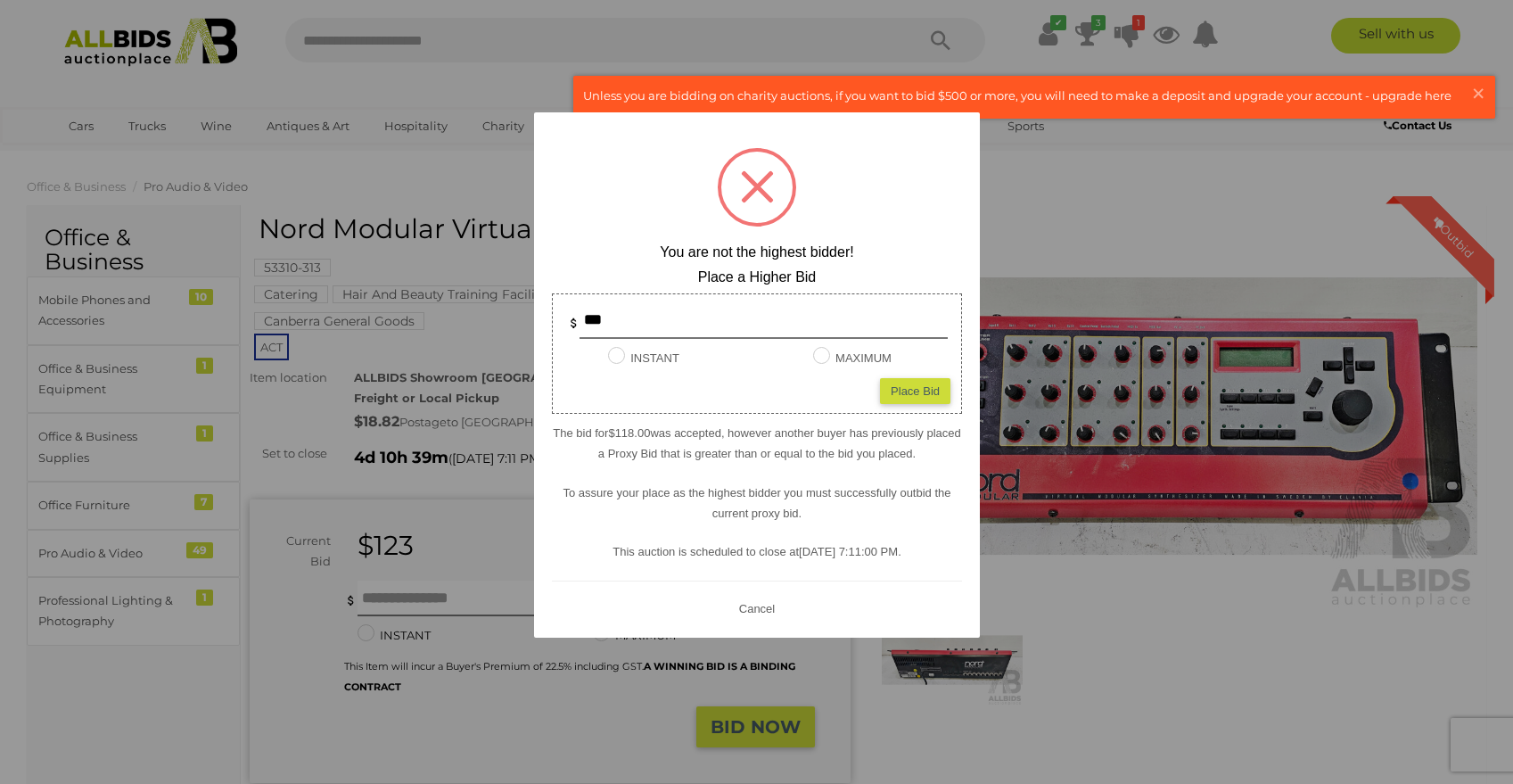
click at [993, 210] on div at bounding box center [756, 392] width 1513 height 784
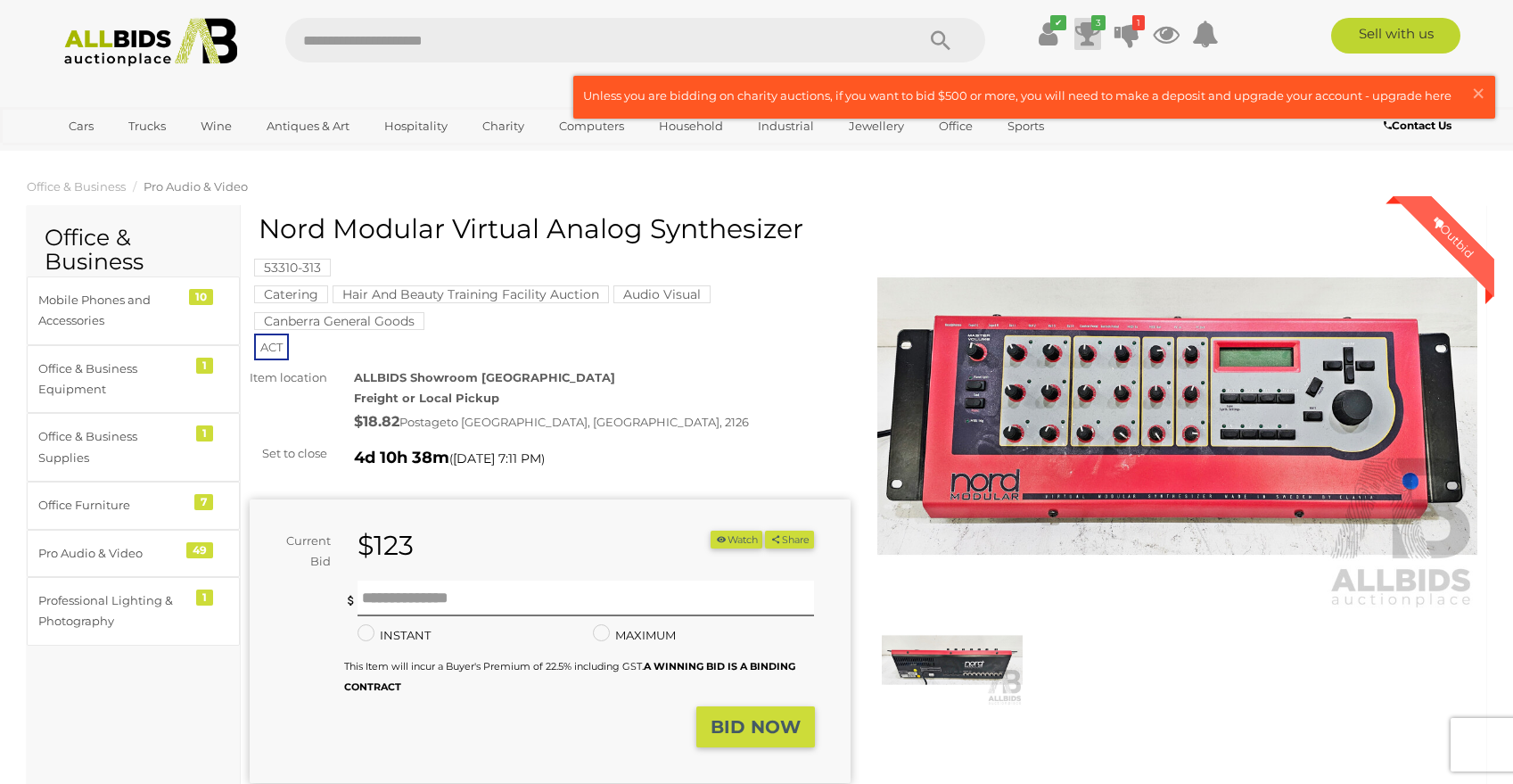
click at [1093, 24] on icon "3" at bounding box center [1099, 22] width 14 height 15
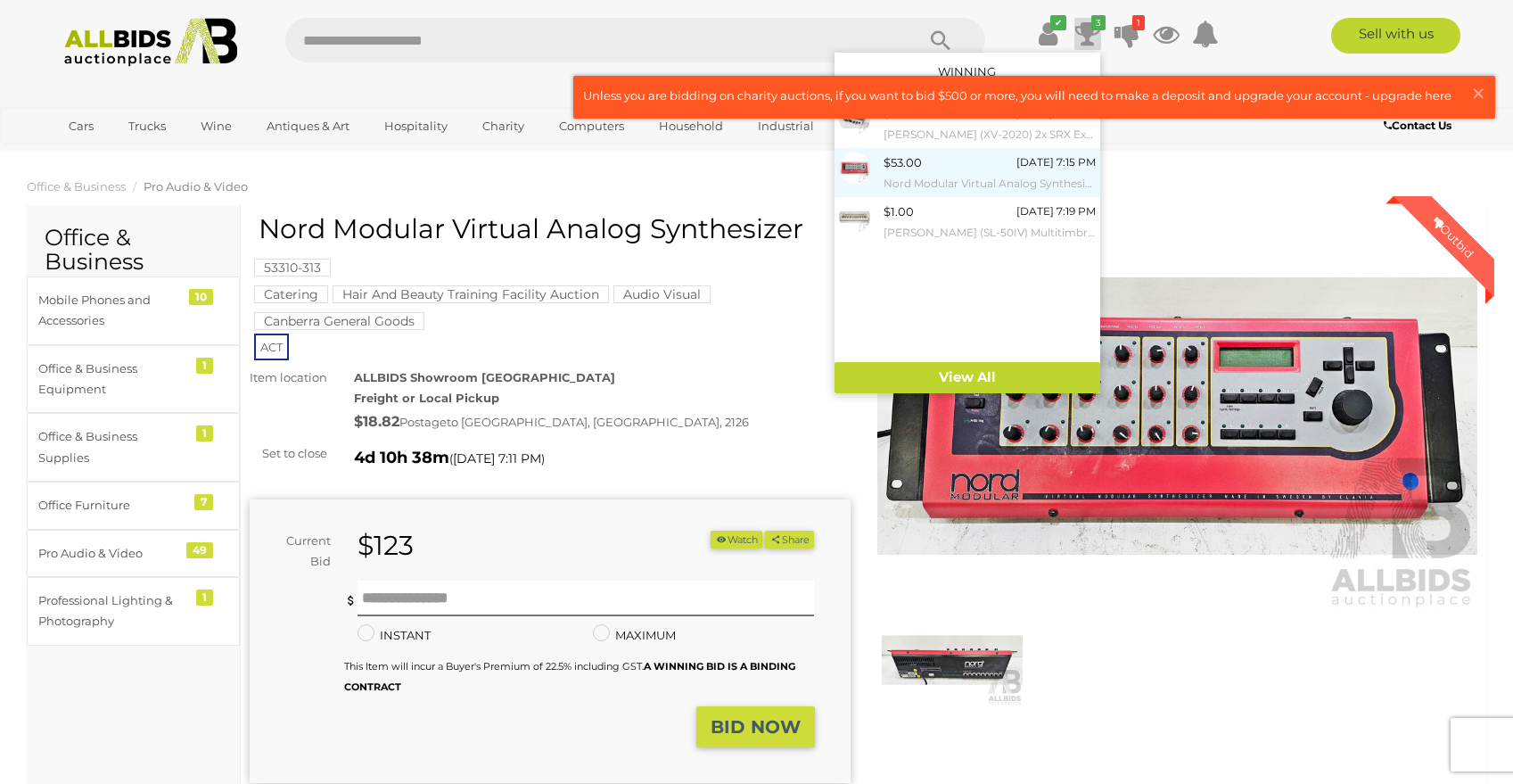
click at [935, 174] on small "Nord Modular Virtual Analog Synthesizer" at bounding box center [990, 184] width 213 height 20
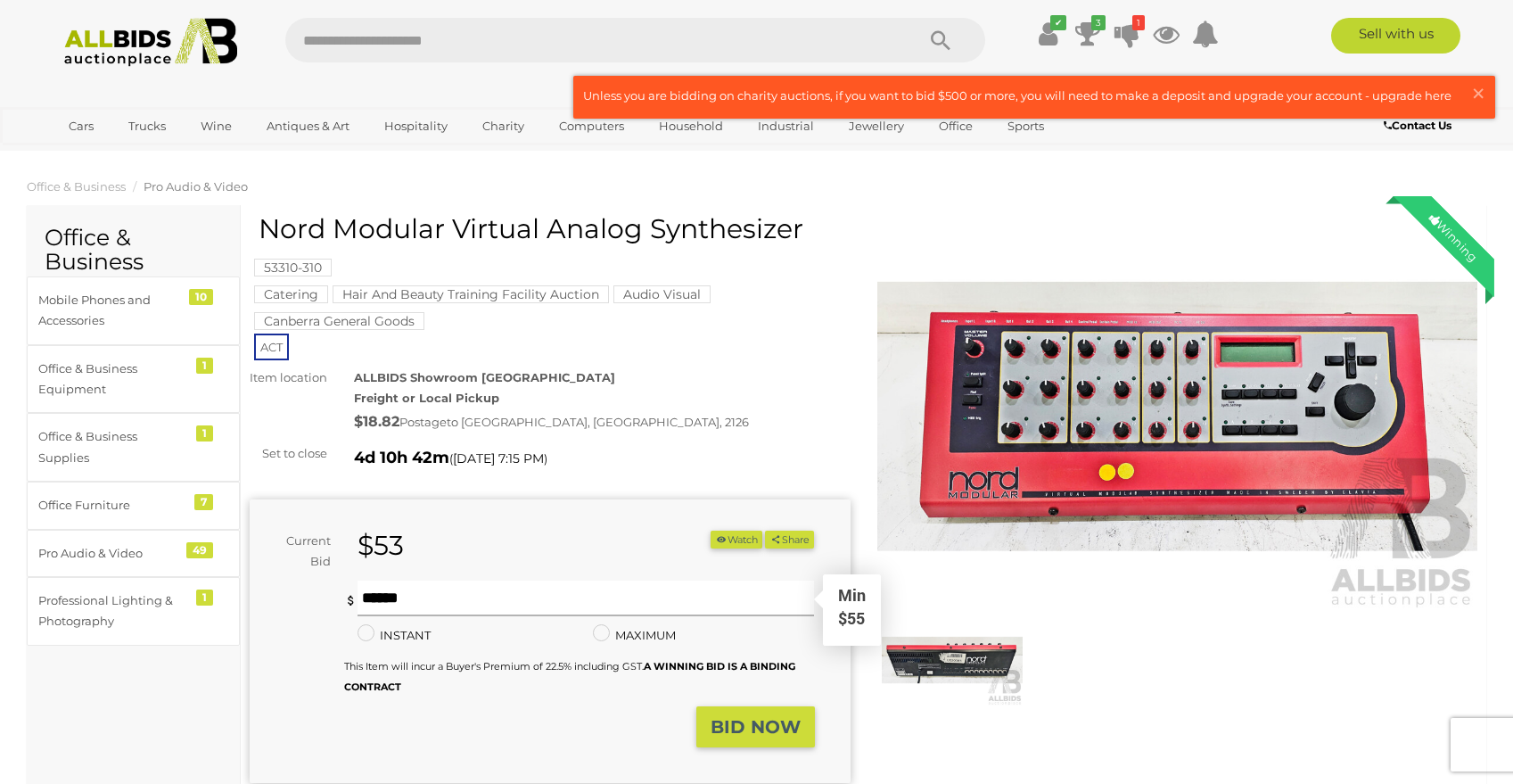
click at [399, 584] on input "text" at bounding box center [586, 598] width 458 height 36
click at [948, 653] on img at bounding box center [952, 659] width 140 height 91
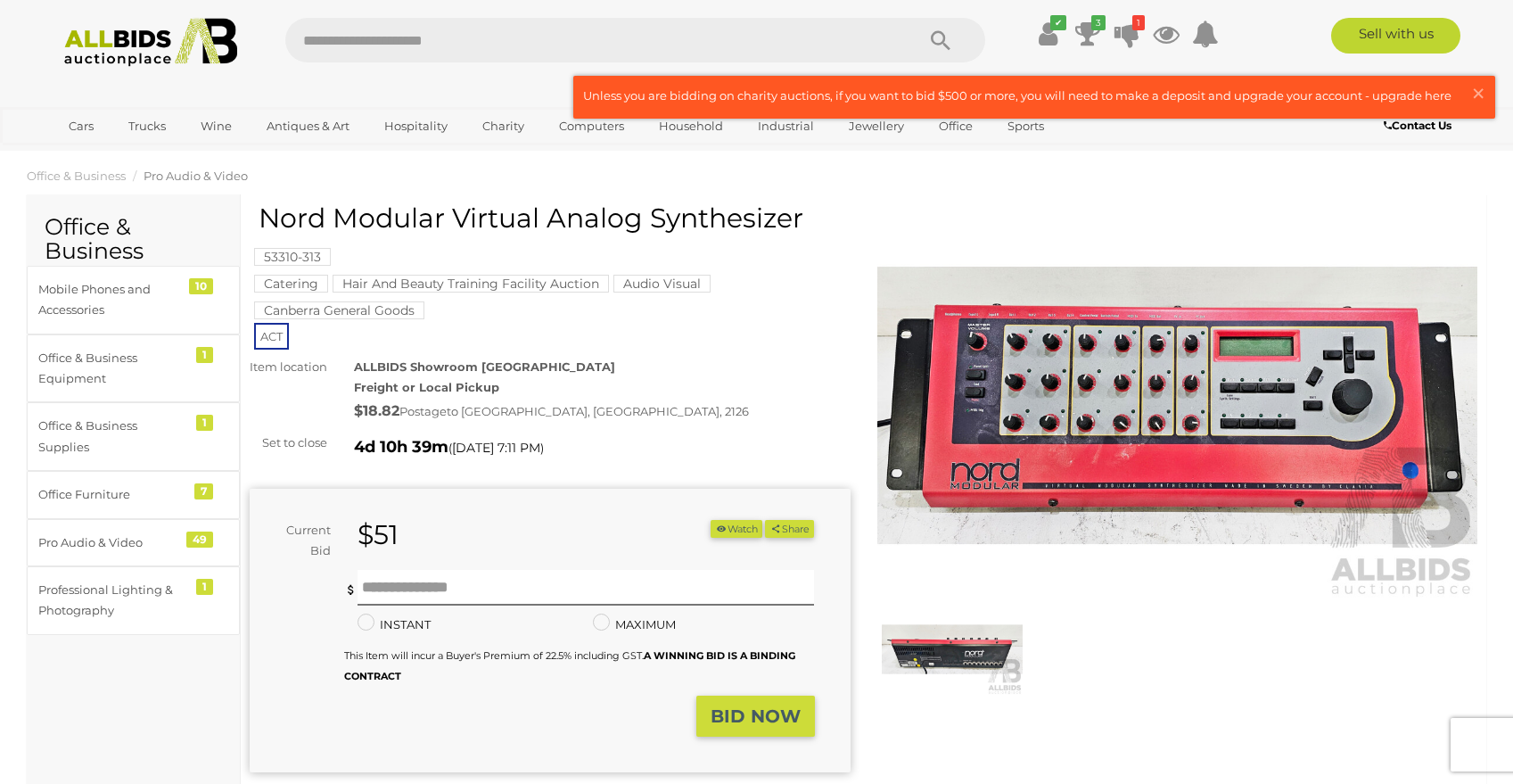
scroll to position [93, 0]
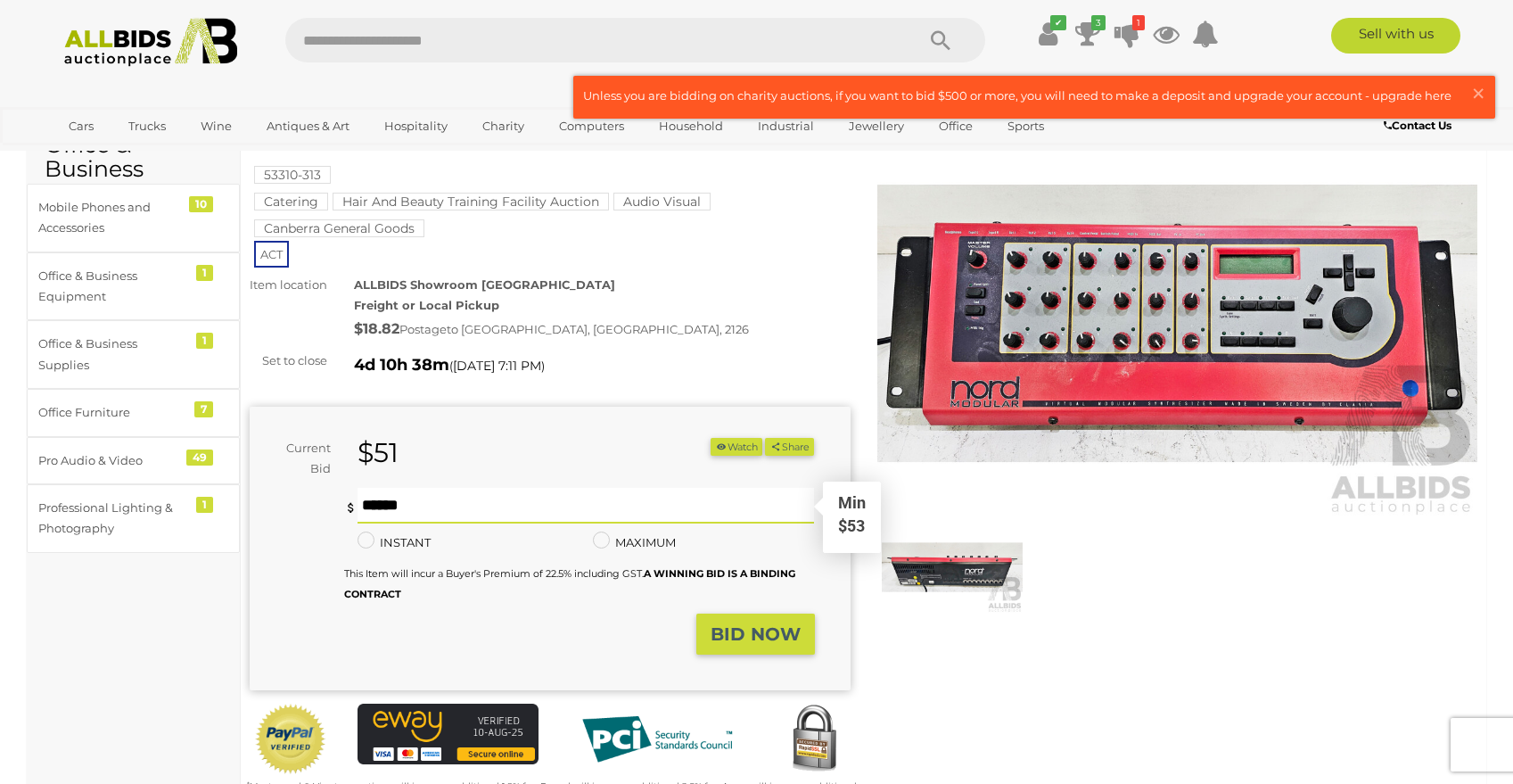
click at [424, 491] on input "text" at bounding box center [586, 505] width 458 height 36
type input "*"
